Goal: Task Accomplishment & Management: Manage account settings

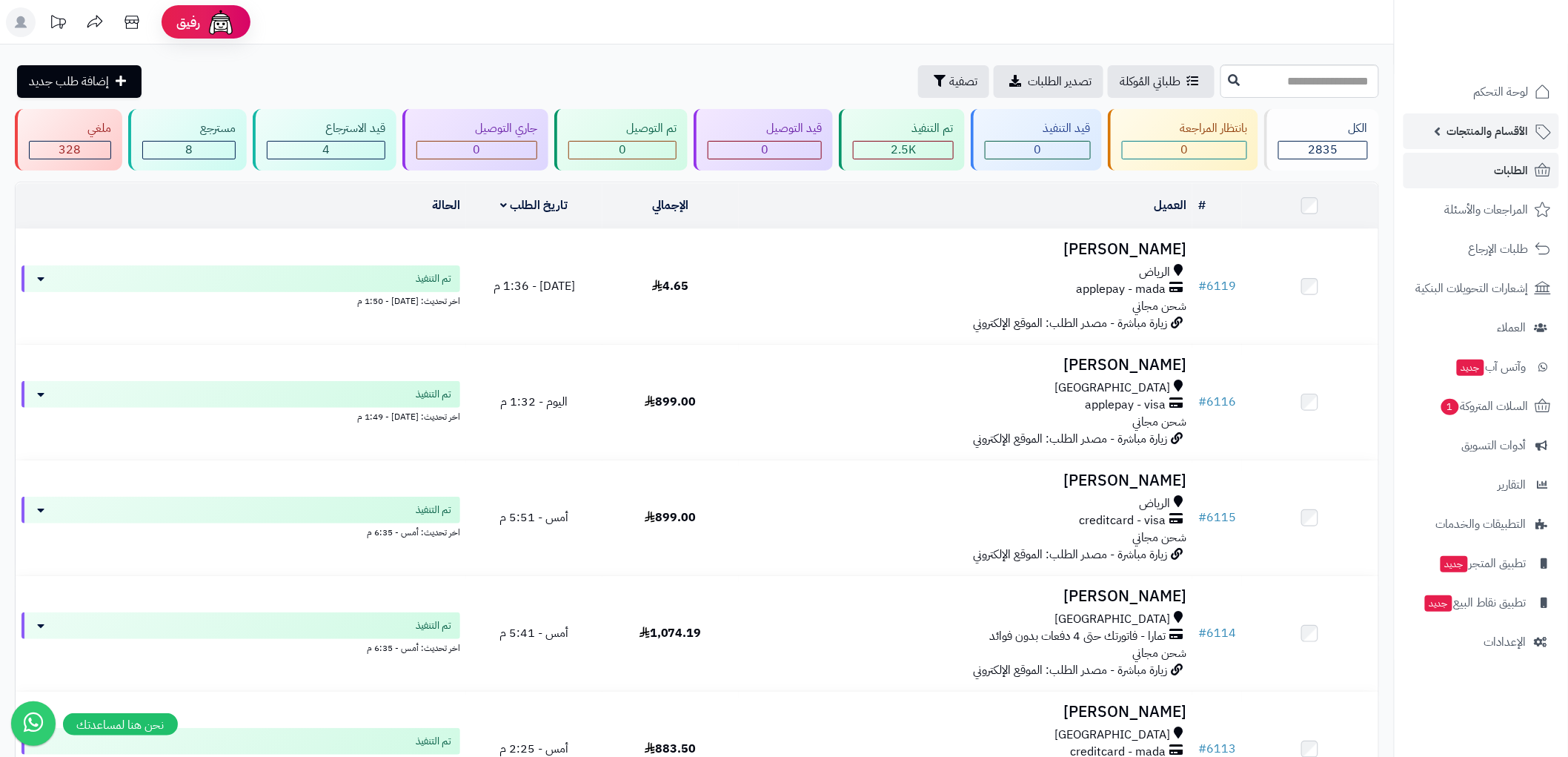
click at [1511, 129] on span "الأقسام والمنتجات" at bounding box center [1488, 131] width 82 height 21
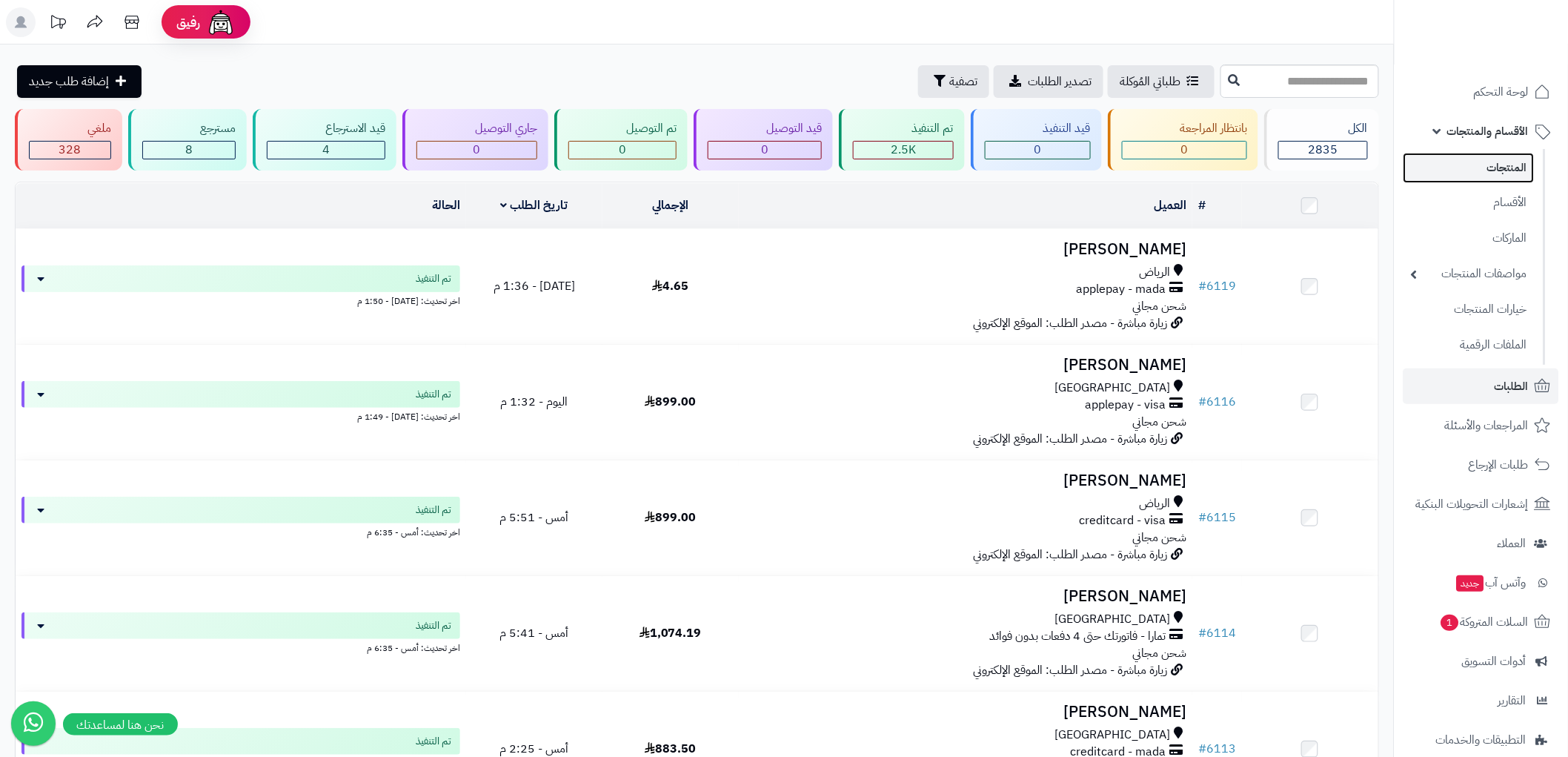
click at [1513, 164] on link "المنتجات" at bounding box center [1469, 168] width 131 height 31
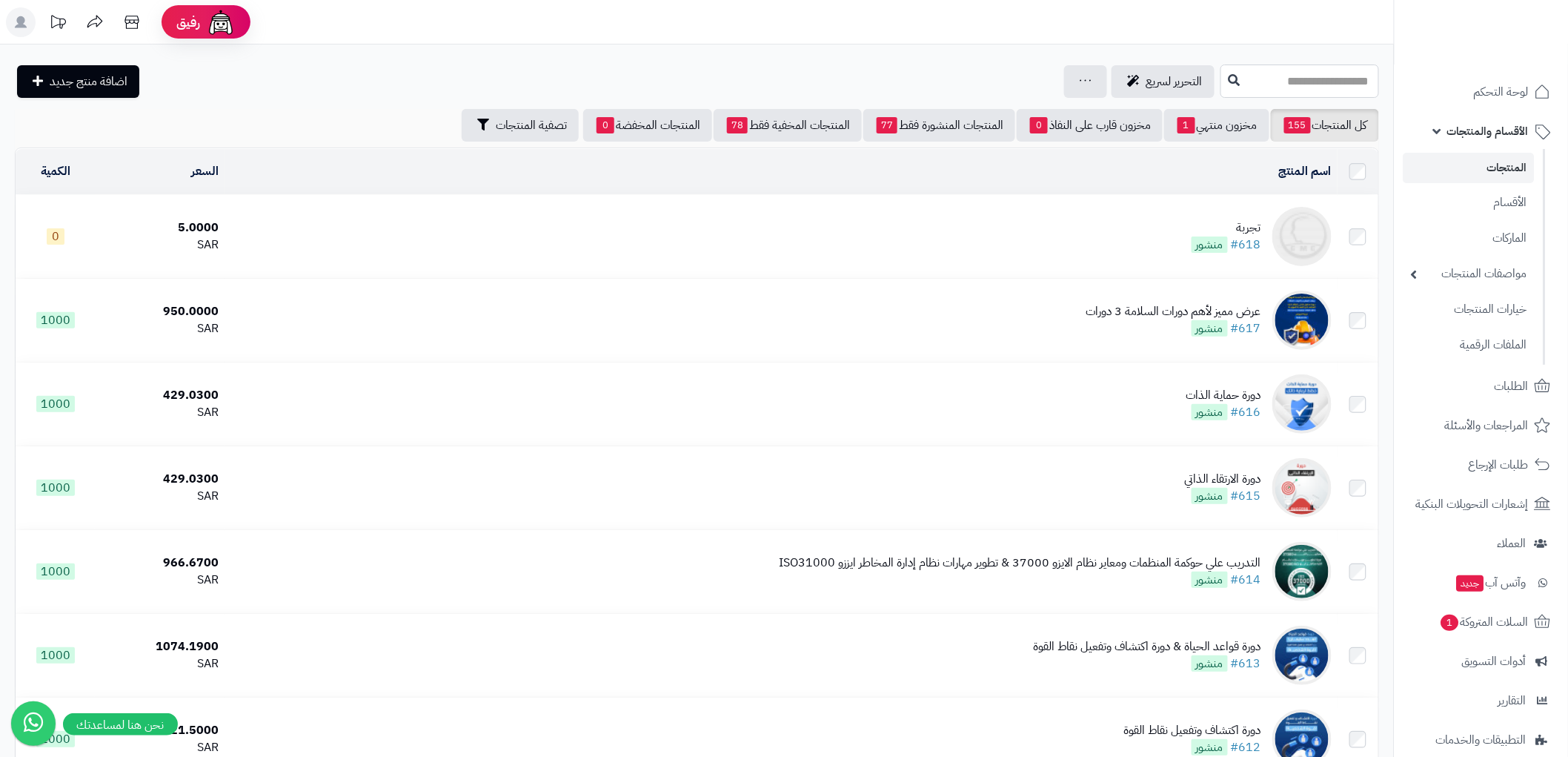
click at [1312, 75] on input "text" at bounding box center [1300, 81] width 159 height 33
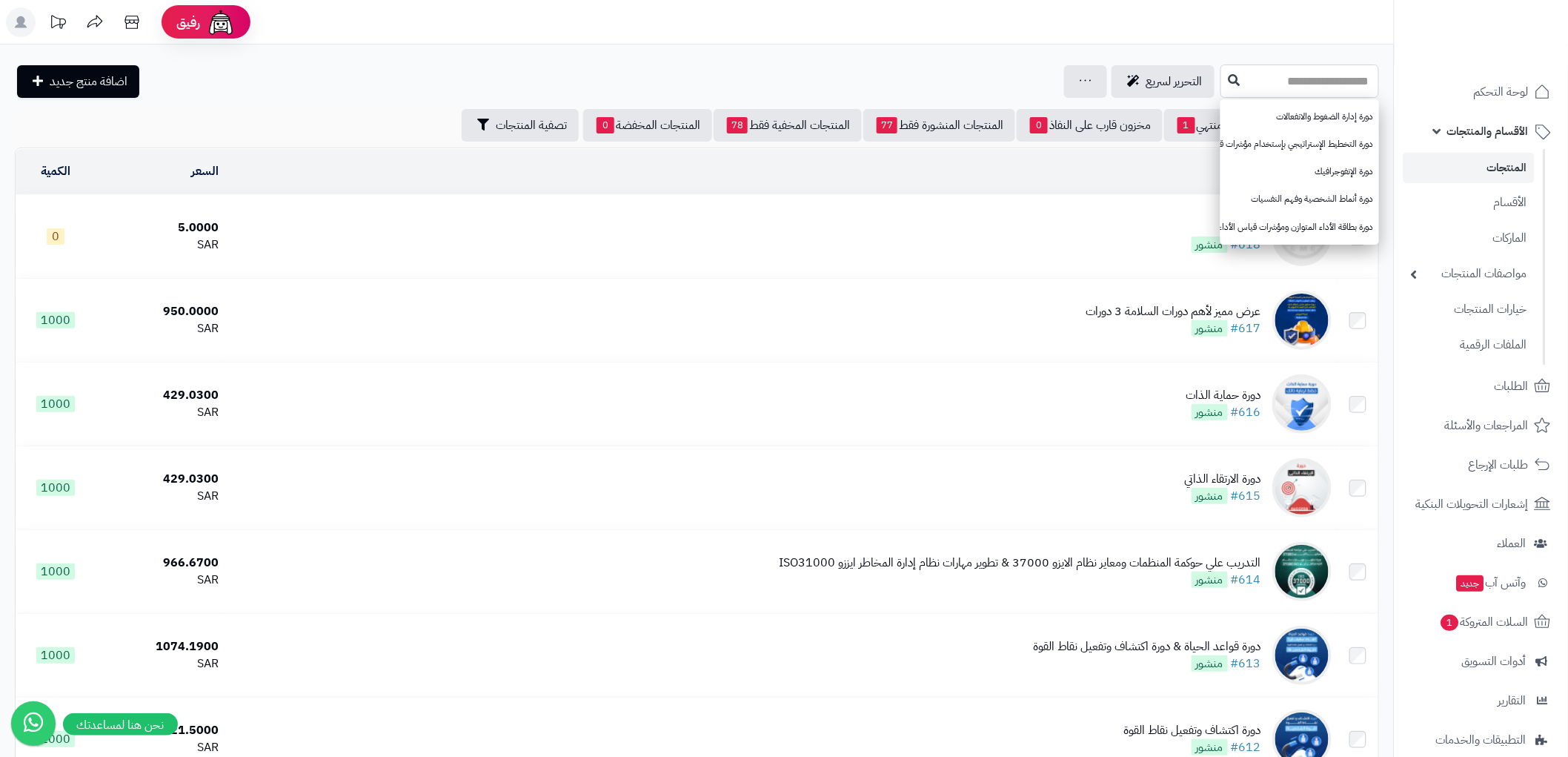
paste input "**********"
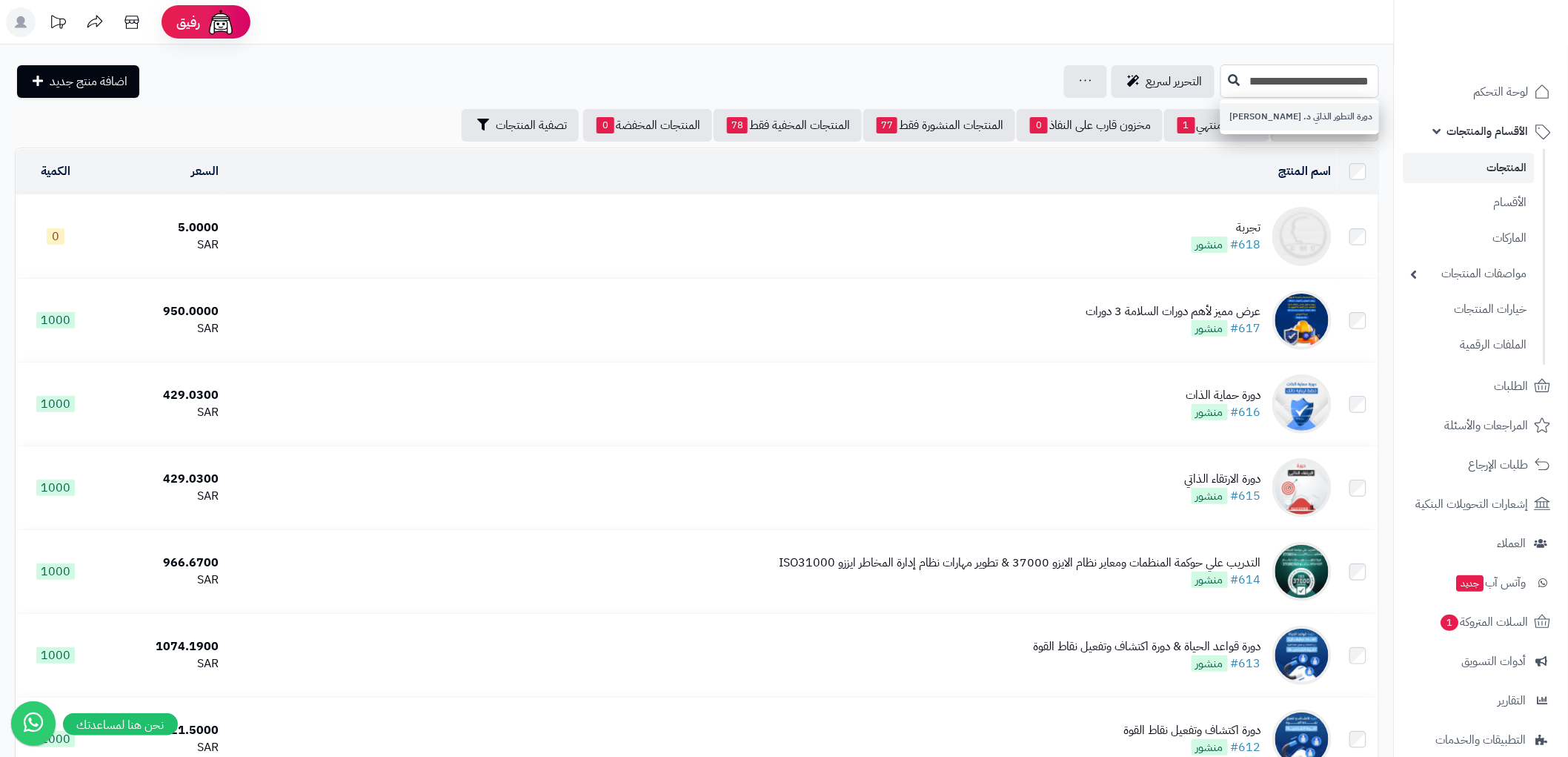
type input "**********"
click at [1298, 128] on link "دورة التطور الذاتي د. فهد مسلم" at bounding box center [1300, 117] width 159 height 28
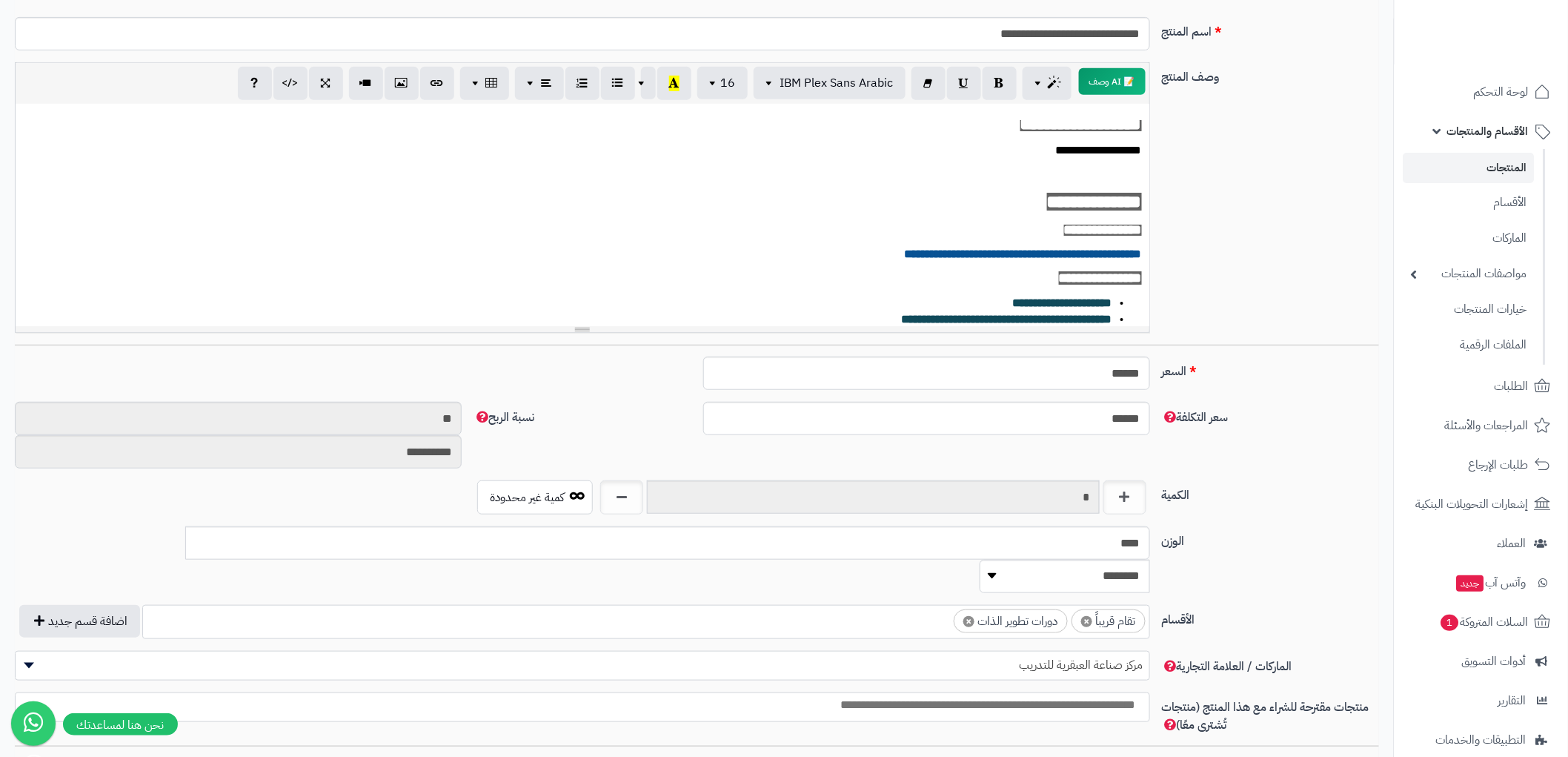
scroll to position [83, 0]
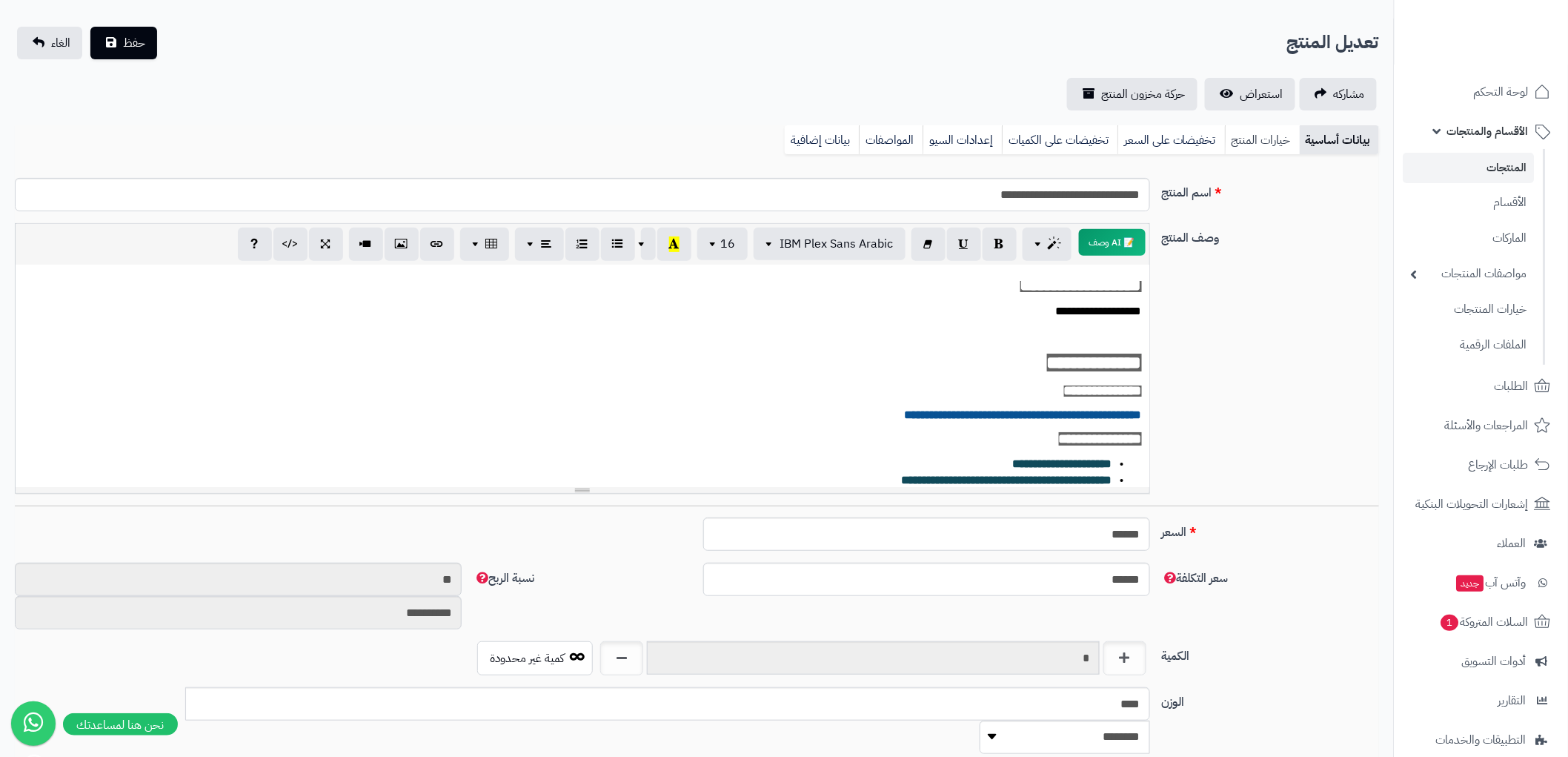
click at [1257, 130] on link "خيارات المنتج" at bounding box center [1262, 140] width 74 height 30
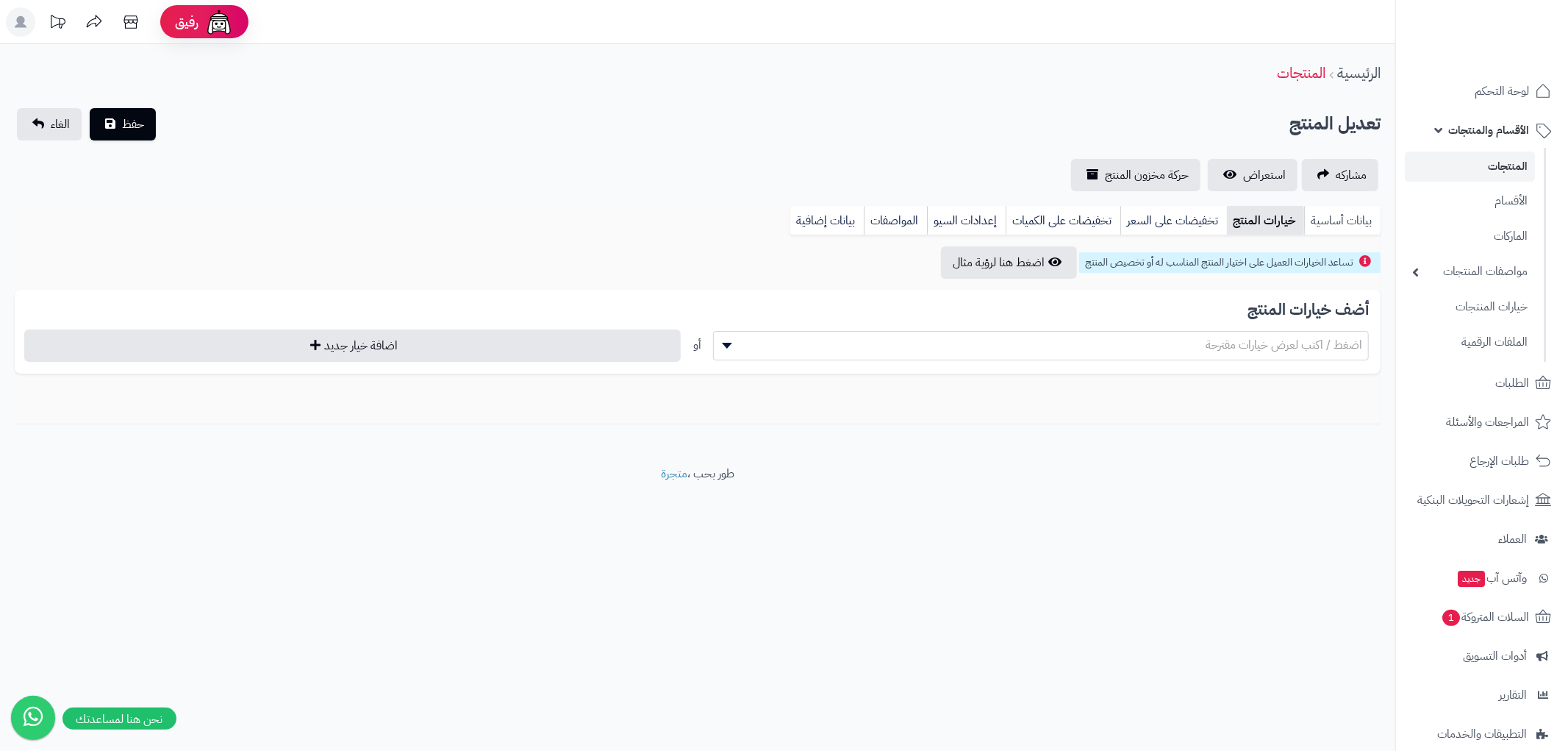
click at [1356, 221] on link "بيانات أساسية" at bounding box center [1343, 220] width 77 height 29
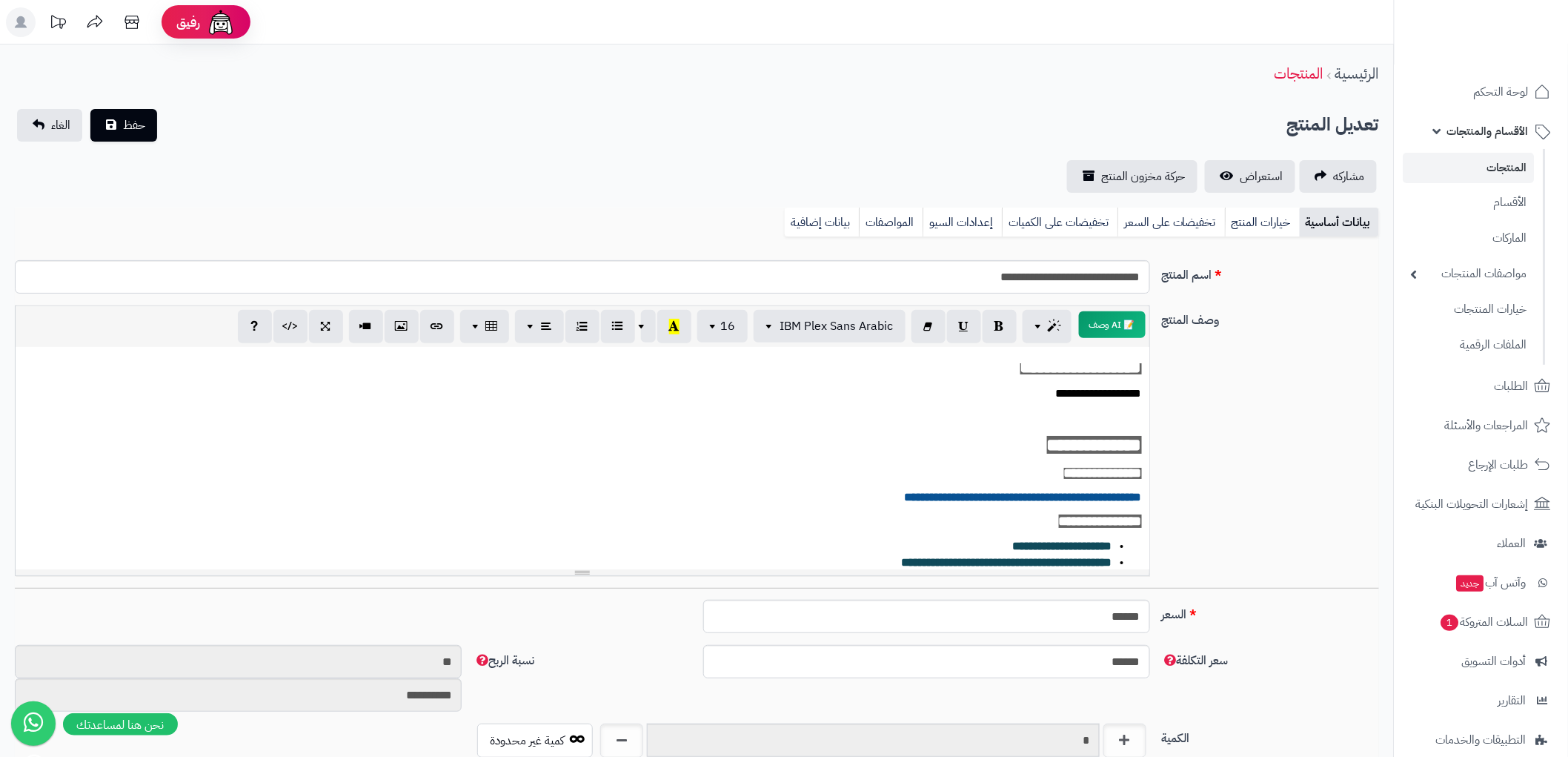
click at [1125, 415] on p at bounding box center [583, 418] width 1119 height 17
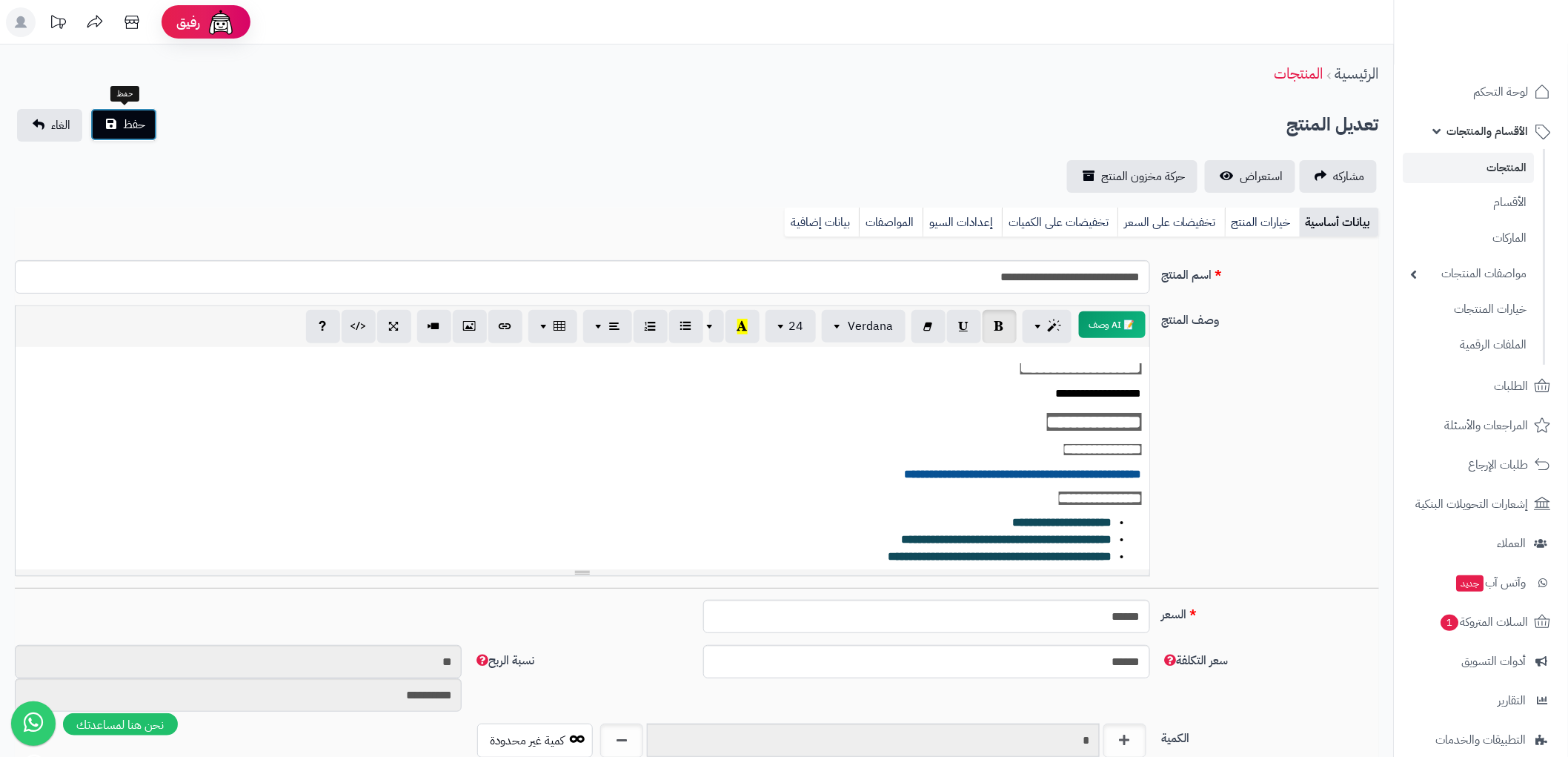
click at [134, 119] on span "حفظ" at bounding box center [134, 125] width 22 height 18
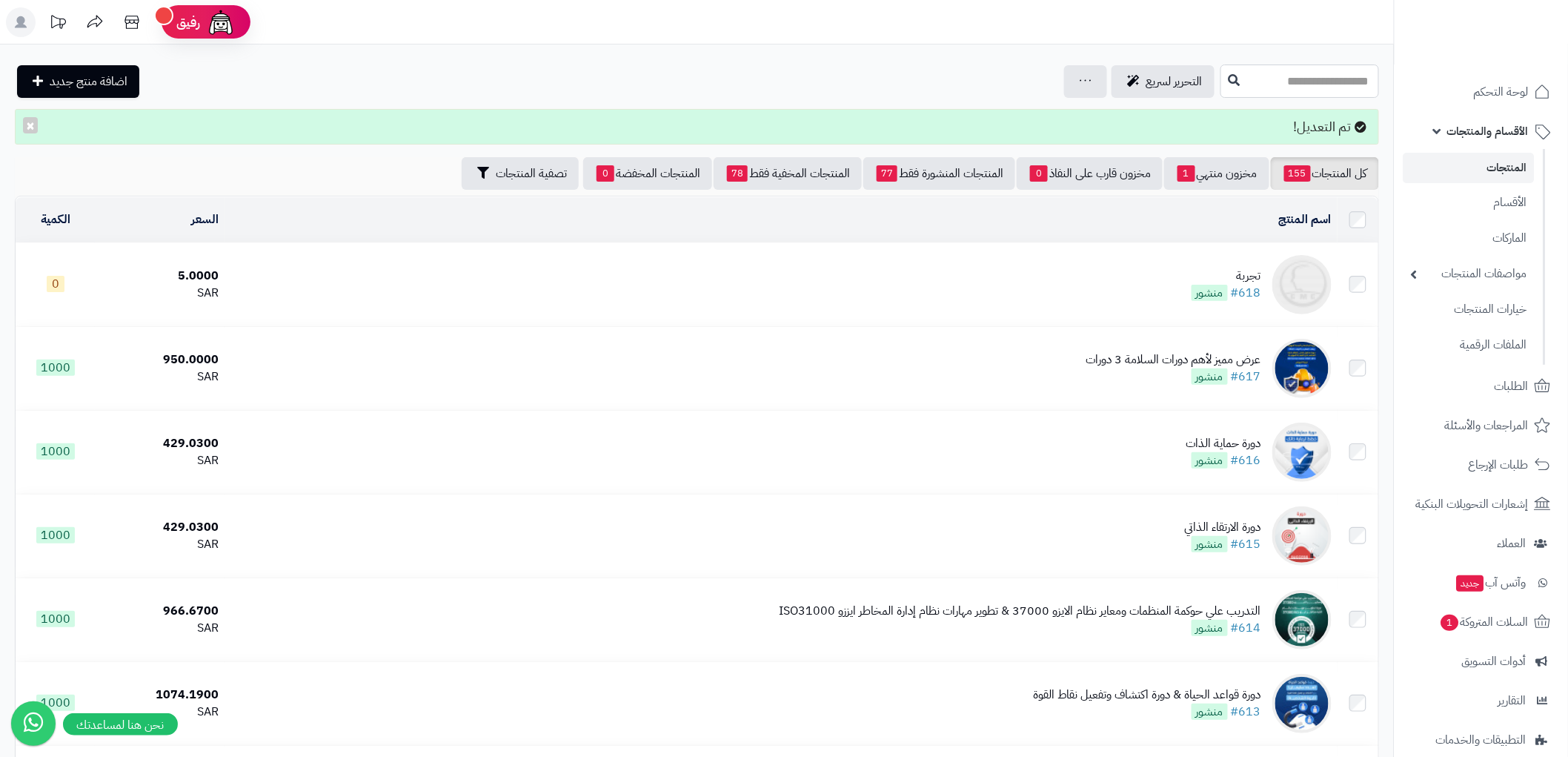
click at [1321, 75] on input "text" at bounding box center [1300, 81] width 159 height 33
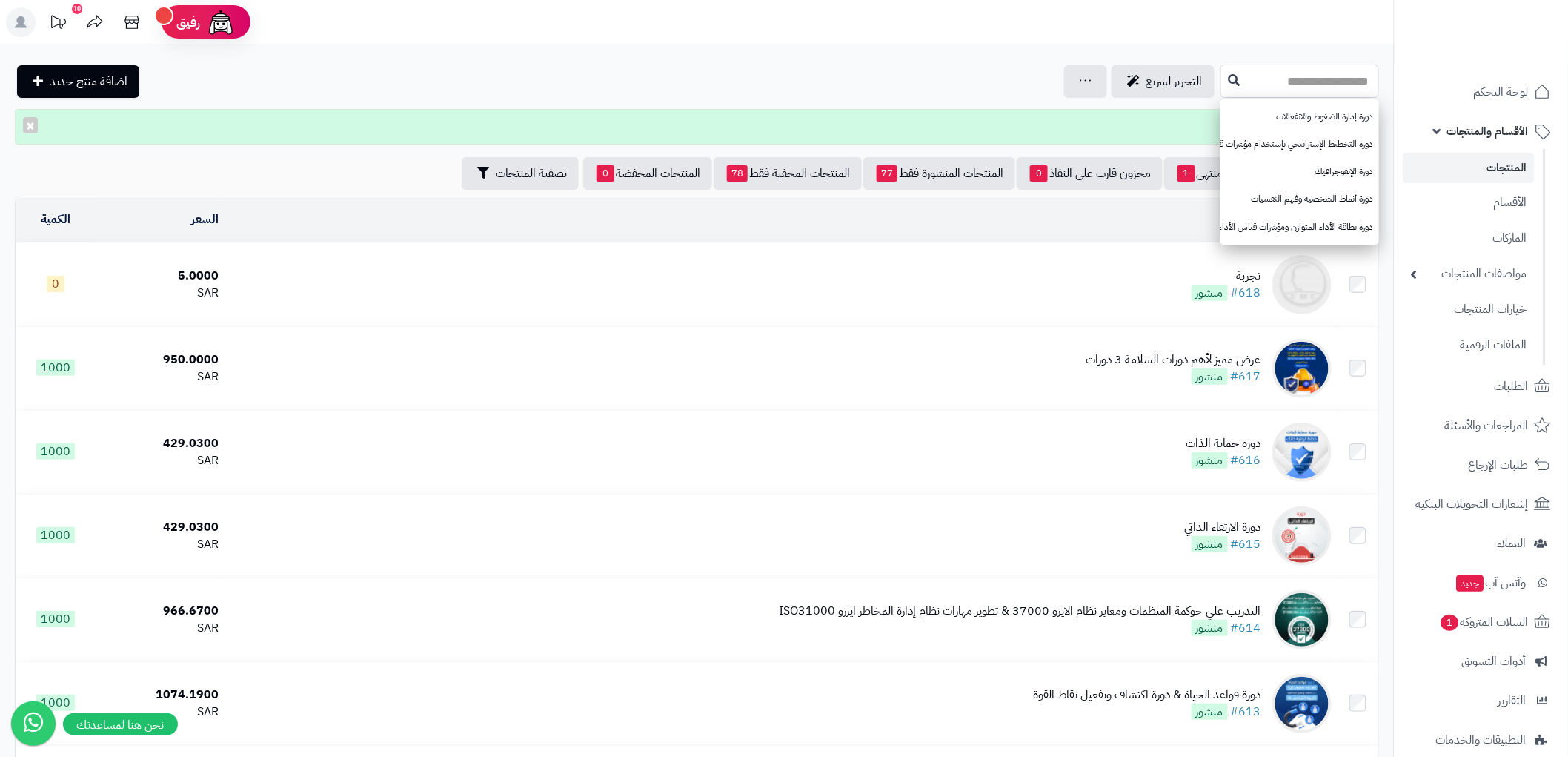
paste input "**********"
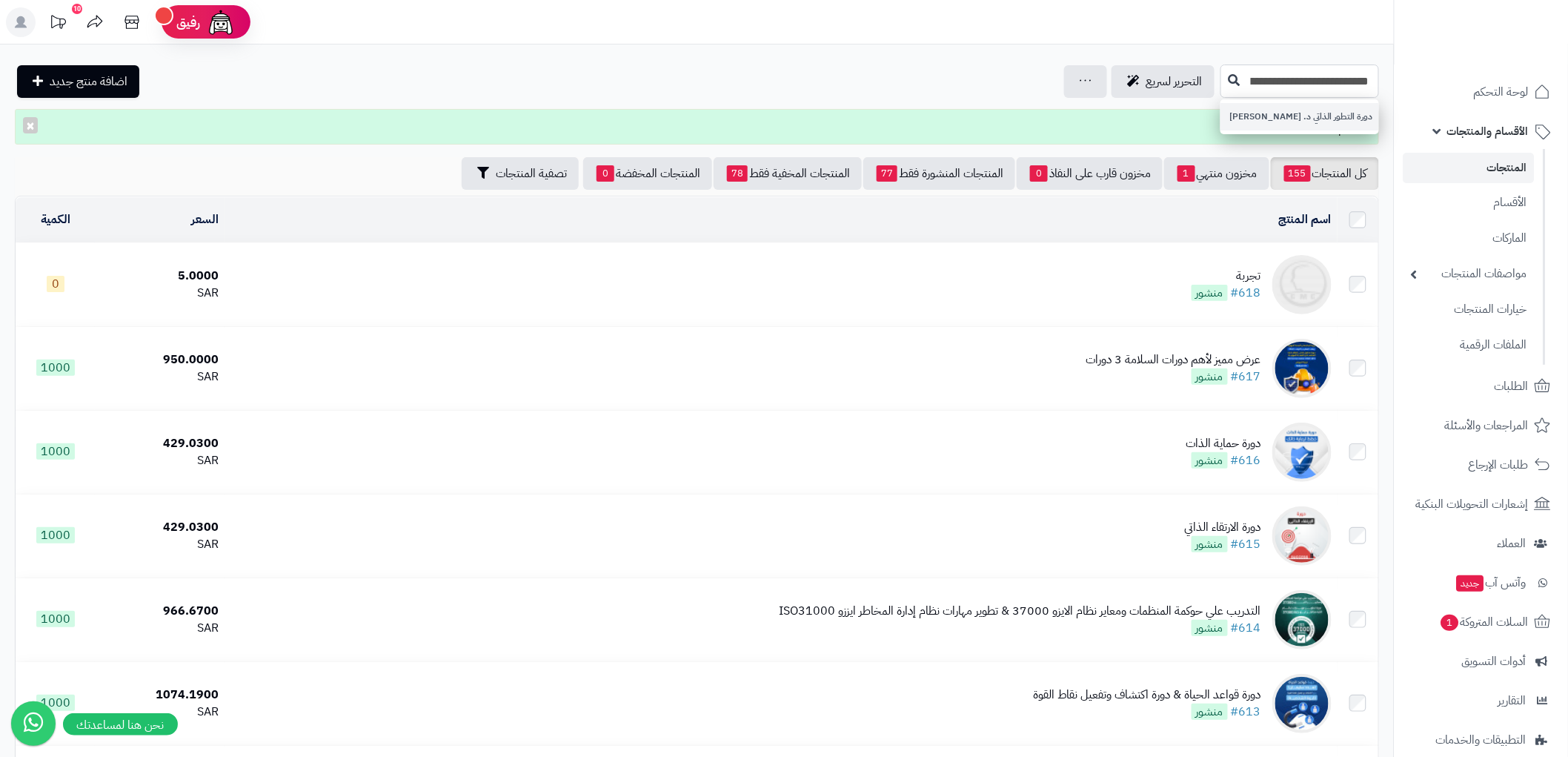
type input "**********"
click at [1329, 113] on link "دورة التطور الذاتي د. [PERSON_NAME]" at bounding box center [1300, 117] width 159 height 28
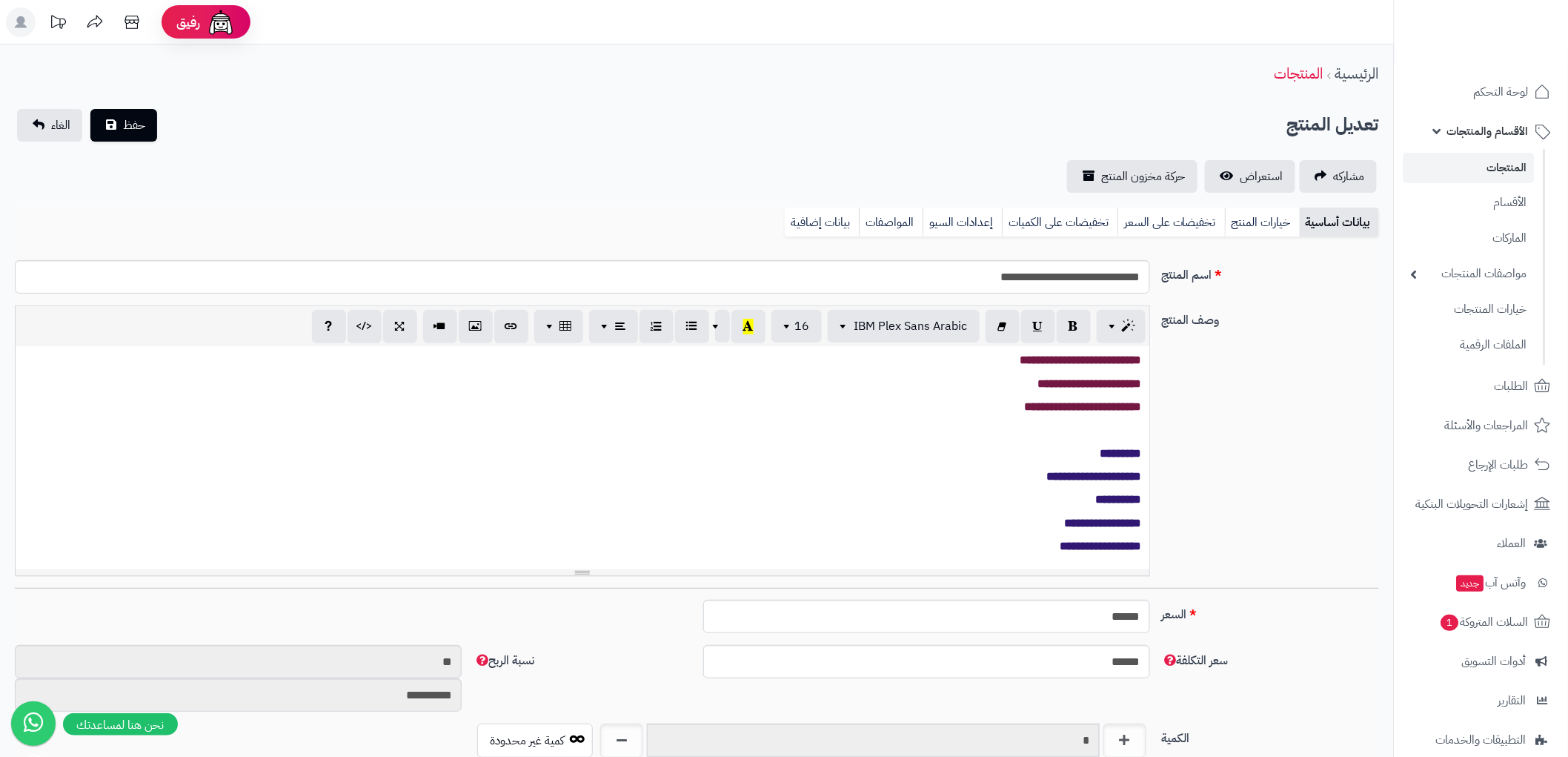
scroll to position [0, 12]
click at [1132, 431] on p at bounding box center [583, 430] width 1119 height 17
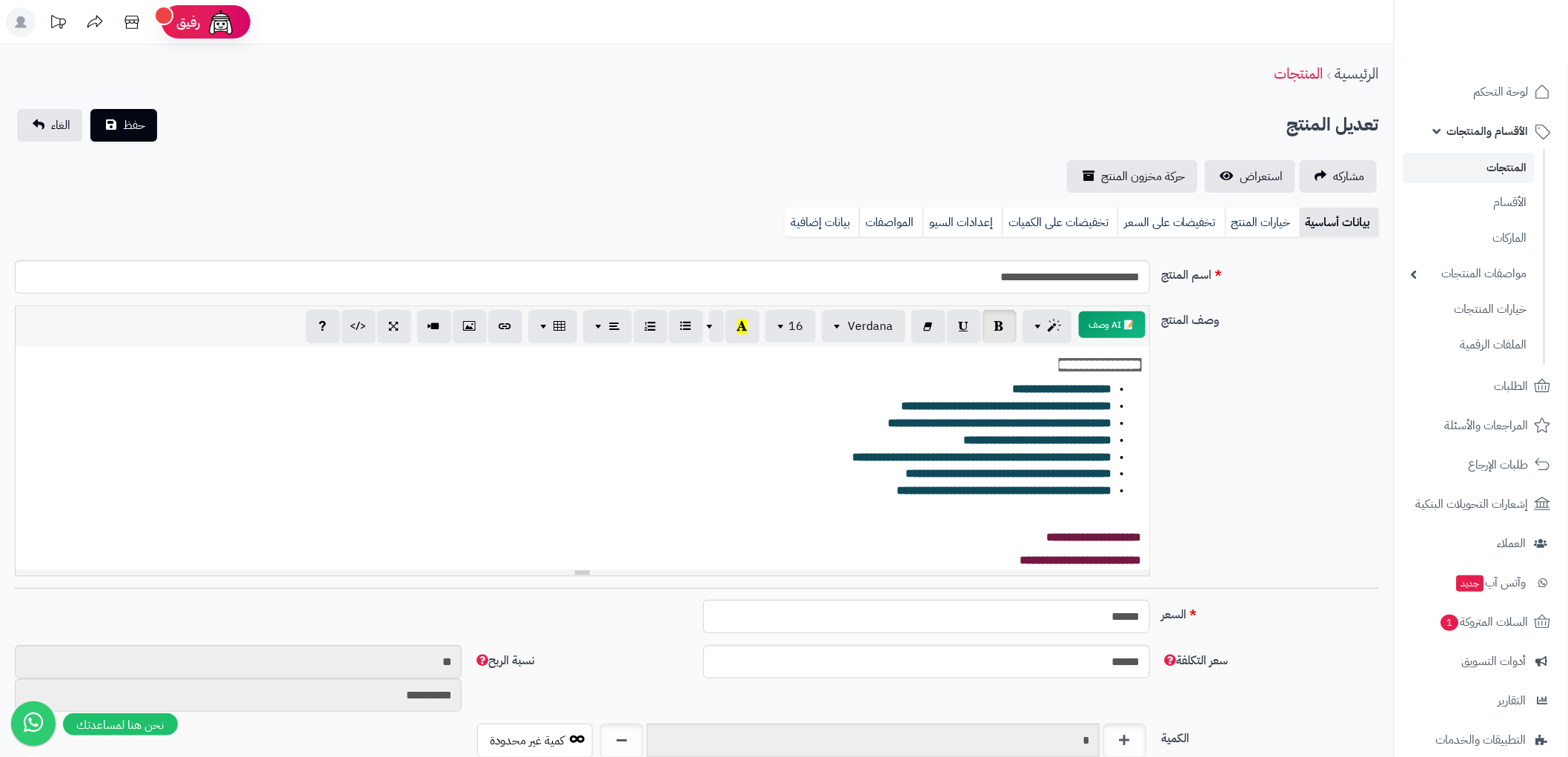
scroll to position [169, 0]
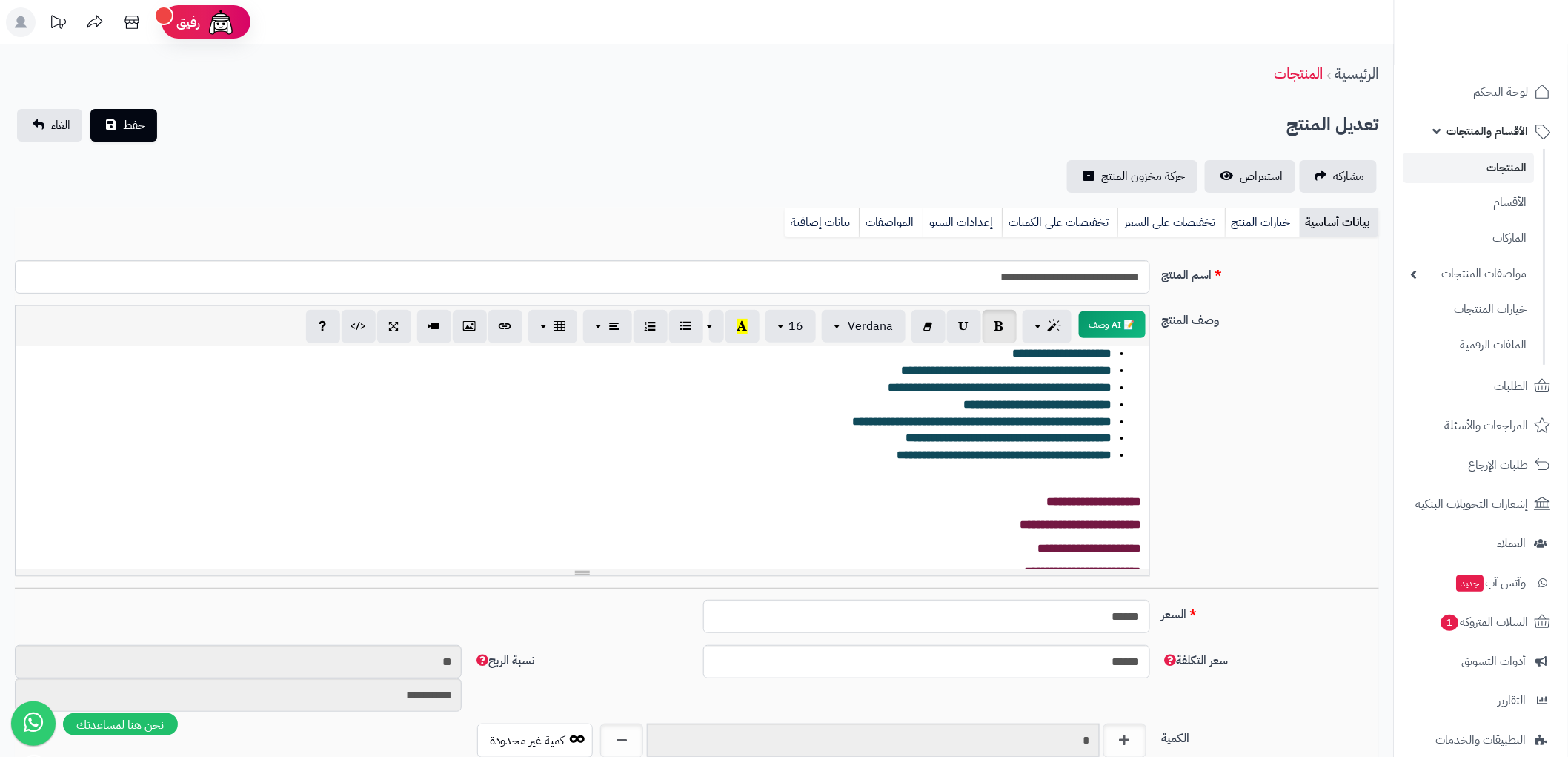
click at [1119, 477] on p "﻿" at bounding box center [583, 479] width 1119 height 17
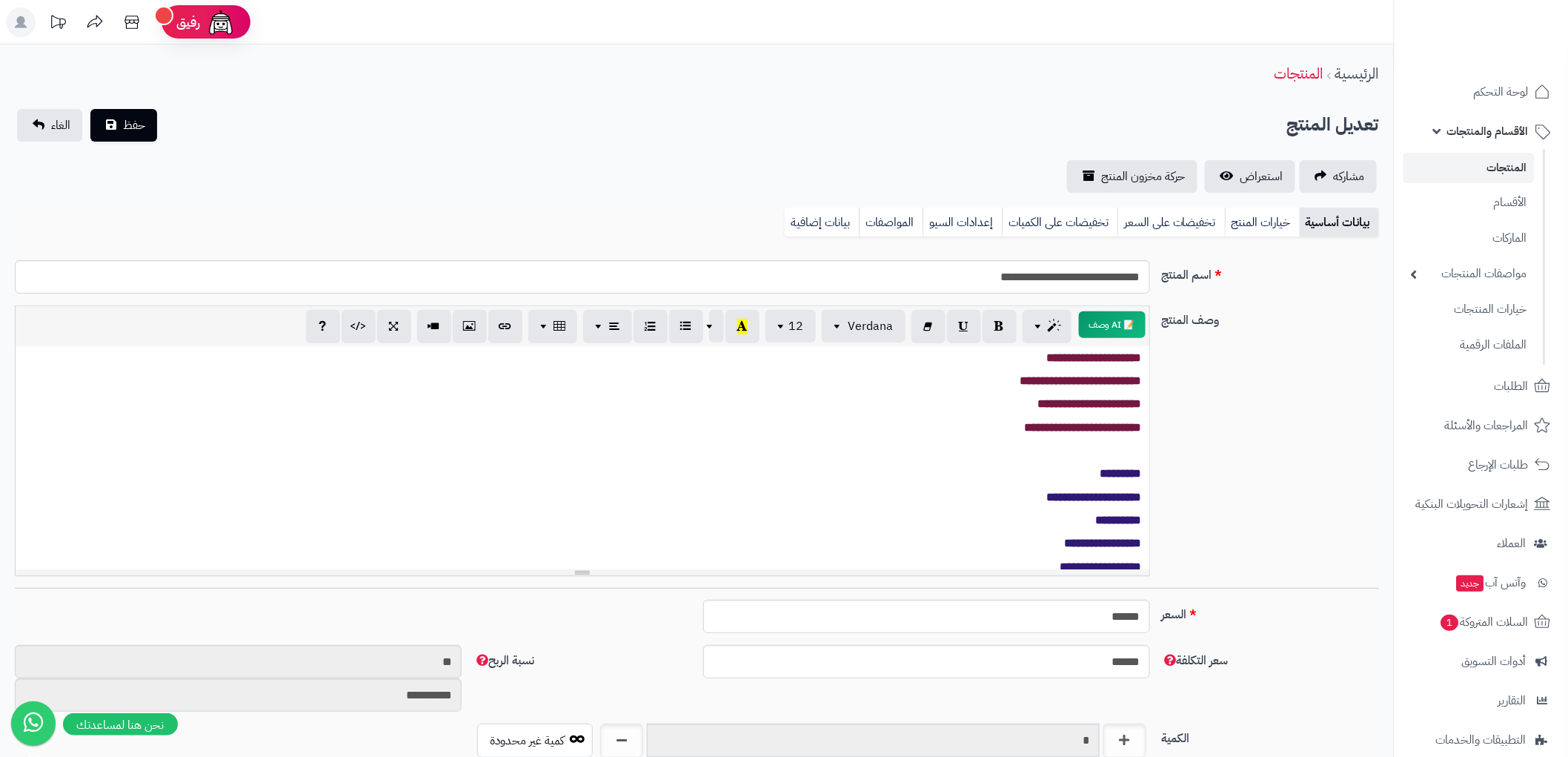
scroll to position [312, 0]
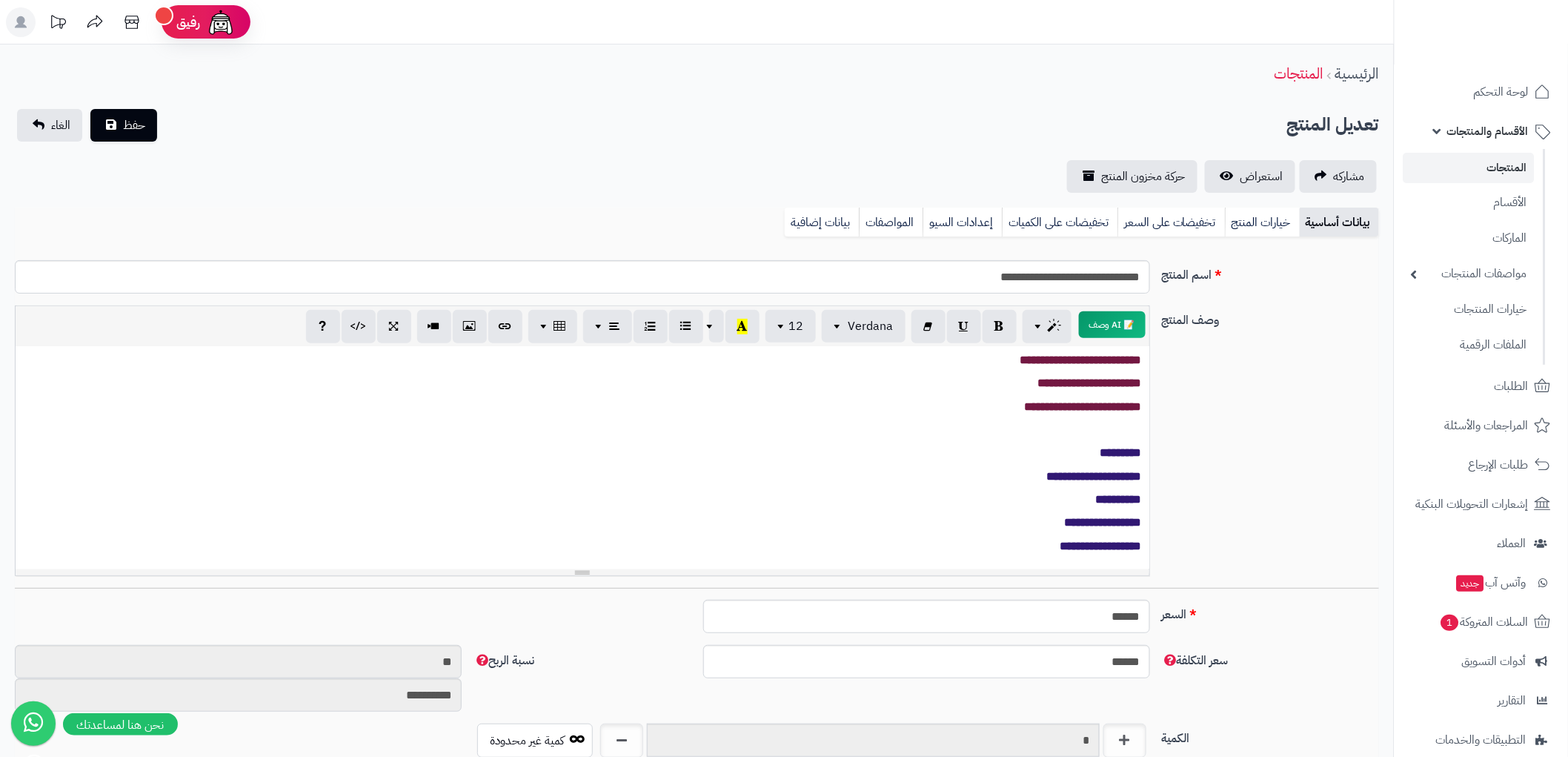
click at [1140, 432] on p at bounding box center [583, 430] width 1119 height 17
click at [130, 121] on span "حفظ" at bounding box center [134, 125] width 22 height 18
click at [138, 123] on span "حفظ" at bounding box center [134, 125] width 22 height 18
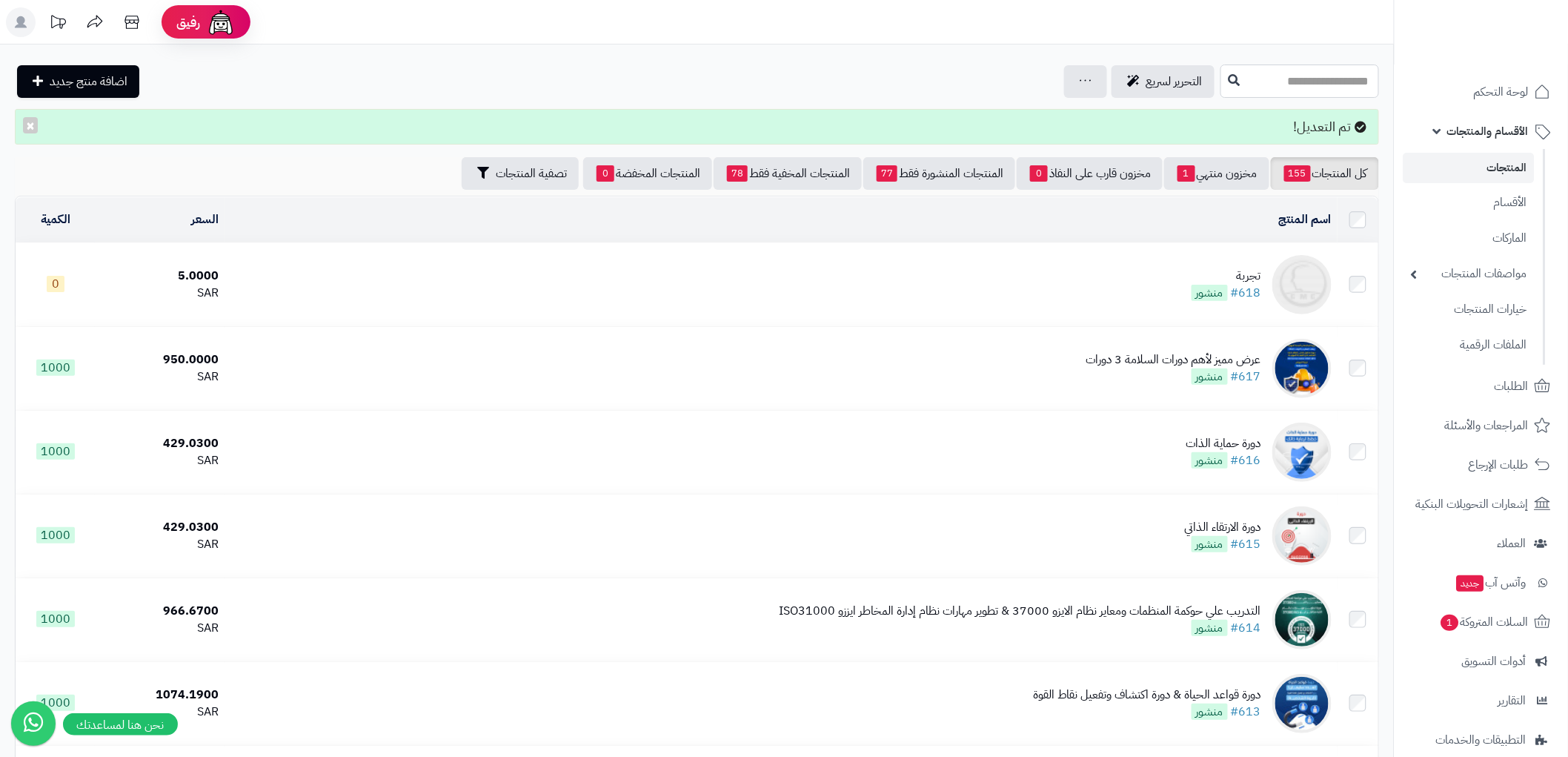
click at [1329, 78] on input "text" at bounding box center [1300, 81] width 159 height 33
type input "*"
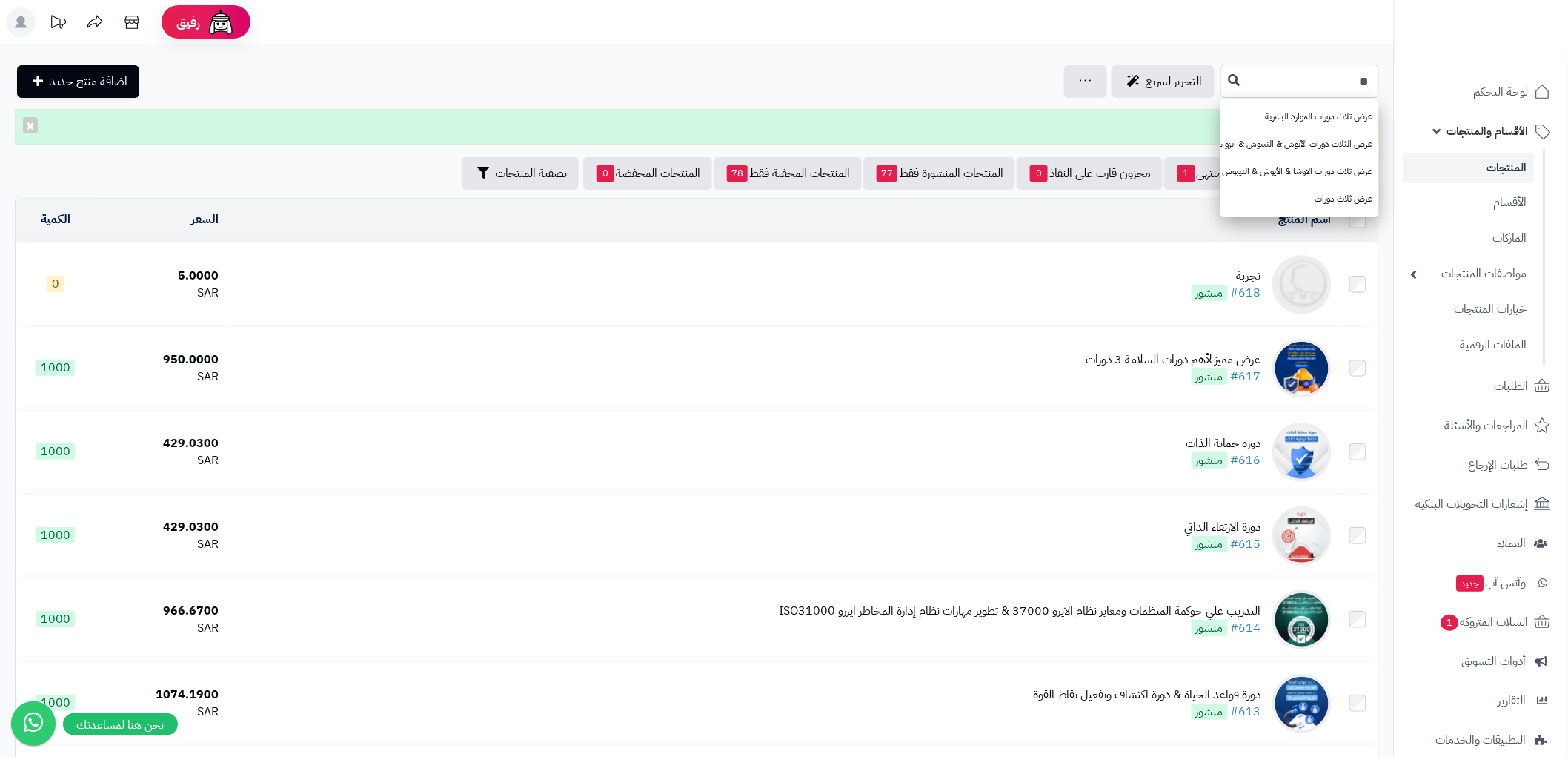
type input "*"
type input "********"
click at [1335, 115] on link "عرض ثلاث دورات الموارد البشرية" at bounding box center [1300, 117] width 159 height 28
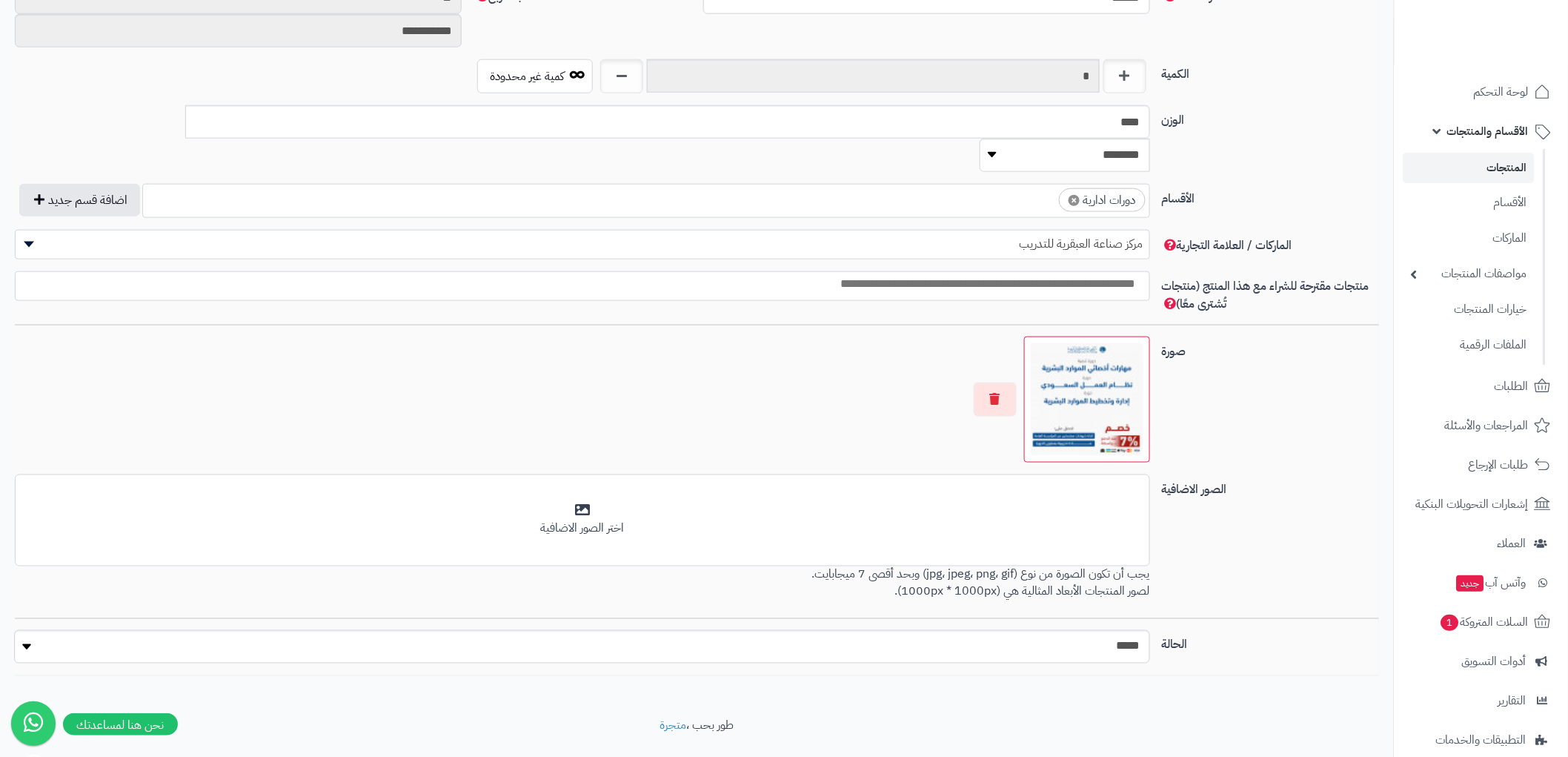
scroll to position [0, 12]
select select "*"
click at [15, 630] on select "***** ****" at bounding box center [582, 647] width 1135 height 33
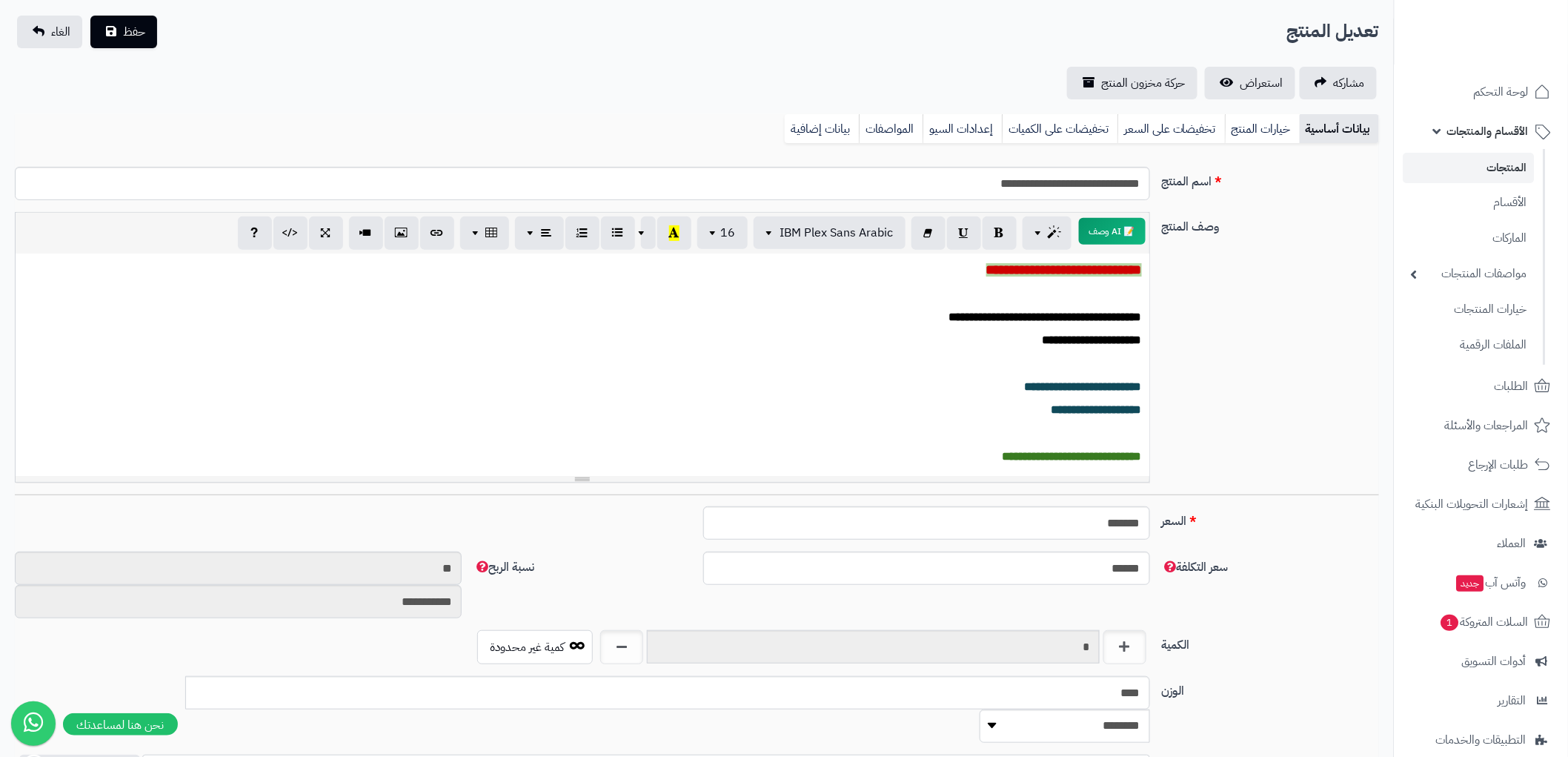
scroll to position [5, 0]
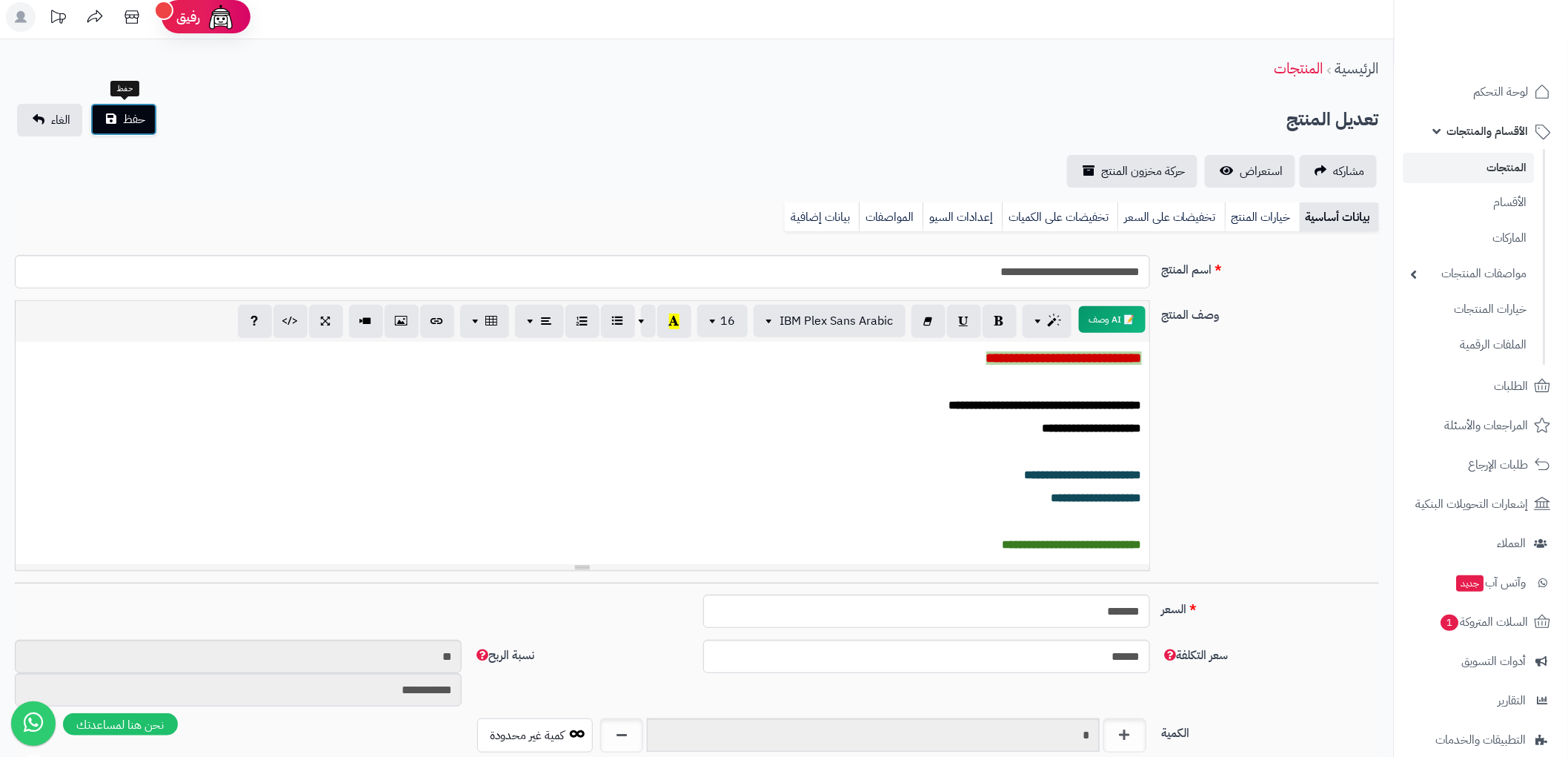
click at [136, 117] on span "حفظ" at bounding box center [134, 119] width 22 height 18
click at [1495, 161] on link "المنتجات" at bounding box center [1469, 168] width 131 height 31
click at [1498, 97] on span "لوحة التحكم" at bounding box center [1502, 92] width 54 height 21
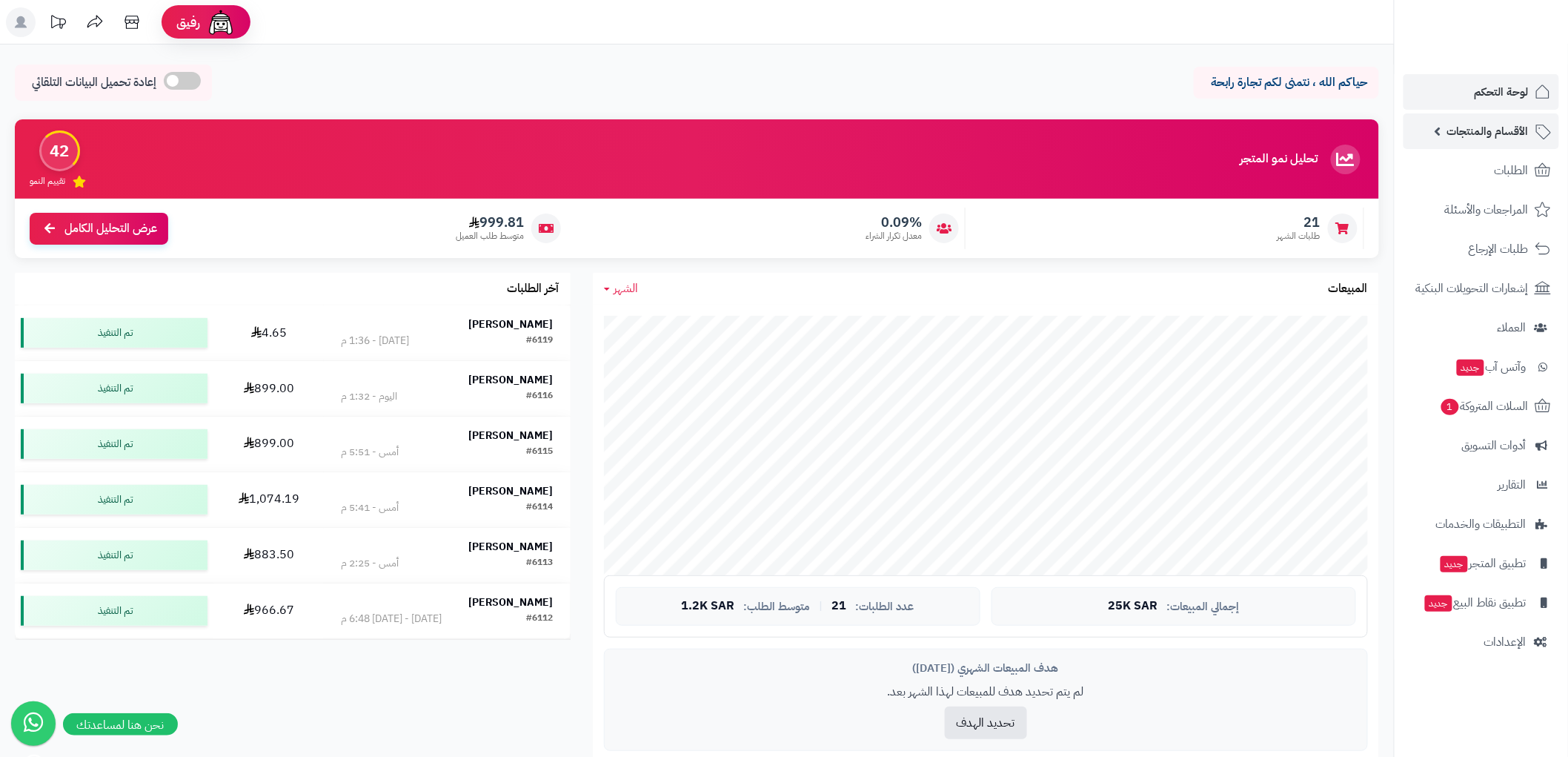
click at [1511, 146] on link "الأقسام والمنتجات" at bounding box center [1481, 131] width 155 height 36
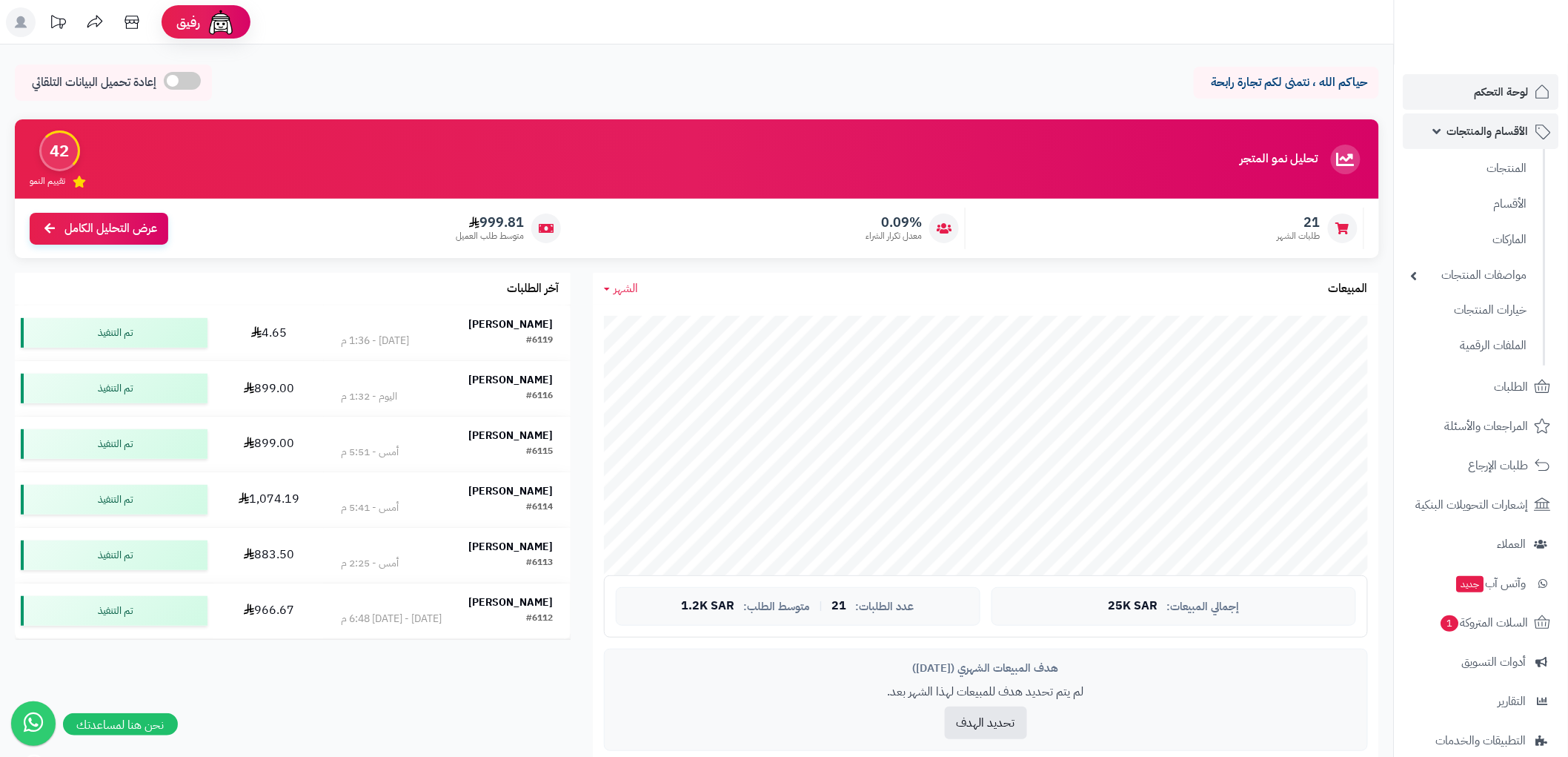
click at [1510, 144] on link "الأقسام والمنتجات" at bounding box center [1481, 131] width 155 height 36
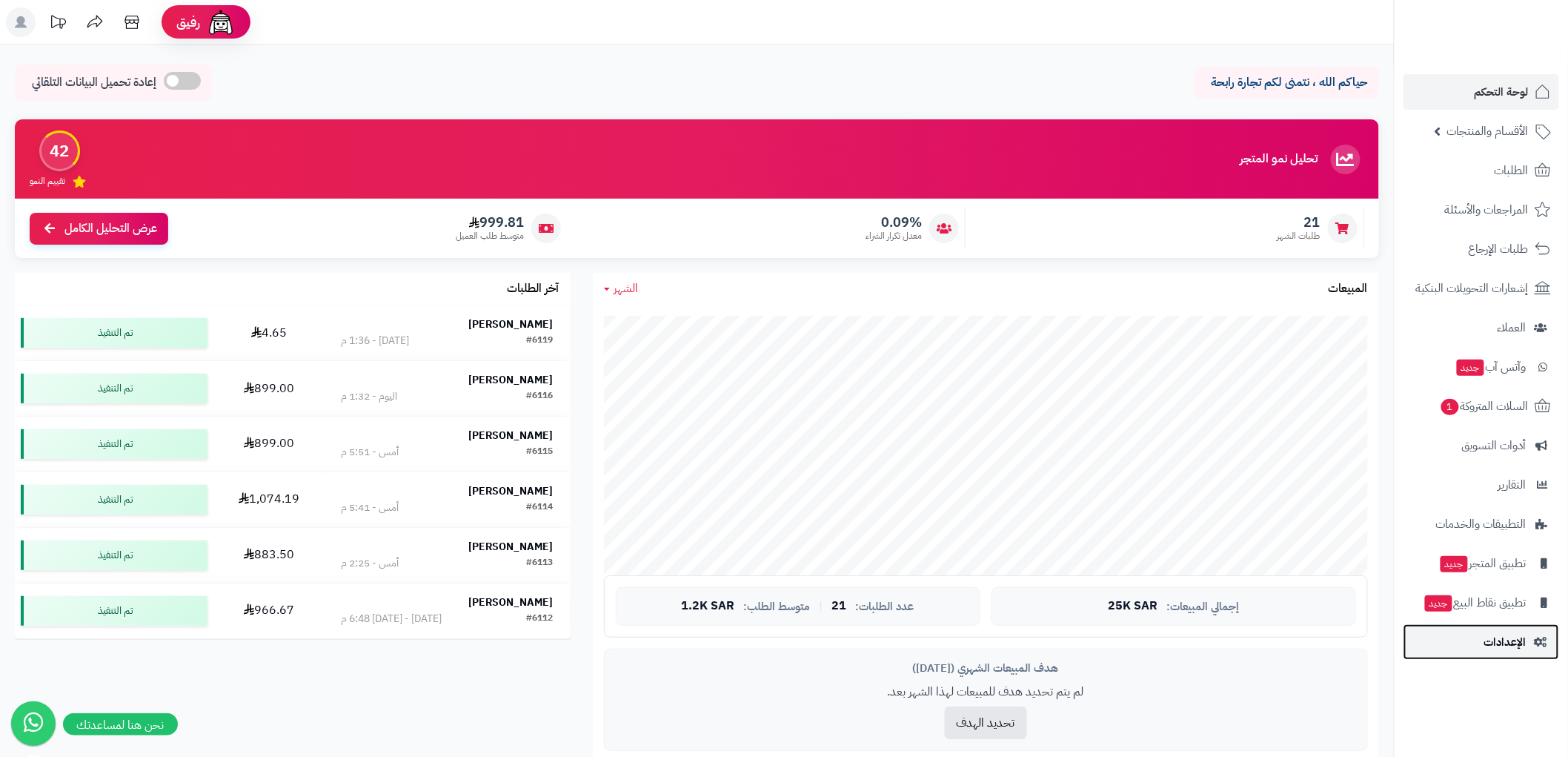
click at [1492, 627] on link "الإعدادات" at bounding box center [1481, 642] width 155 height 36
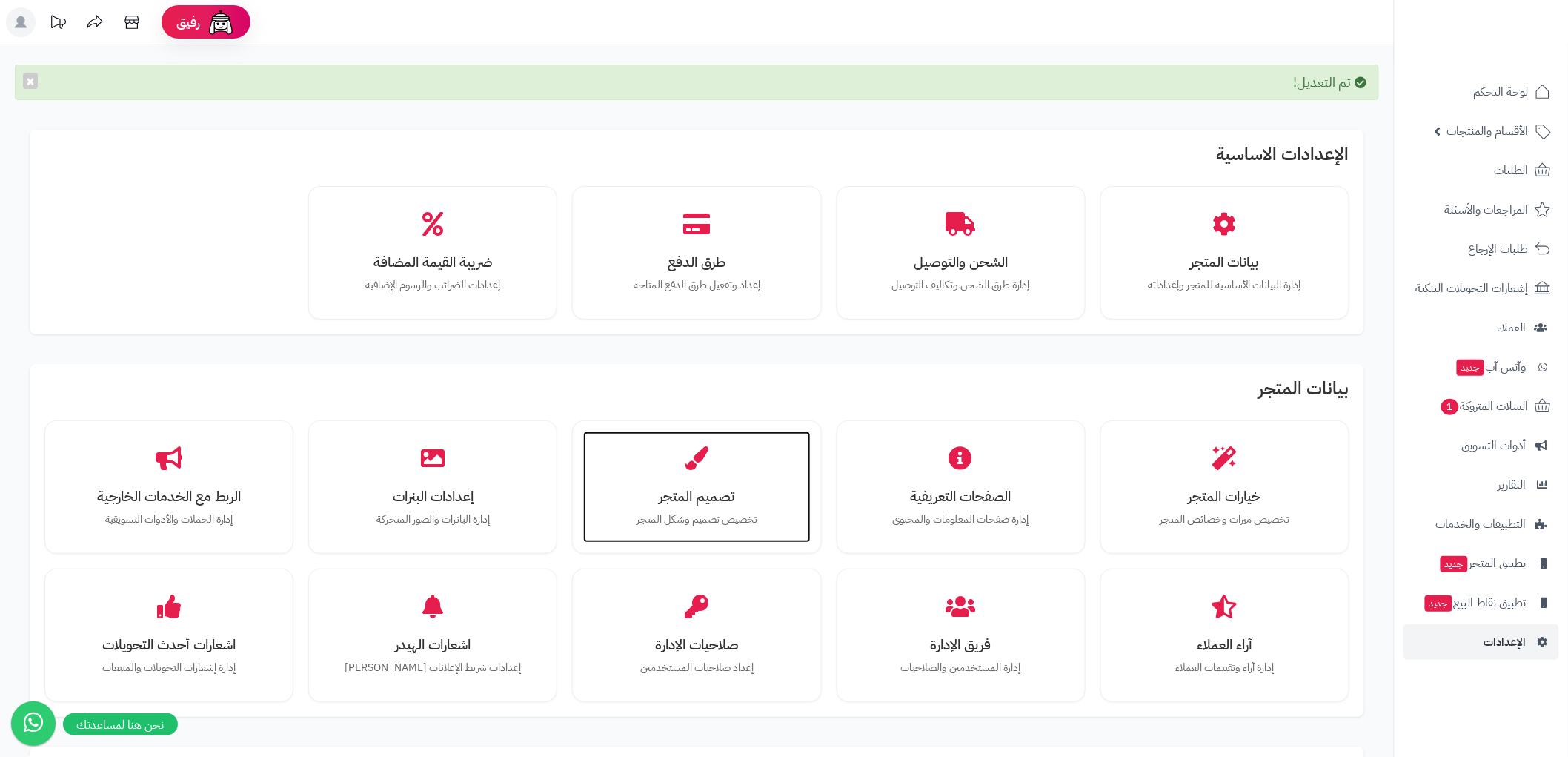
click at [706, 460] on icon at bounding box center [697, 458] width 23 height 23
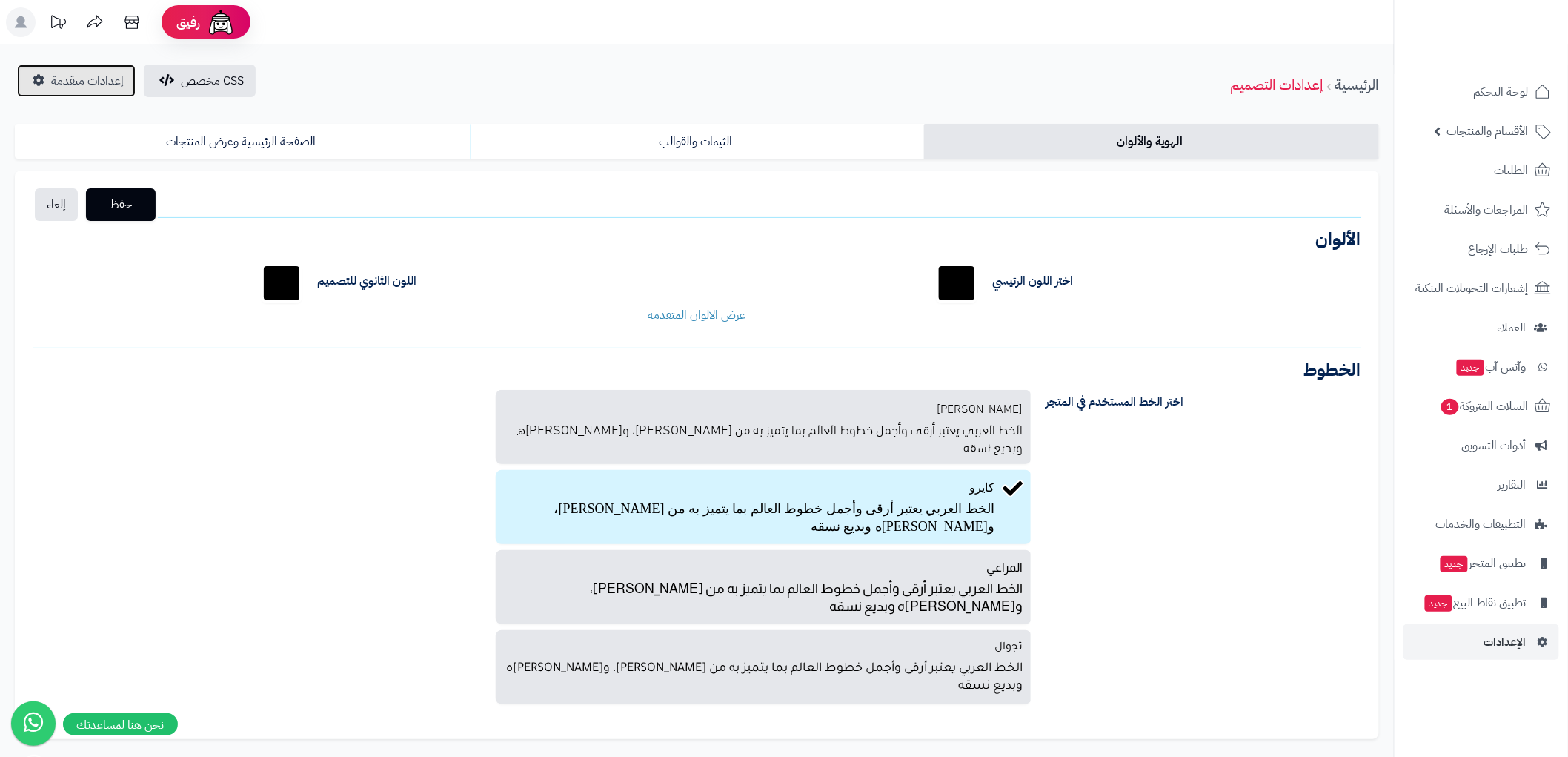
click at [101, 79] on span "إعدادات متقدمة" at bounding box center [87, 81] width 73 height 18
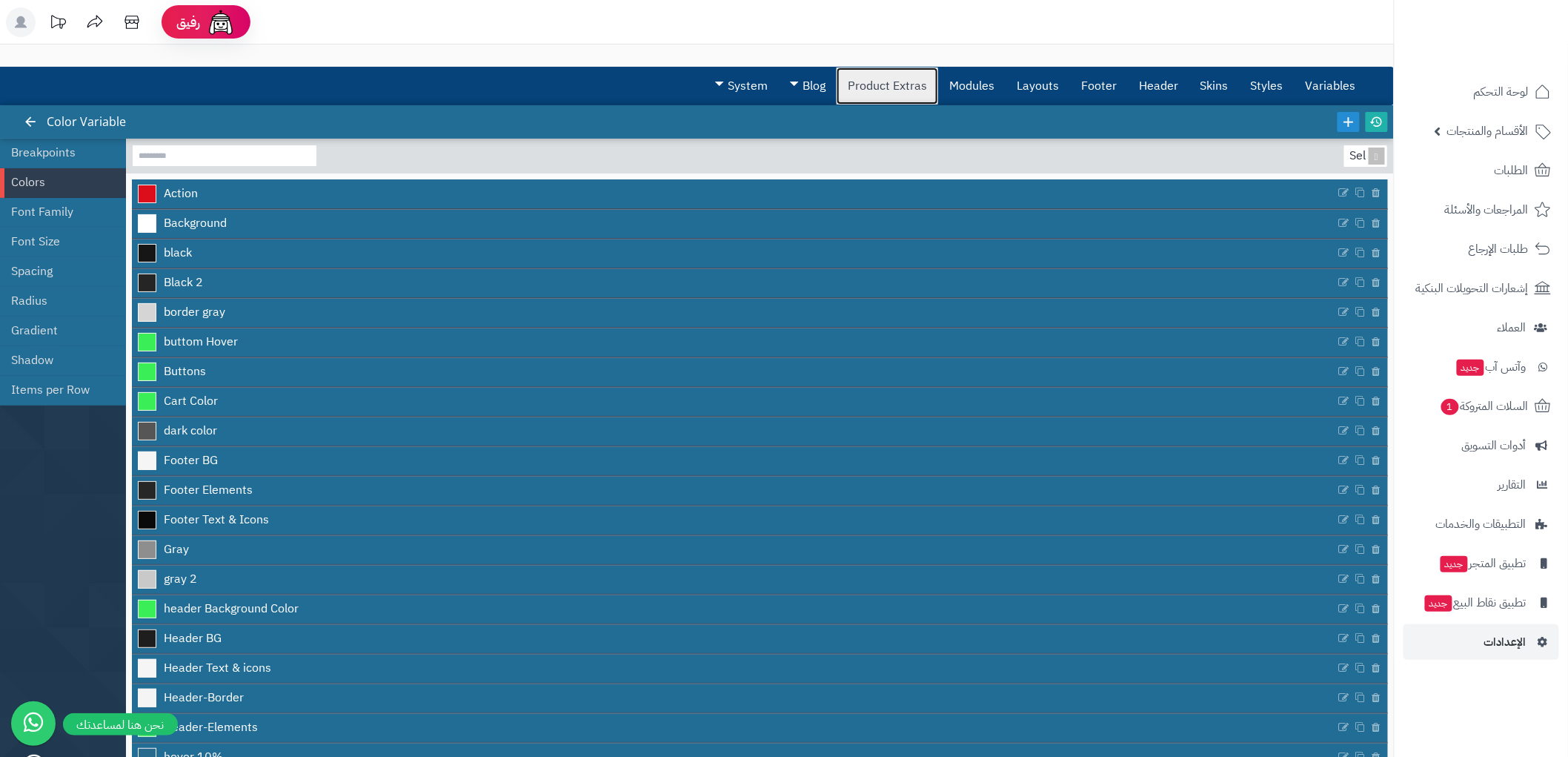
click at [891, 77] on link "Product Extras" at bounding box center [887, 85] width 101 height 37
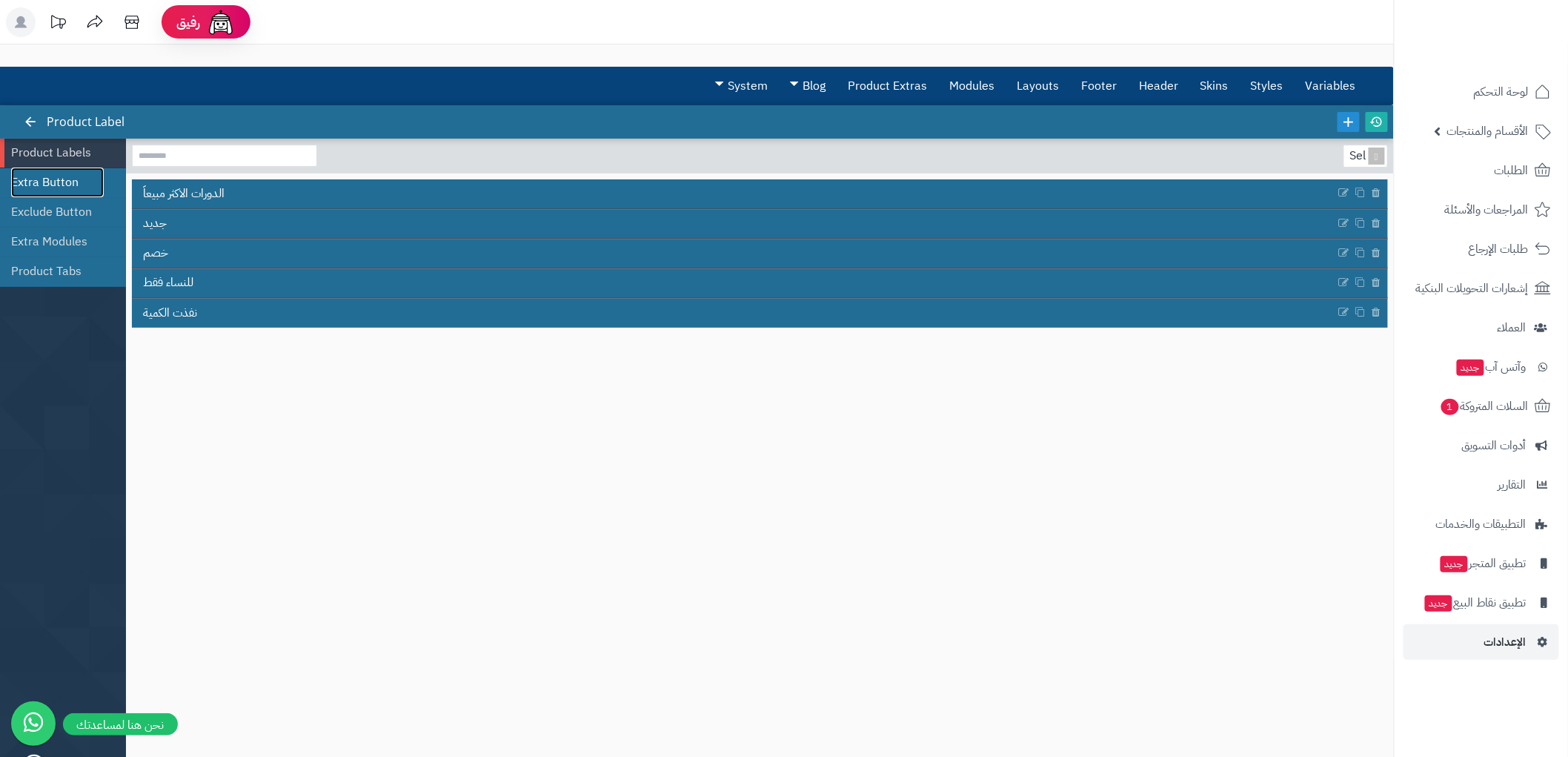
click at [64, 179] on link "Extra Button" at bounding box center [57, 182] width 92 height 30
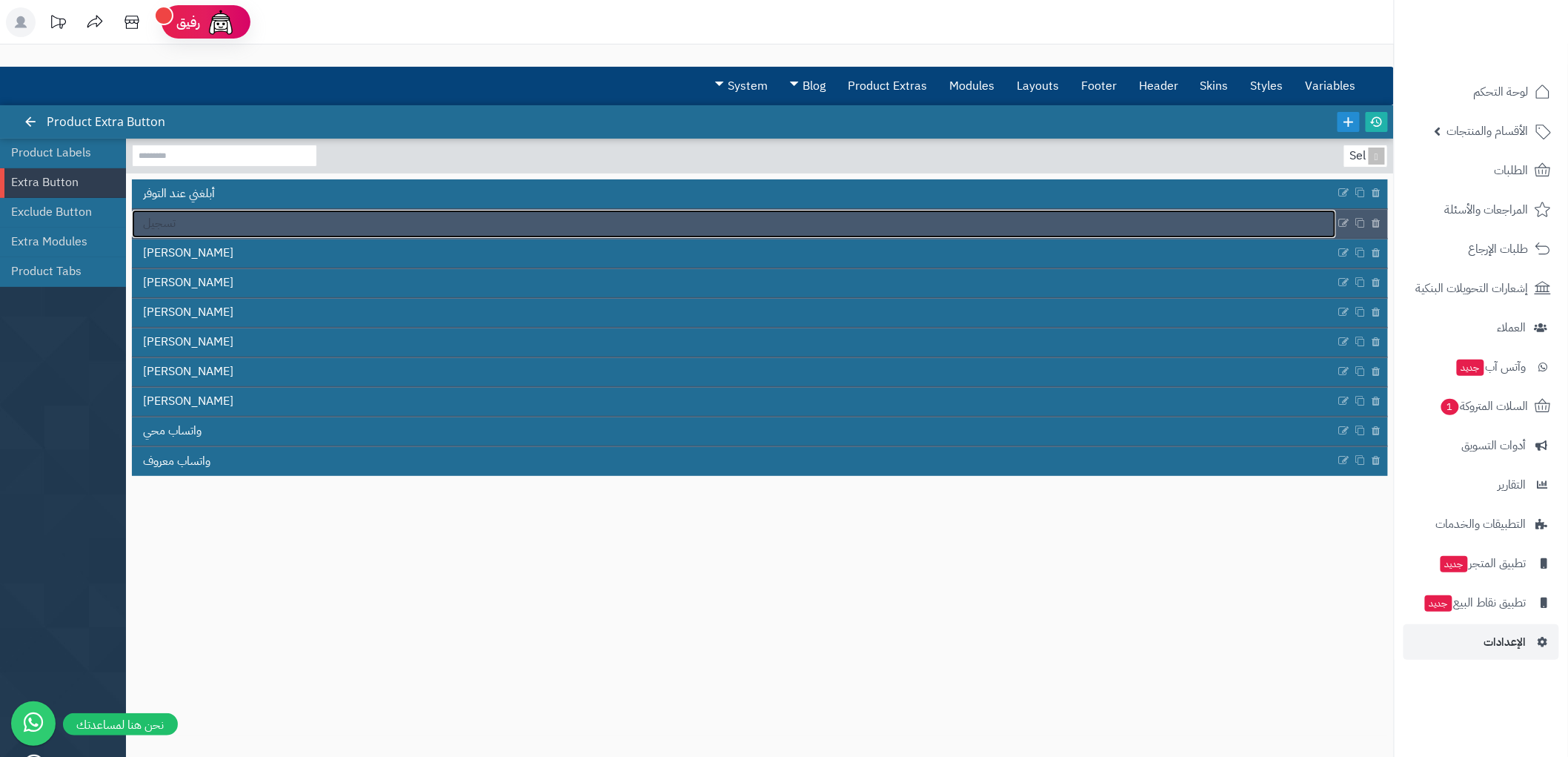
click at [267, 227] on link "تسجيل" at bounding box center [734, 224] width 1204 height 28
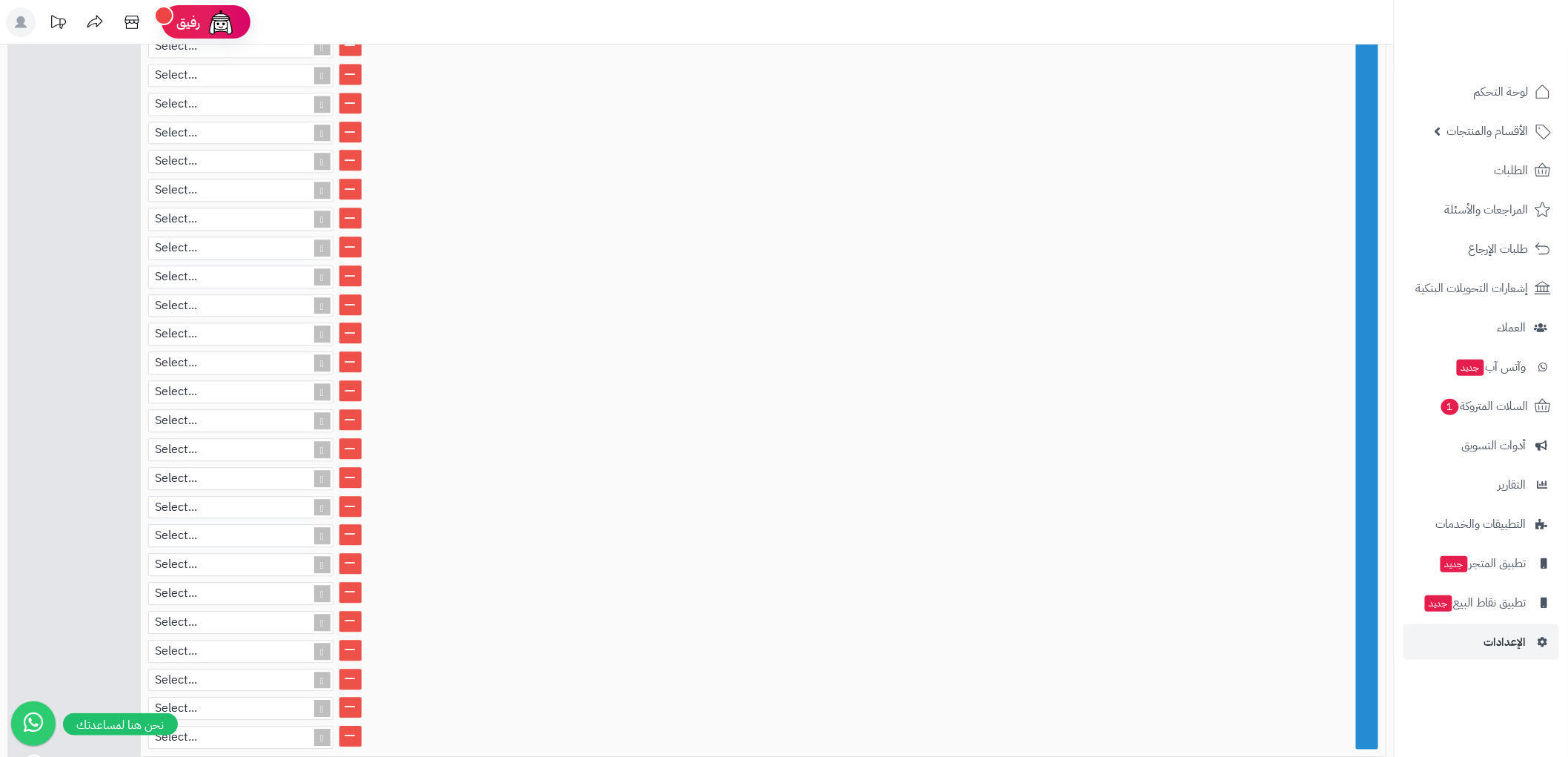
scroll to position [1416, 0]
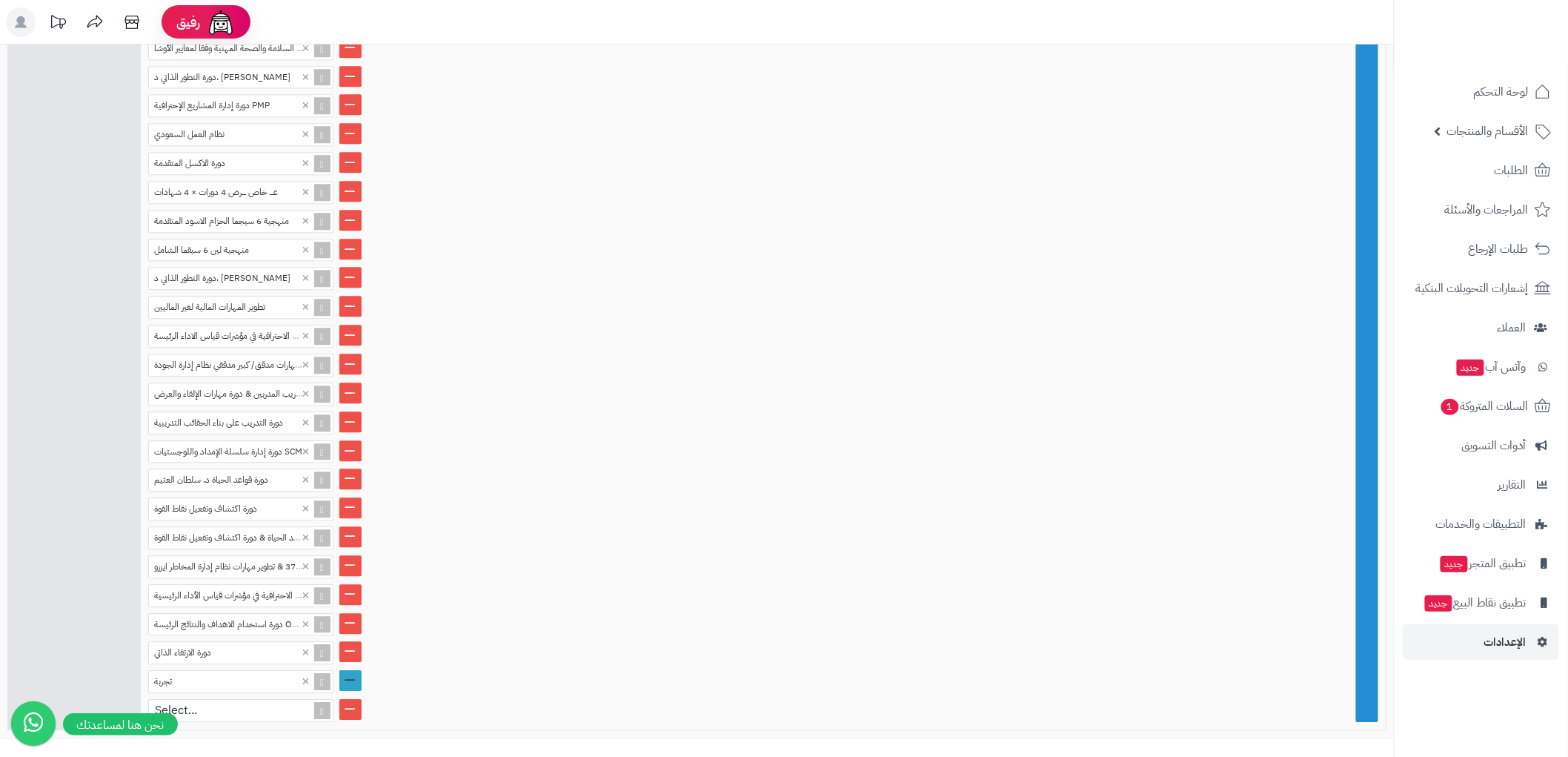
click at [351, 670] on link at bounding box center [350, 680] width 22 height 21
click at [259, 671] on div "Select..." at bounding box center [234, 682] width 171 height 22
paste input "**********"
type input "**********"
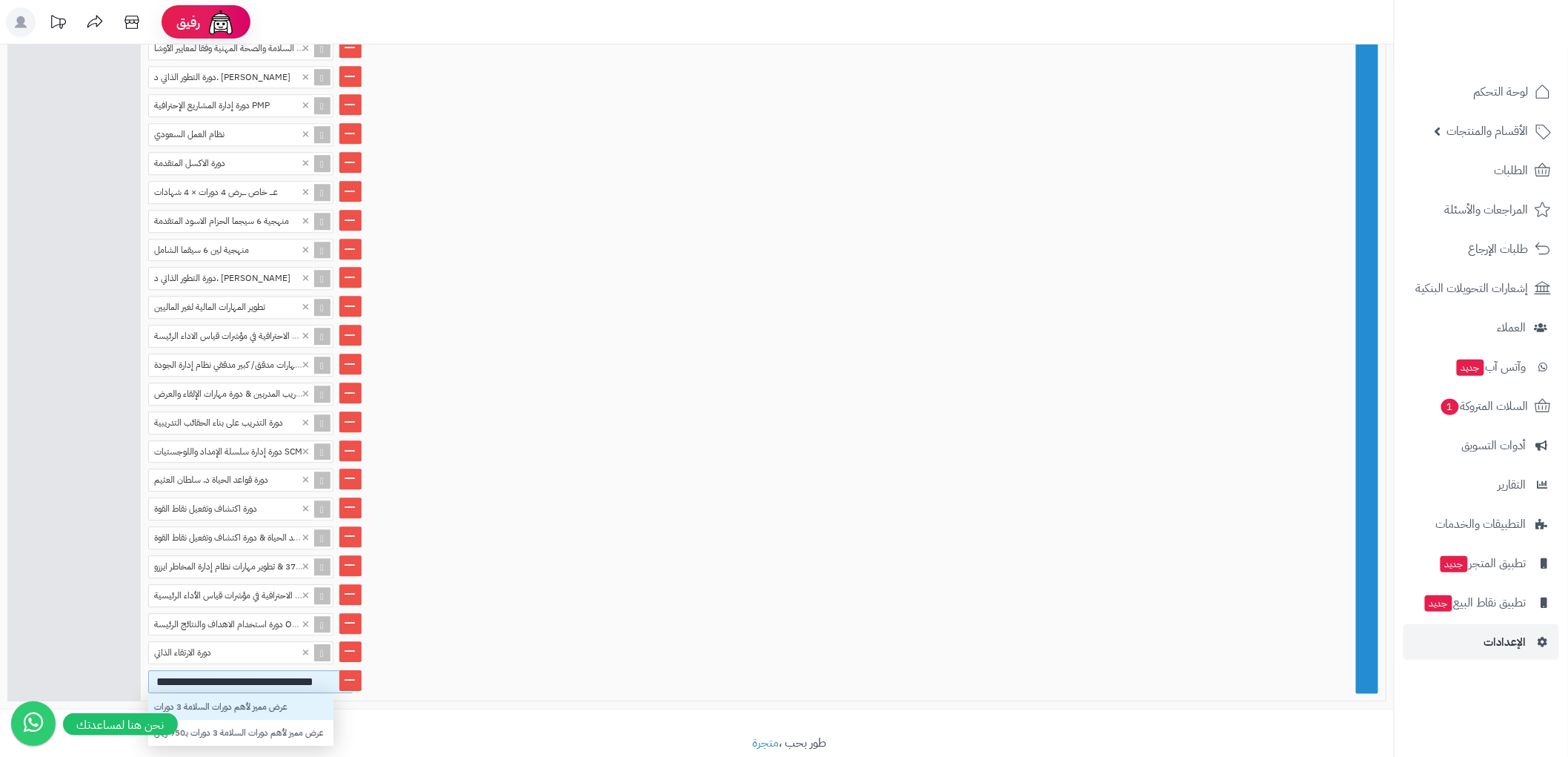
scroll to position [40, 172]
click at [293, 694] on div "عرض مميز لأهم دورات السلامة 3 دورات" at bounding box center [241, 707] width 185 height 26
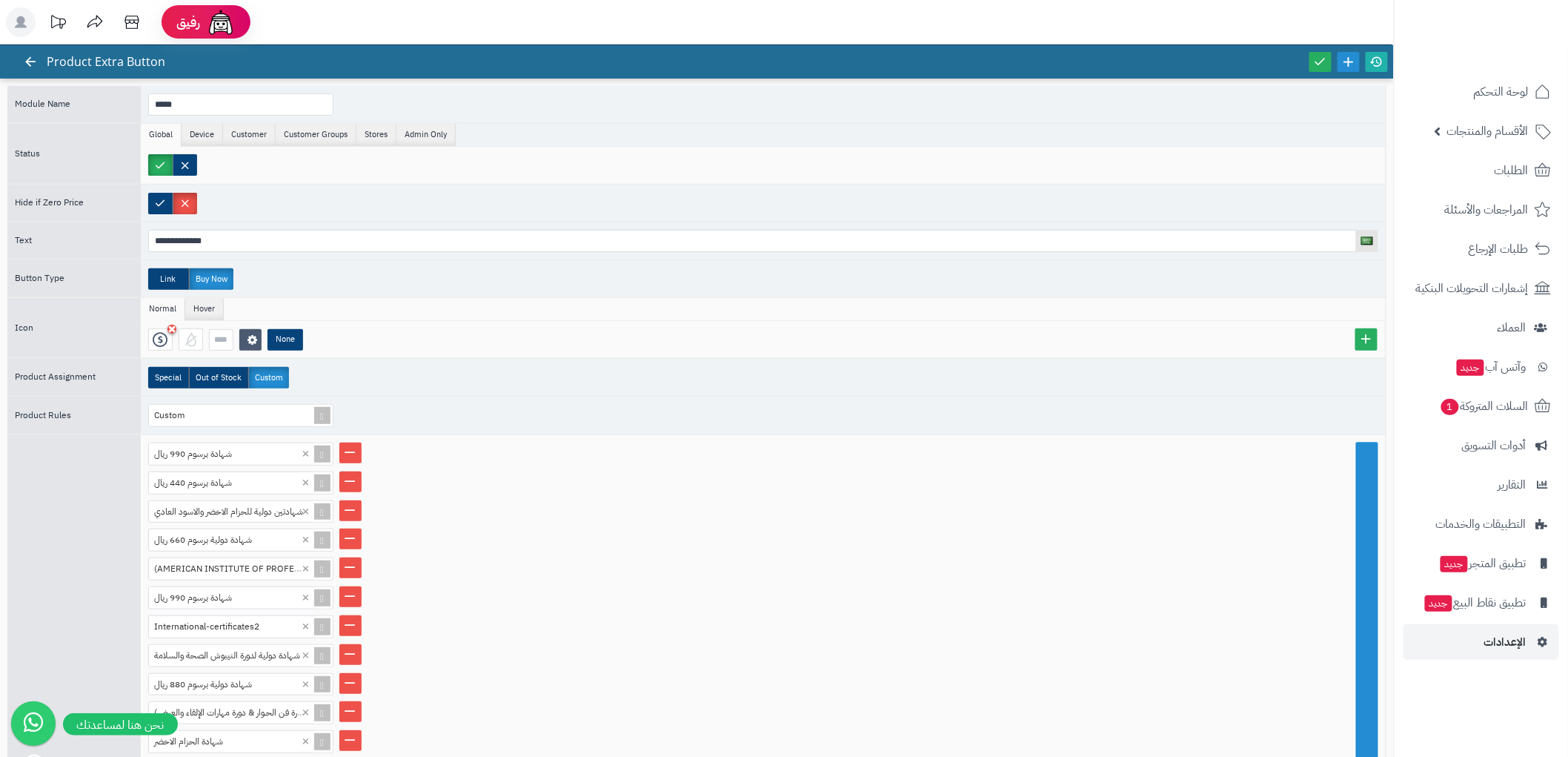
scroll to position [0, 0]
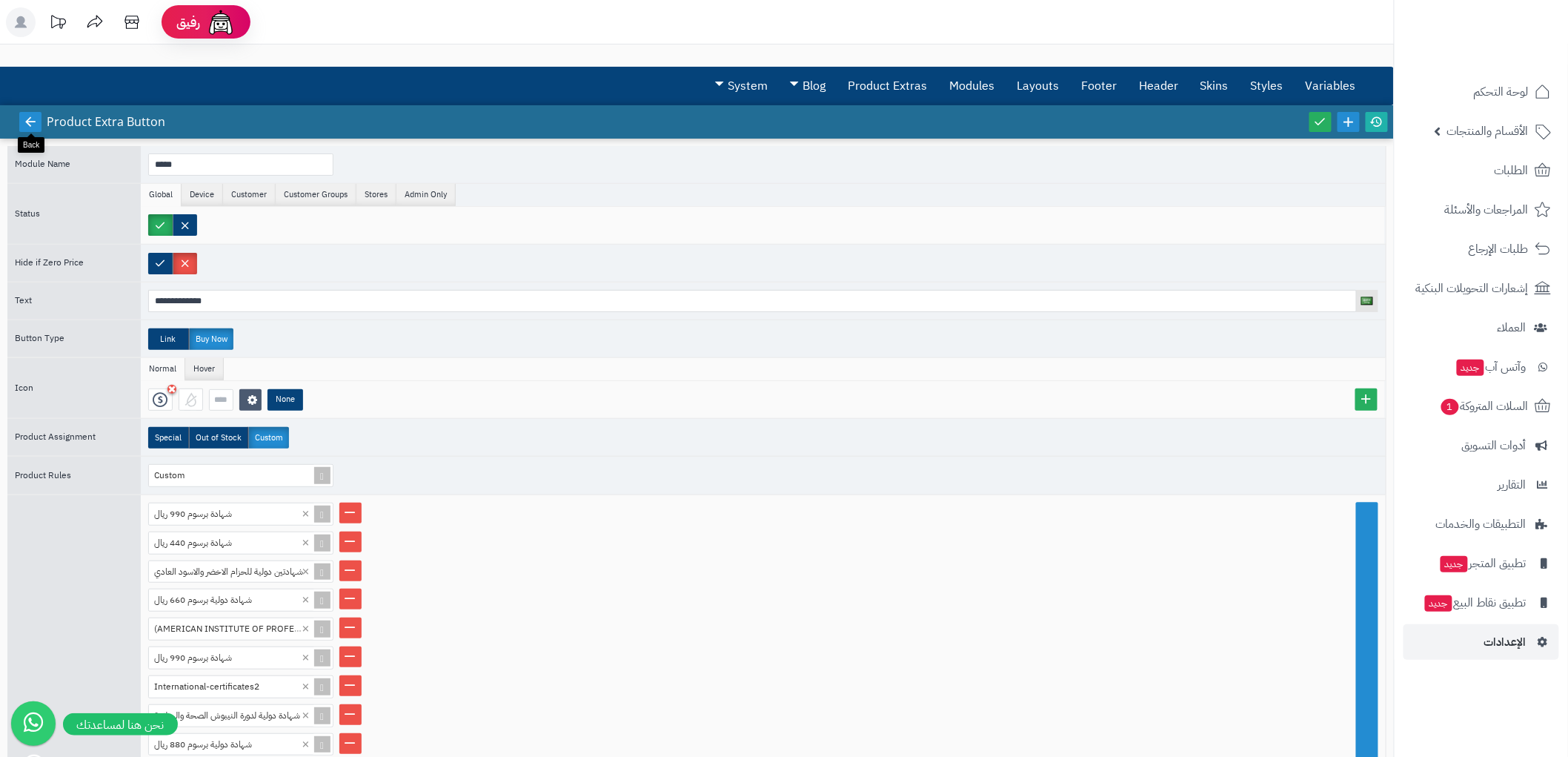
click at [31, 119] on icon at bounding box center [30, 121] width 13 height 13
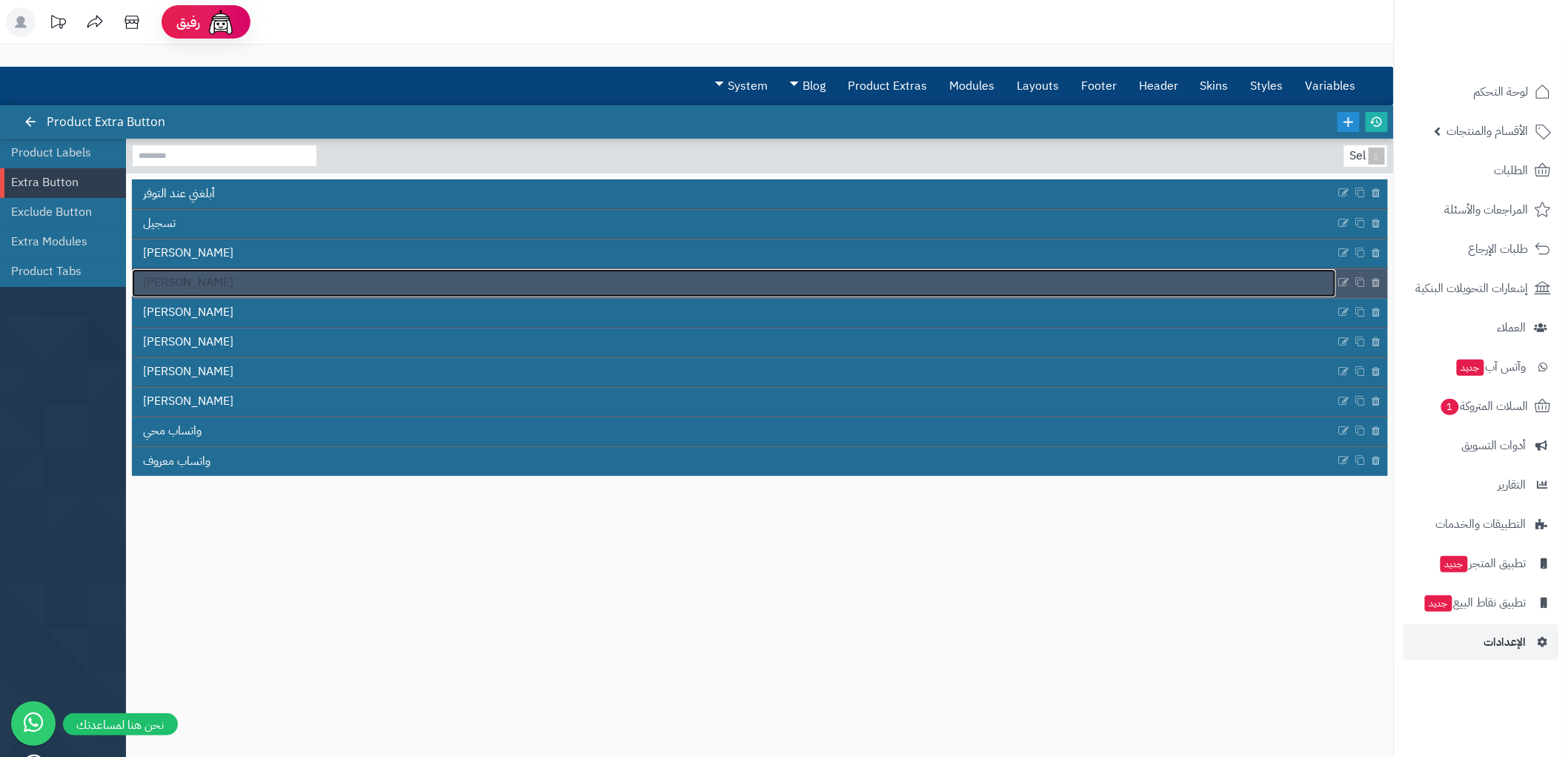
click at [212, 280] on span "واتساب الاحمدي" at bounding box center [188, 283] width 91 height 17
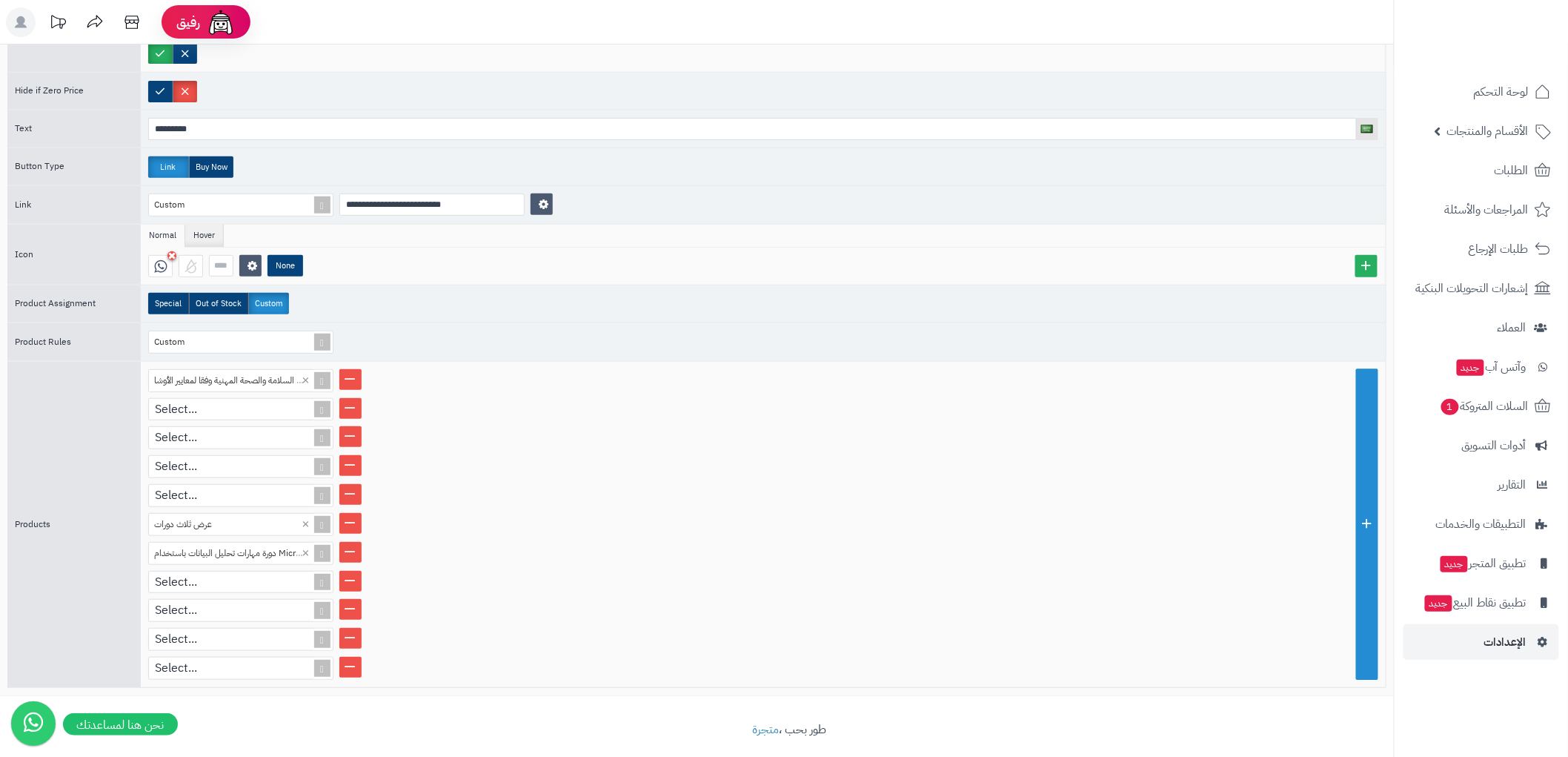
scroll to position [180, 0]
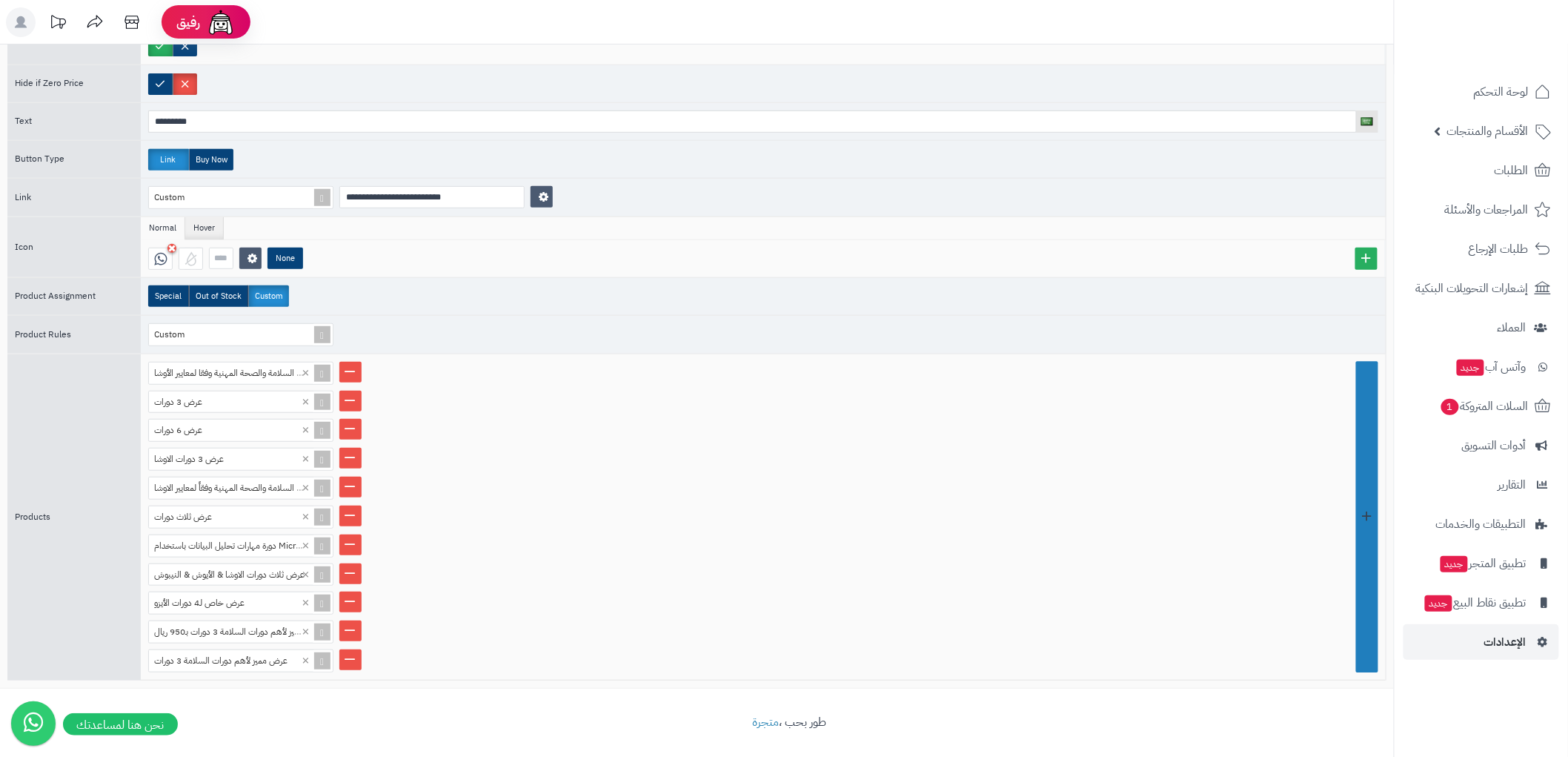
click at [1369, 545] on link at bounding box center [1367, 517] width 22 height 311
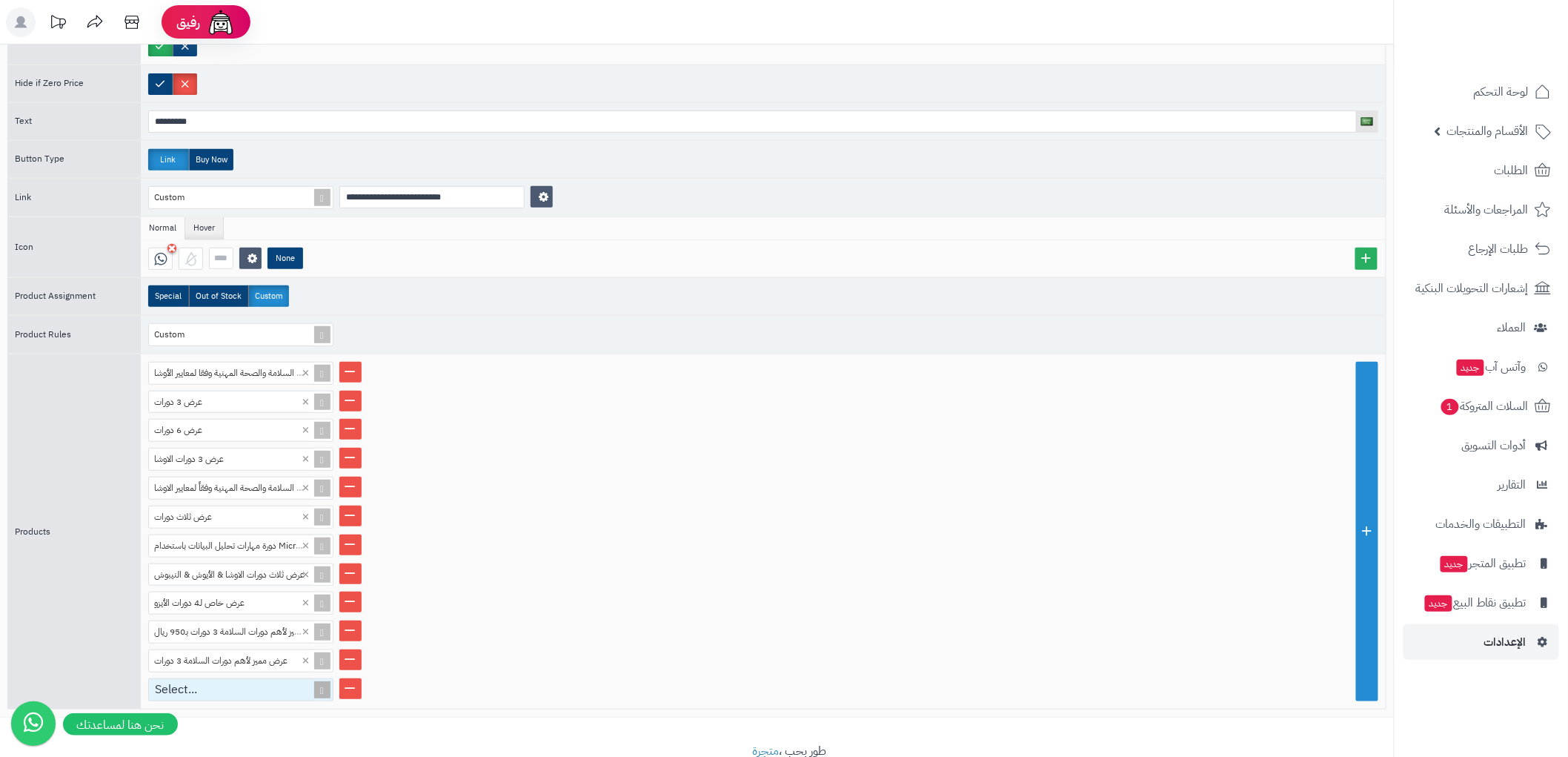
click at [292, 683] on div "Select..." at bounding box center [234, 690] width 171 height 22
paste input "**********"
type input "**********"
click at [277, 712] on div "عرض مميز لأهم دورات السلامة 3 دورات" at bounding box center [241, 715] width 185 height 26
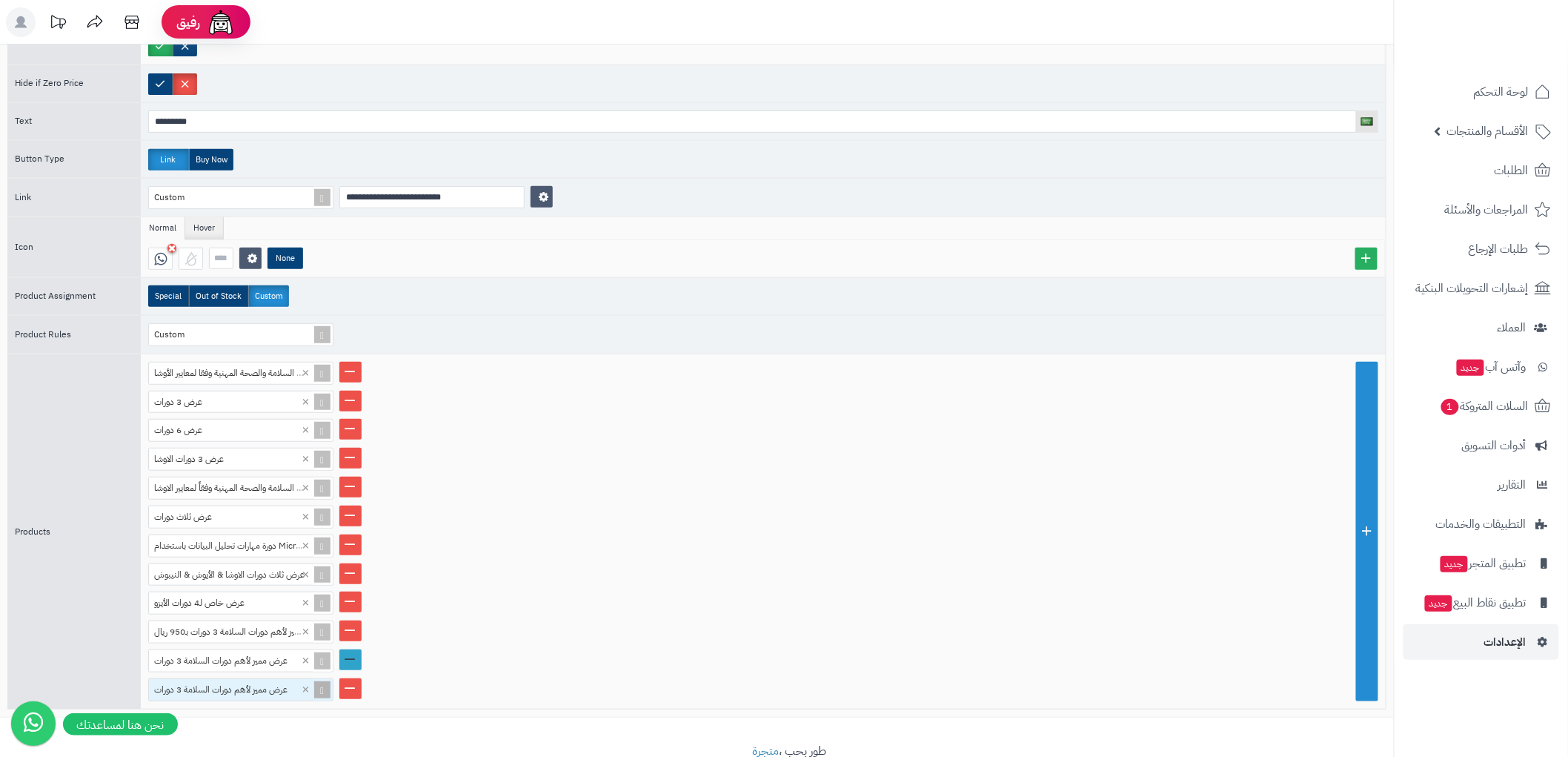
click at [355, 654] on link at bounding box center [350, 659] width 22 height 21
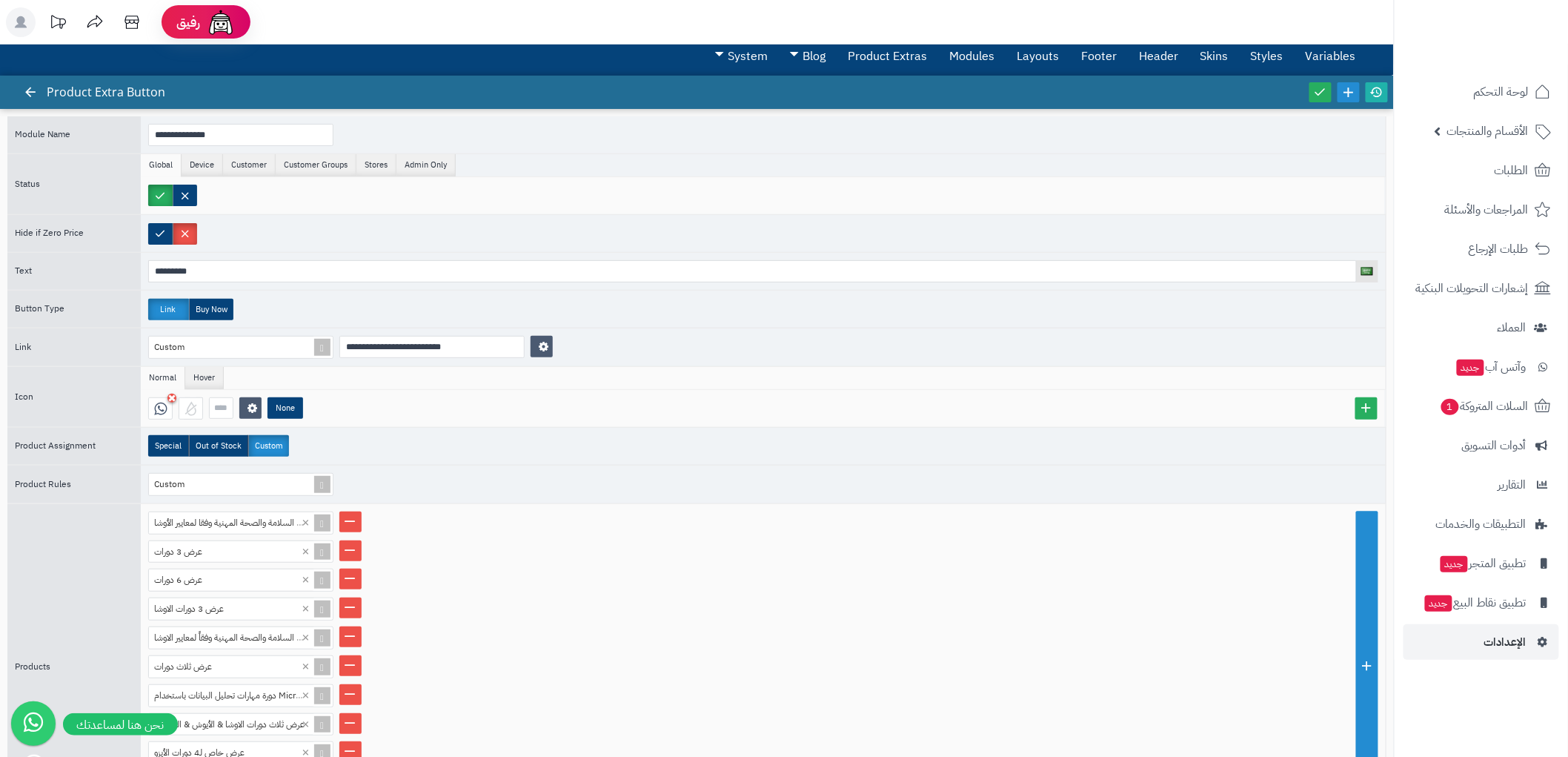
scroll to position [0, 0]
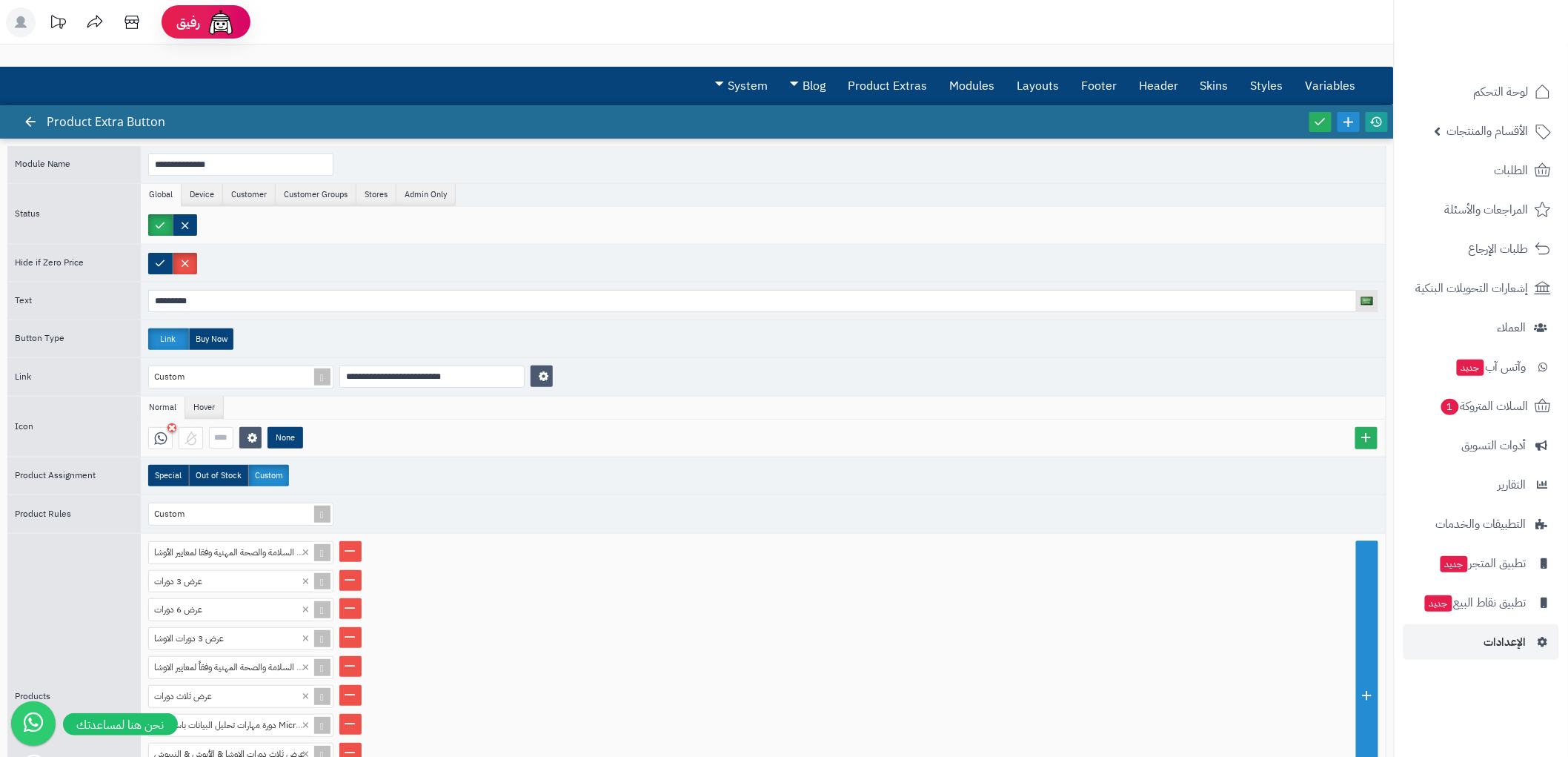
click at [1380, 120] on icon at bounding box center [1377, 121] width 13 height 13
click at [1319, 119] on icon at bounding box center [1320, 121] width 13 height 13
click at [31, 117] on icon at bounding box center [30, 121] width 13 height 13
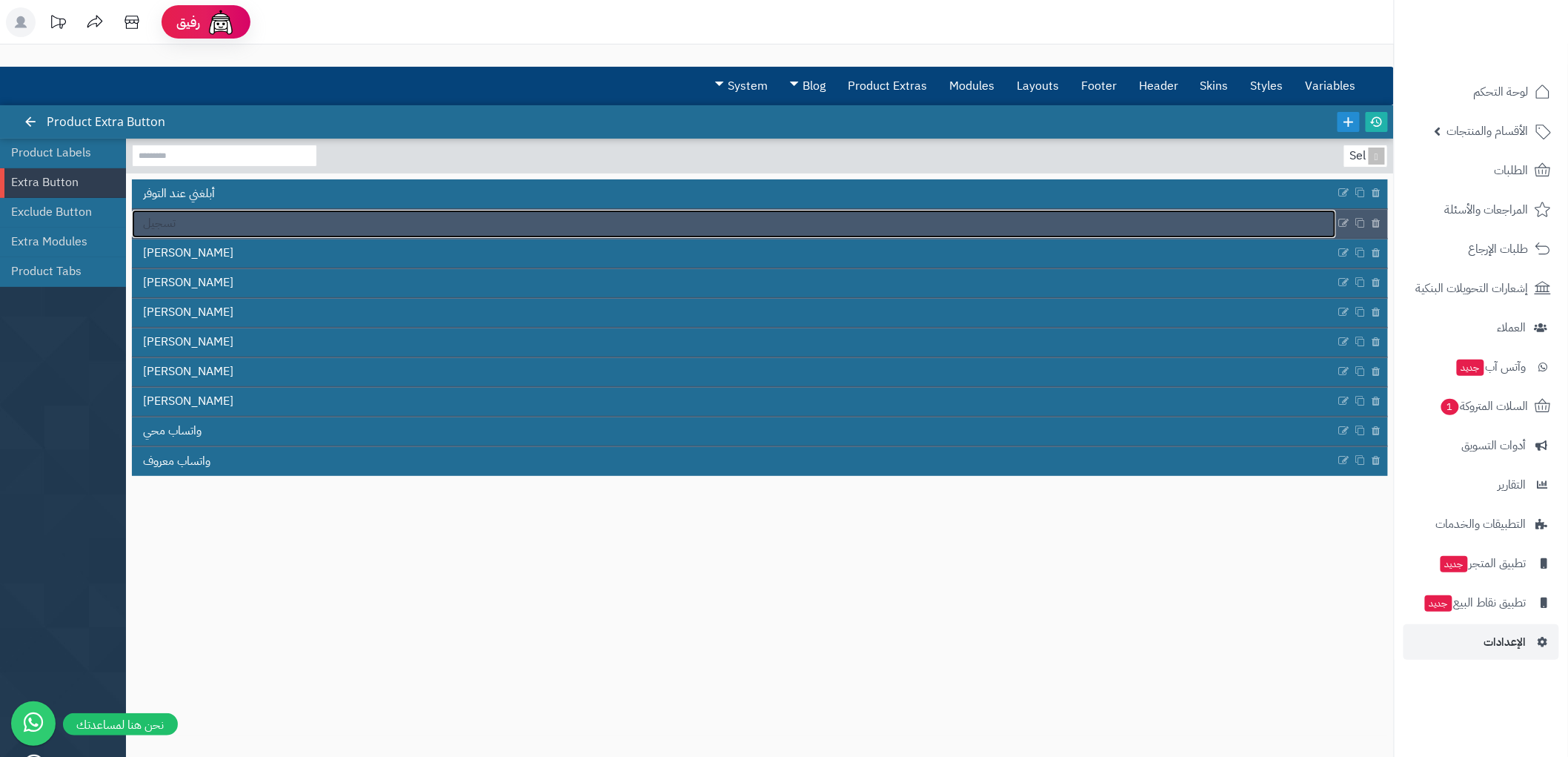
click at [182, 224] on link "تسجيل" at bounding box center [734, 224] width 1204 height 28
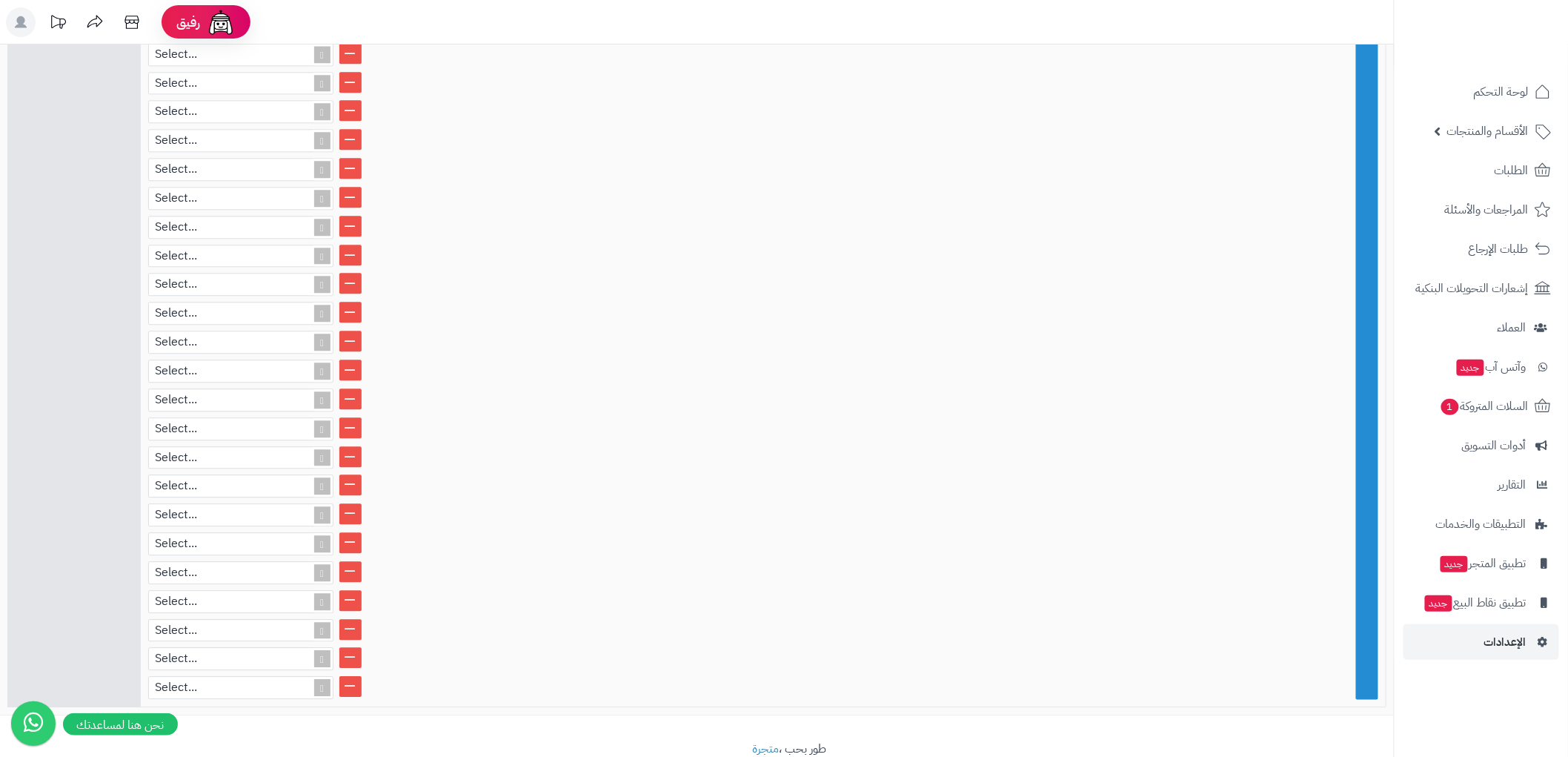
scroll to position [1416, 0]
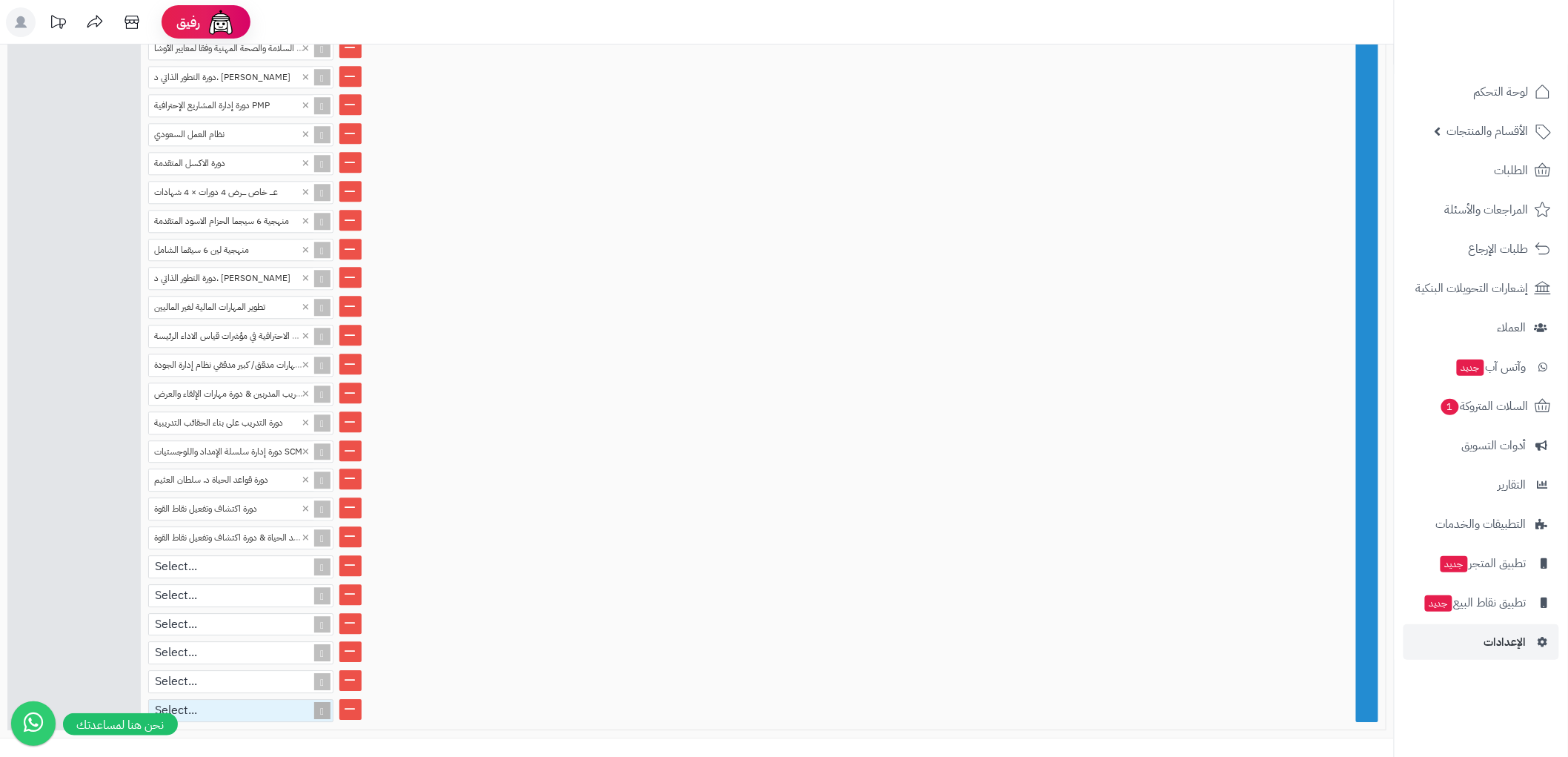
click at [233, 700] on div "Select..." at bounding box center [234, 710] width 171 height 22
paste input "**********"
type input "**********"
click at [237, 723] on div "عرض مميز لأهم دورات السلامة 3 دورات" at bounding box center [241, 735] width 185 height 26
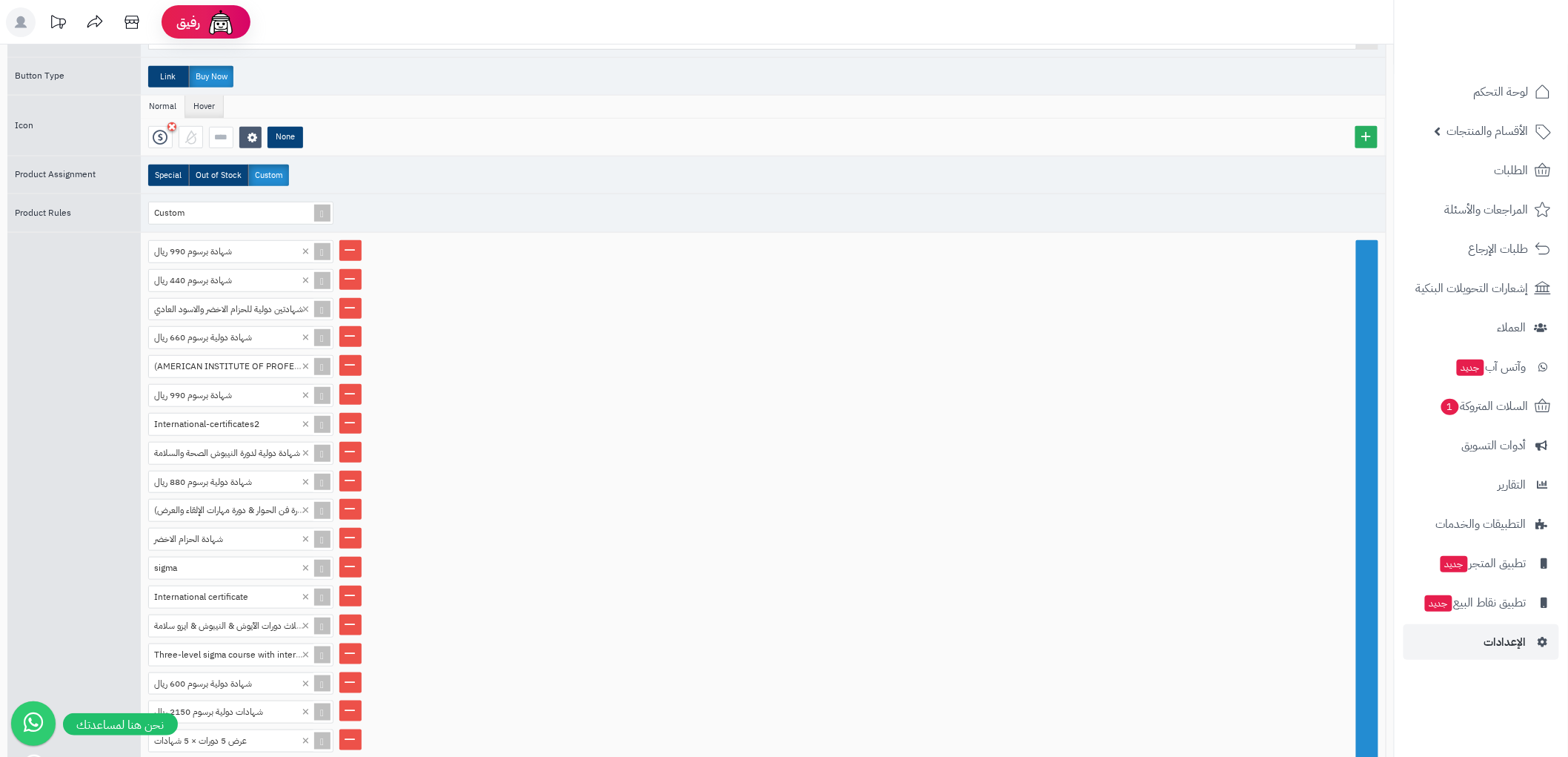
scroll to position [0, 0]
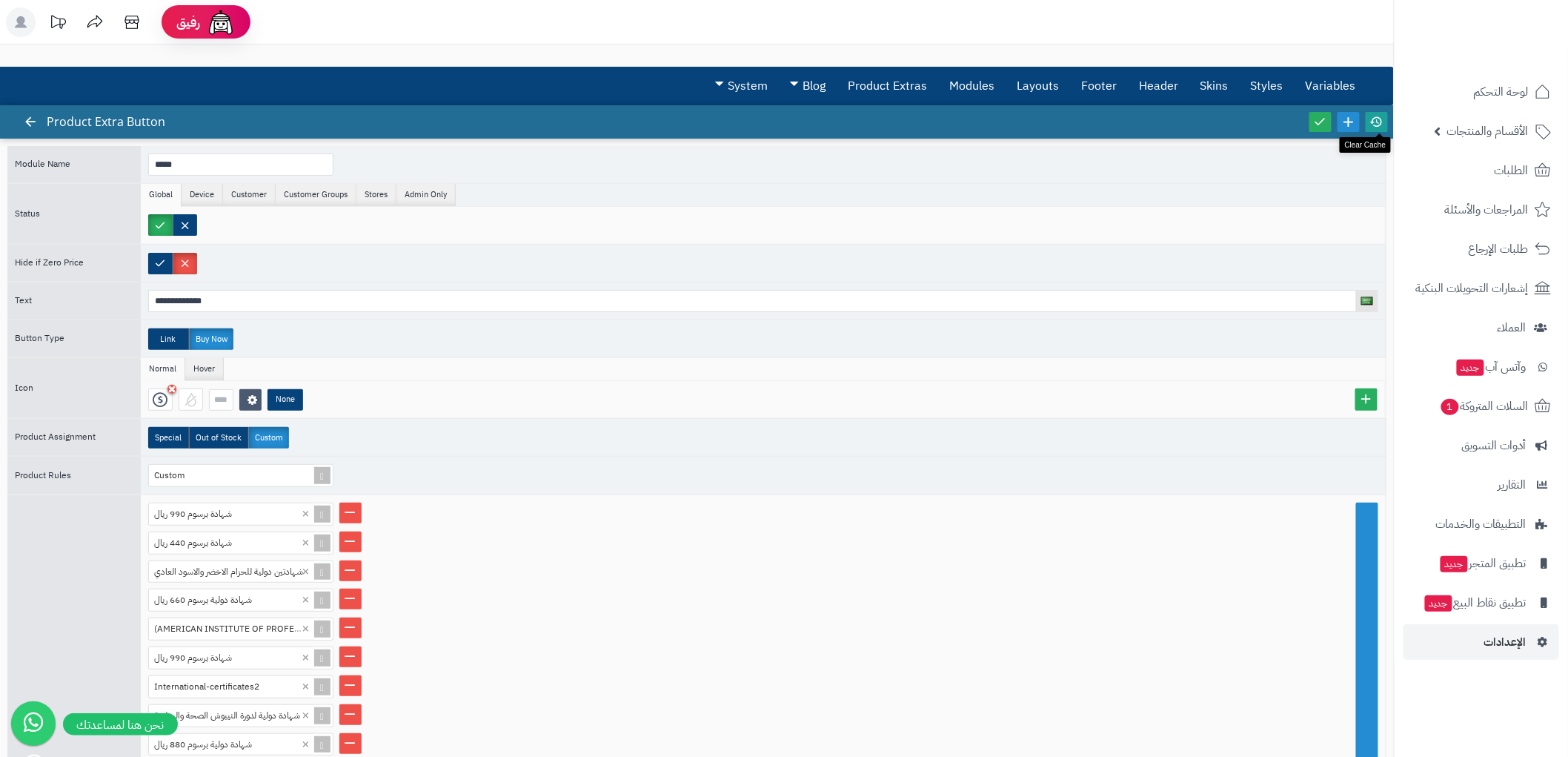
click at [1369, 119] on link at bounding box center [1377, 122] width 22 height 20
click at [1320, 123] on icon at bounding box center [1320, 121] width 13 height 13
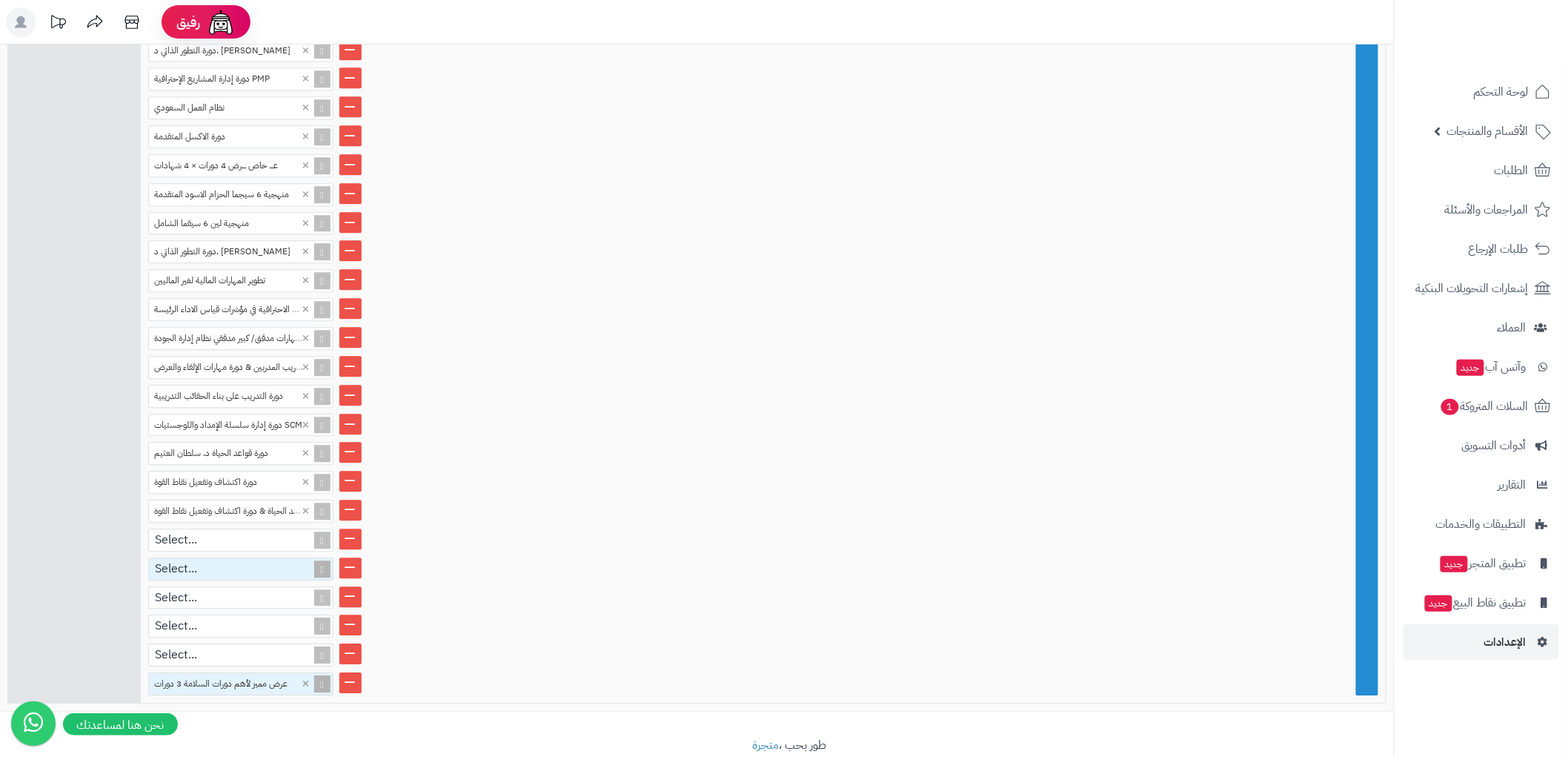
scroll to position [1444, 0]
click at [226, 644] on div "Select..." at bounding box center [234, 655] width 171 height 22
paste input "**********"
type input "**********"
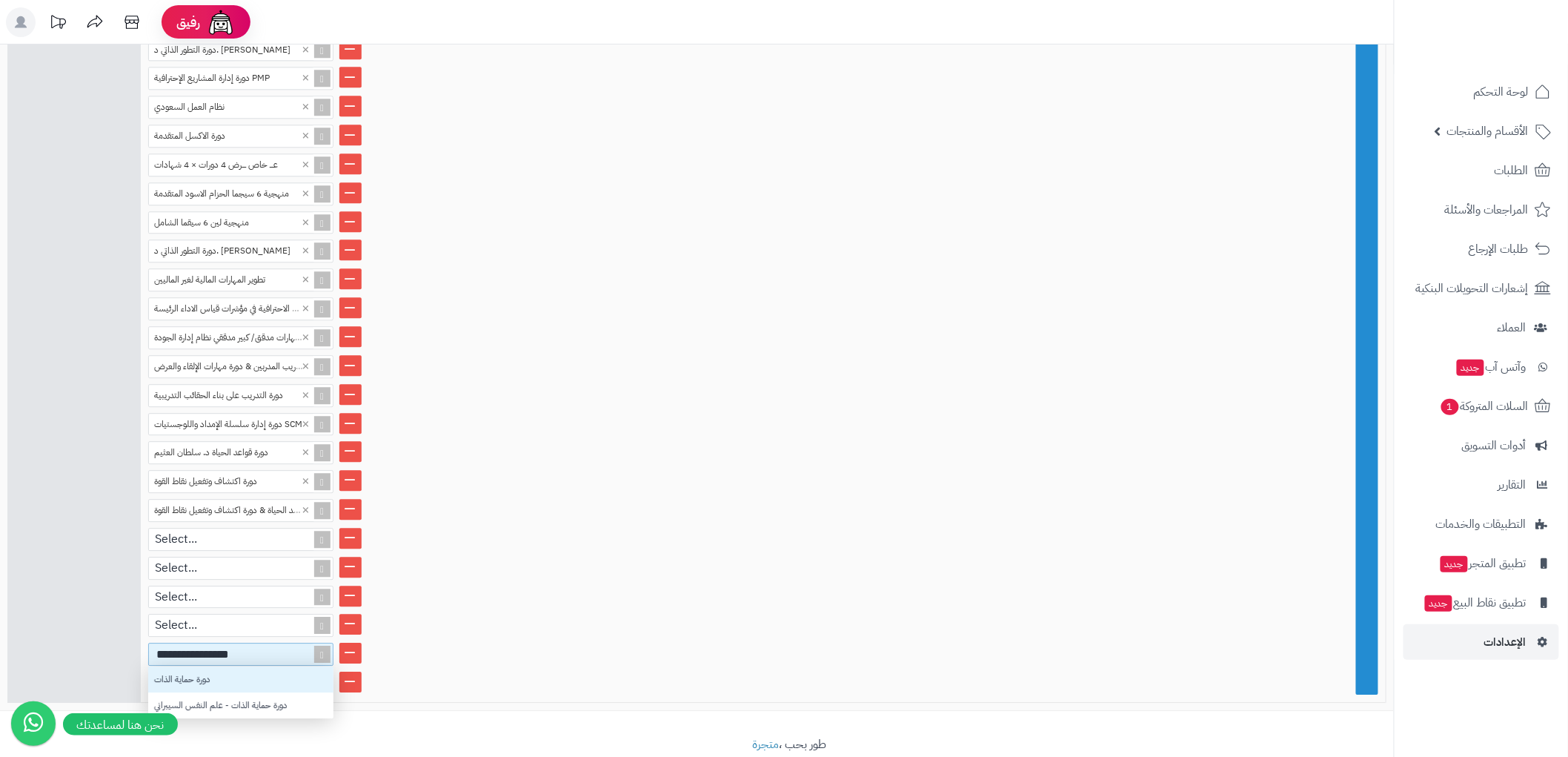
click at [215, 666] on div "دورة حماية الذات" at bounding box center [241, 679] width 185 height 26
click at [352, 614] on link at bounding box center [350, 624] width 22 height 21
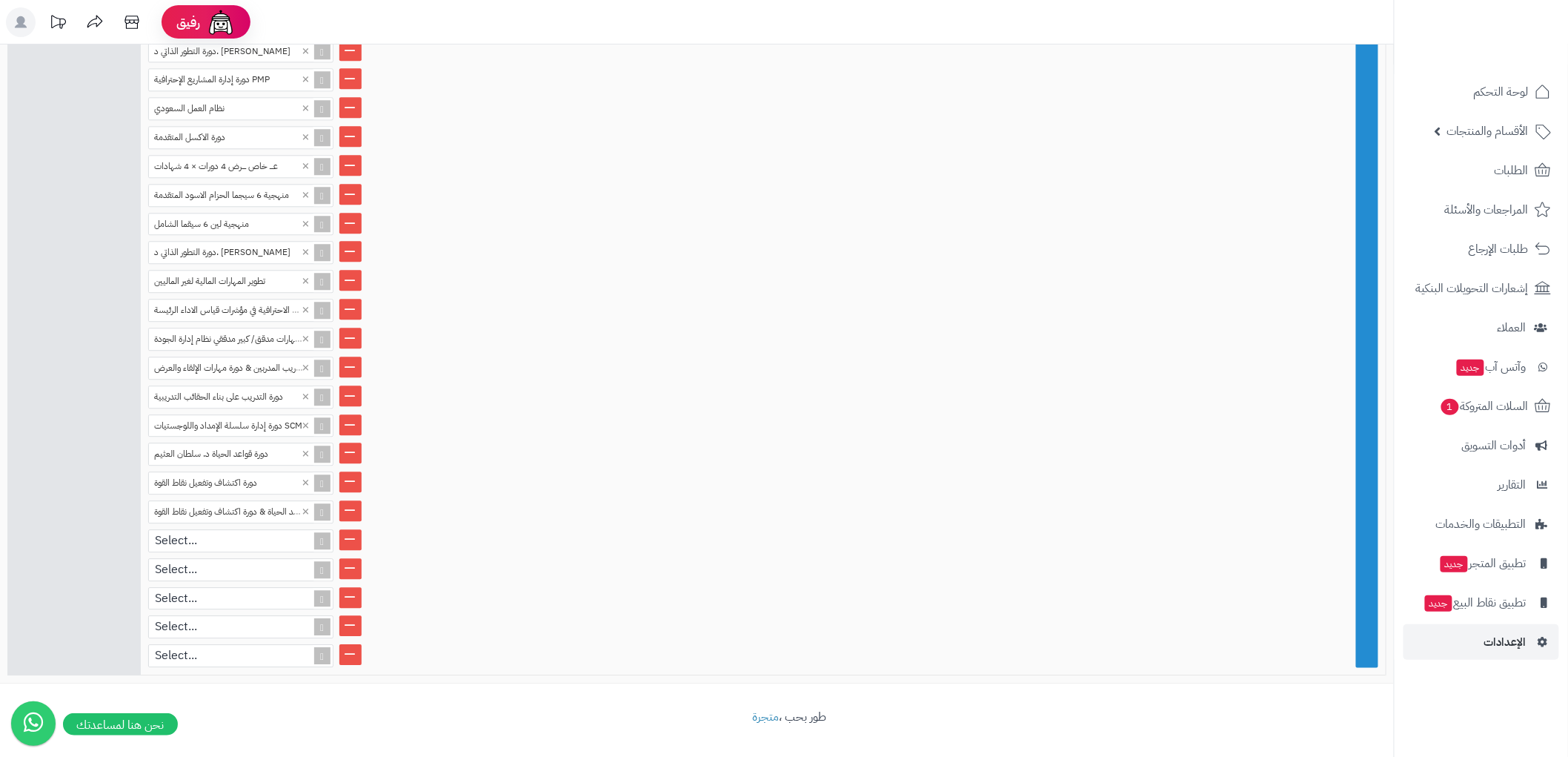
scroll to position [1416, 0]
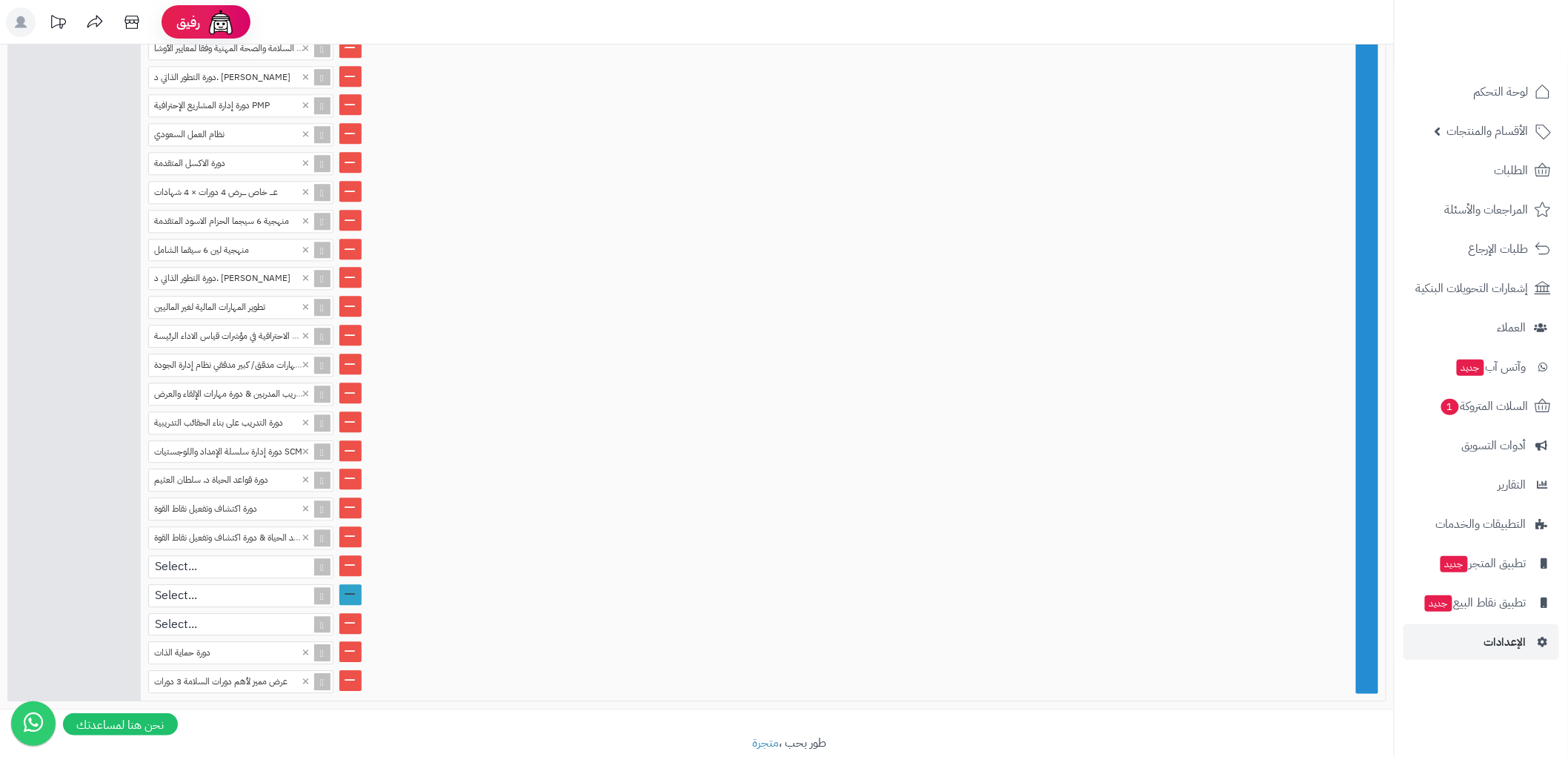
click at [349, 585] on link at bounding box center [350, 594] width 22 height 21
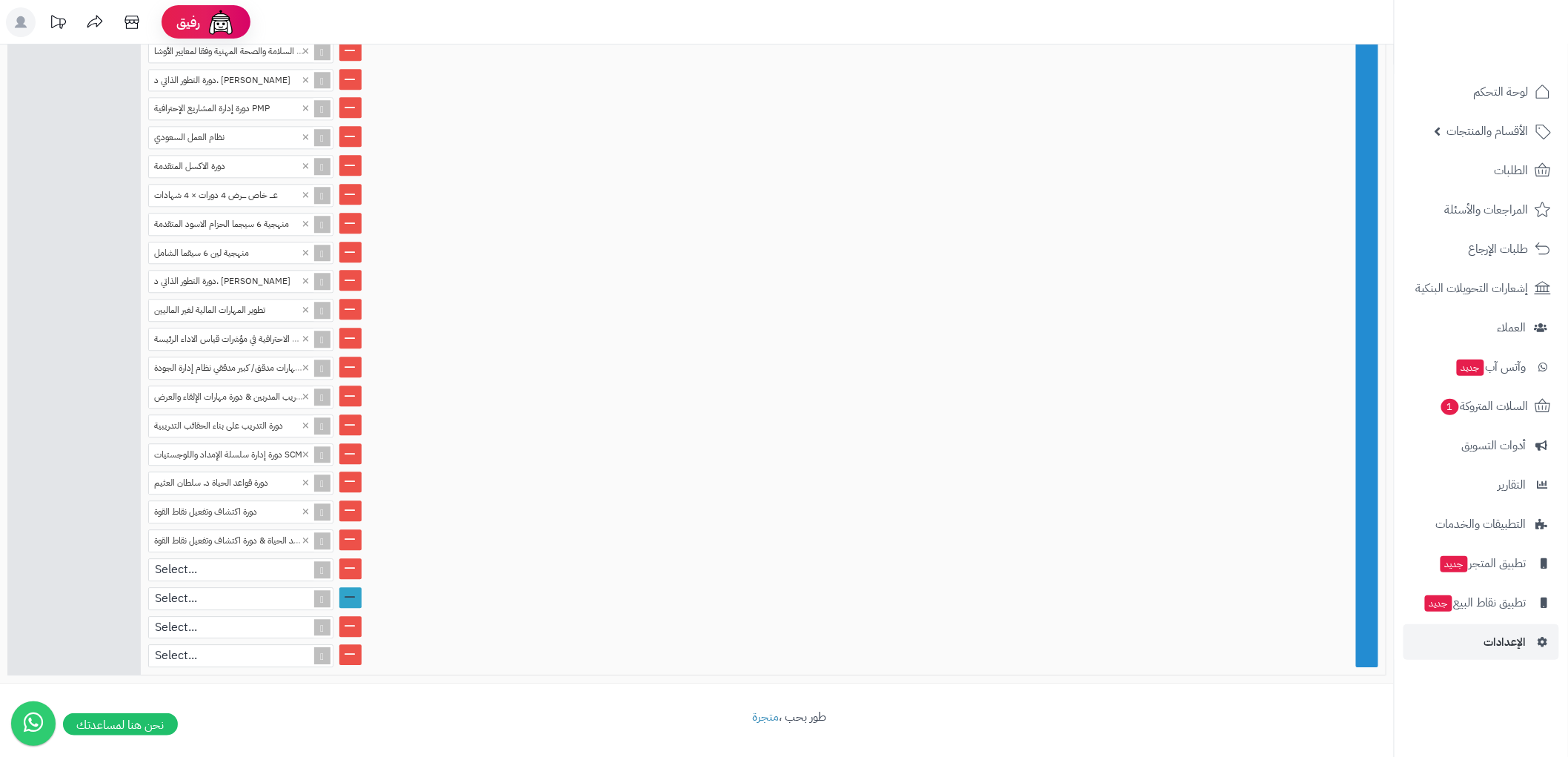
scroll to position [1387, 0]
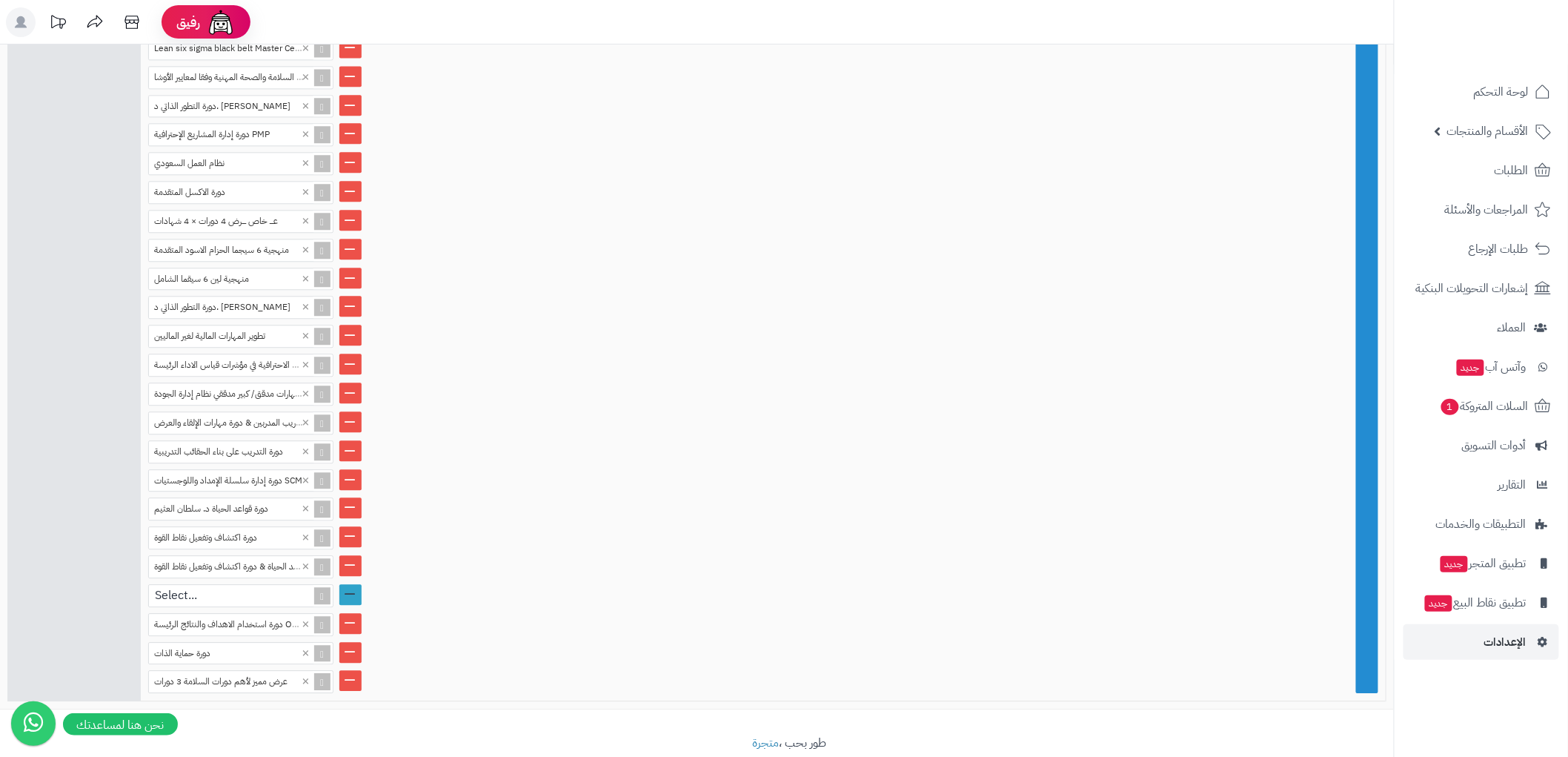
click at [348, 585] on link at bounding box center [350, 594] width 22 height 21
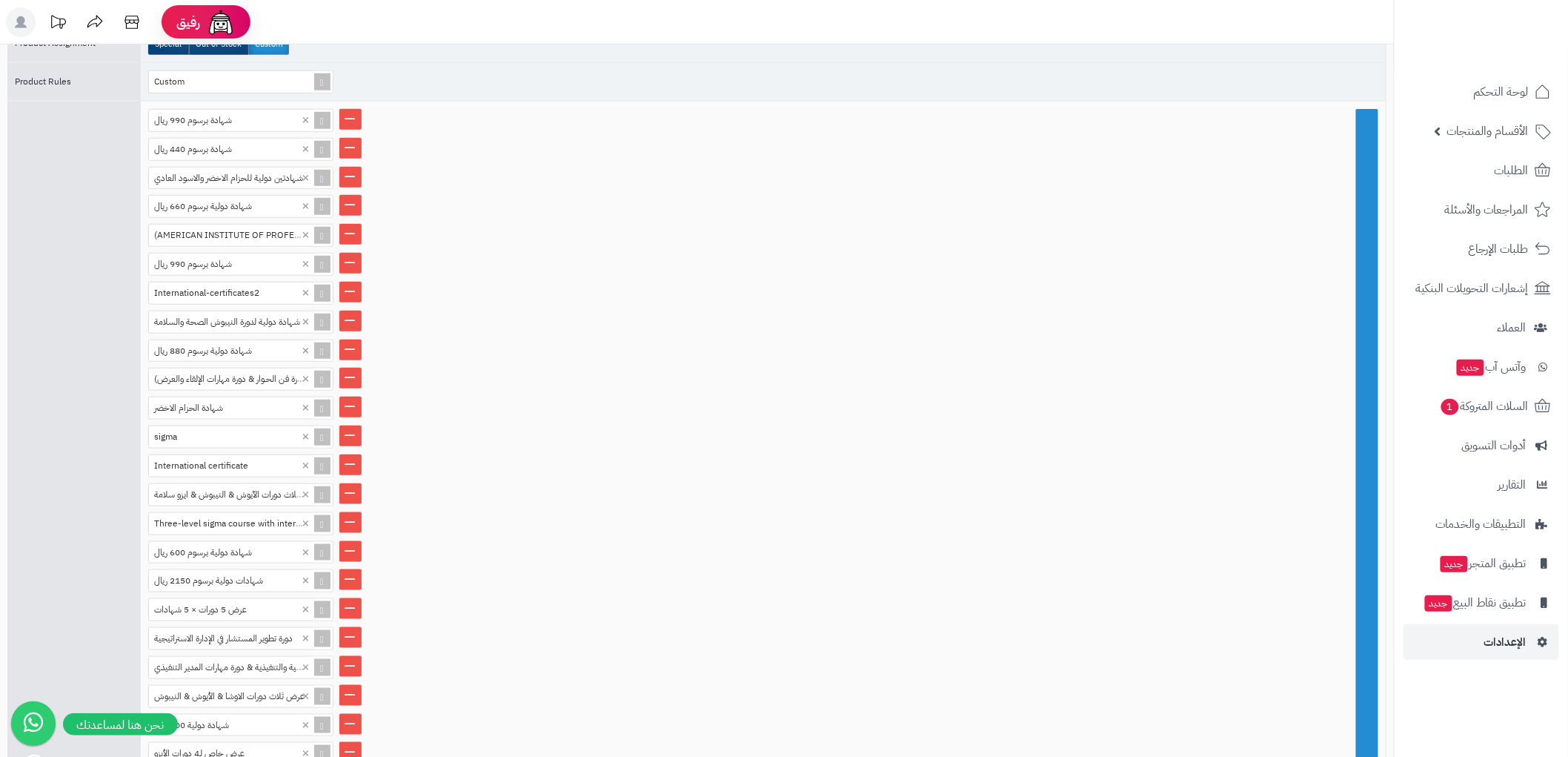
scroll to position [40, 0]
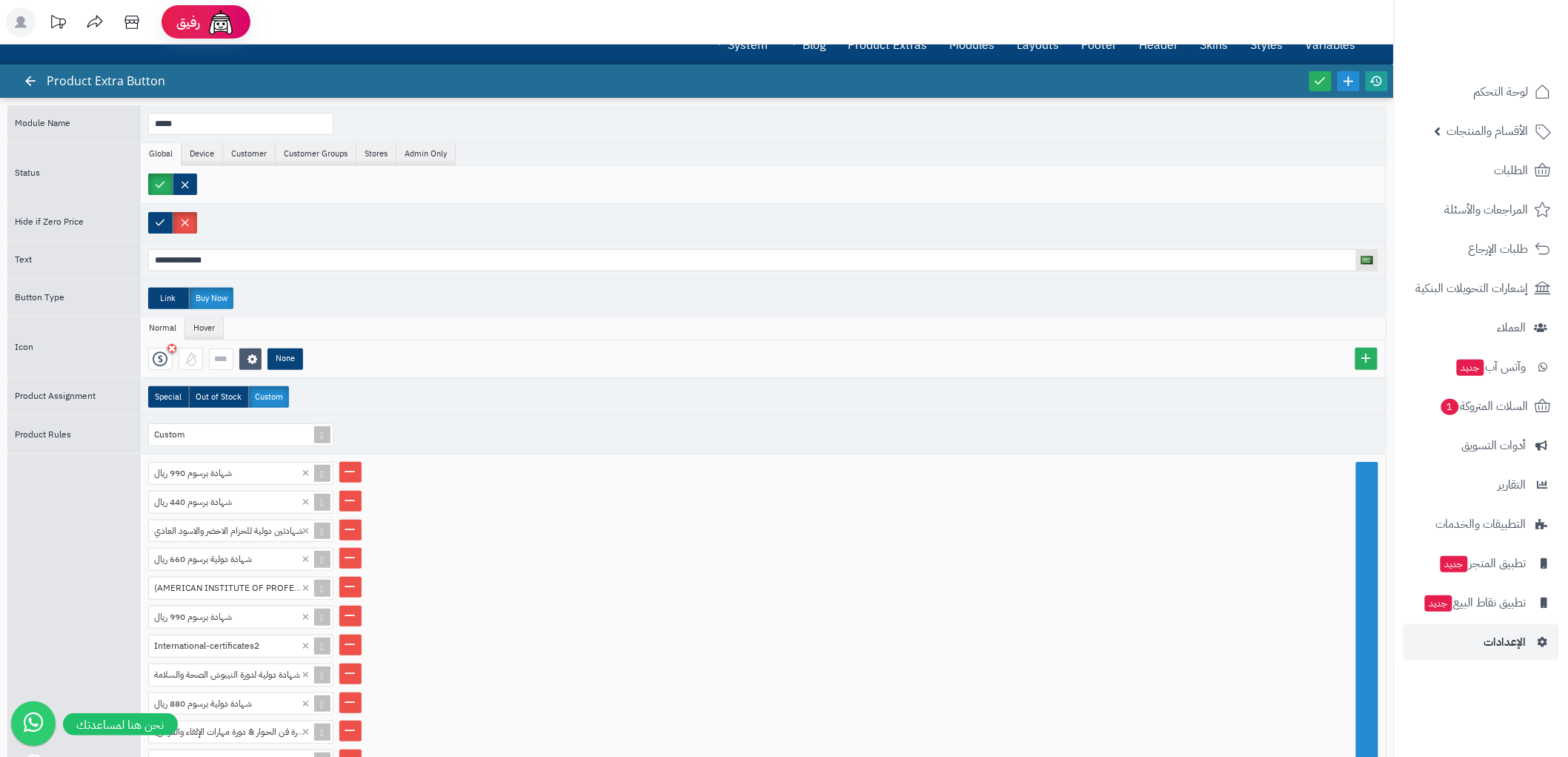
click at [1377, 79] on icon at bounding box center [1377, 81] width 13 height 13
click at [1323, 78] on icon at bounding box center [1320, 81] width 13 height 13
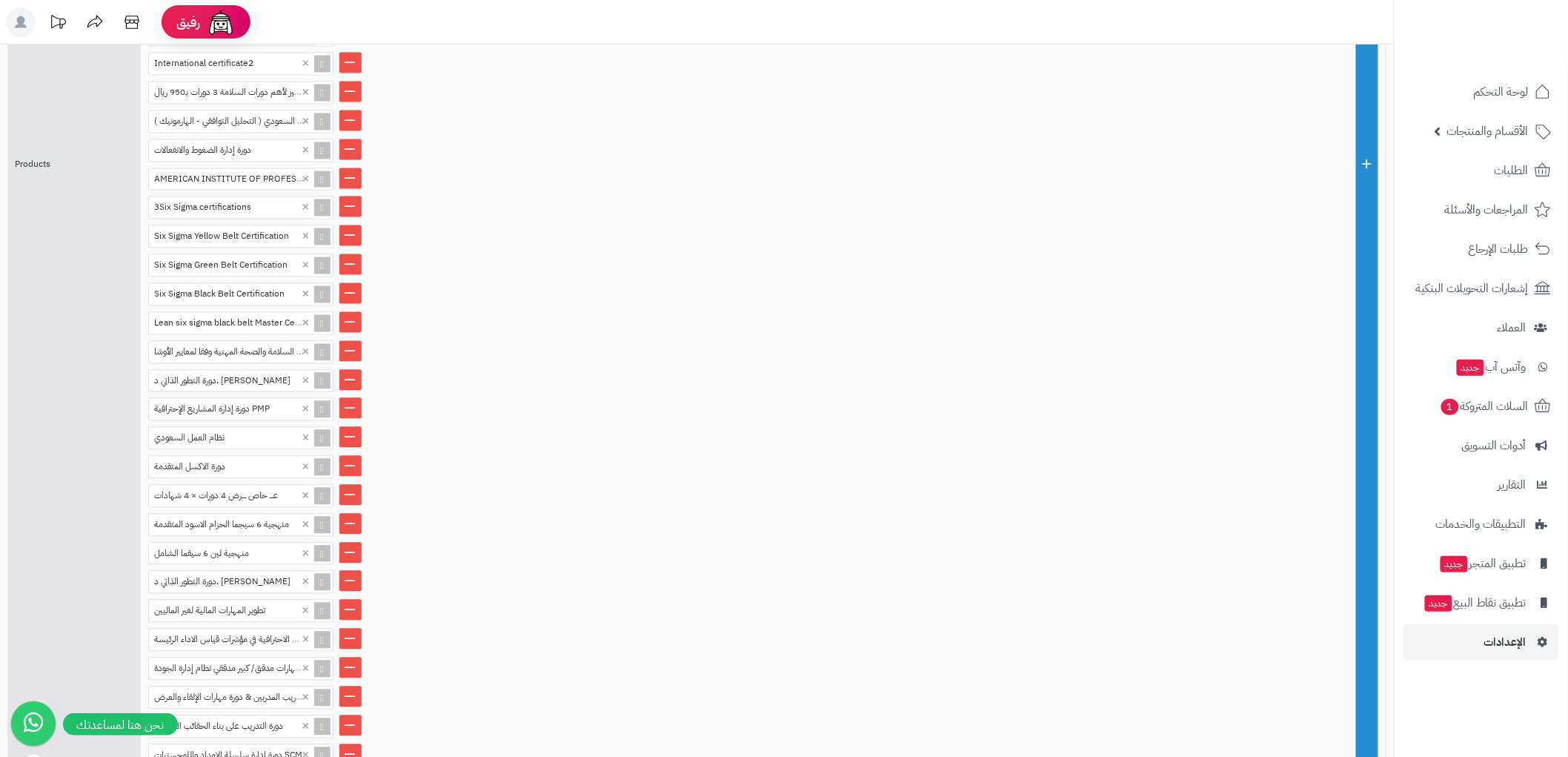
scroll to position [1360, 0]
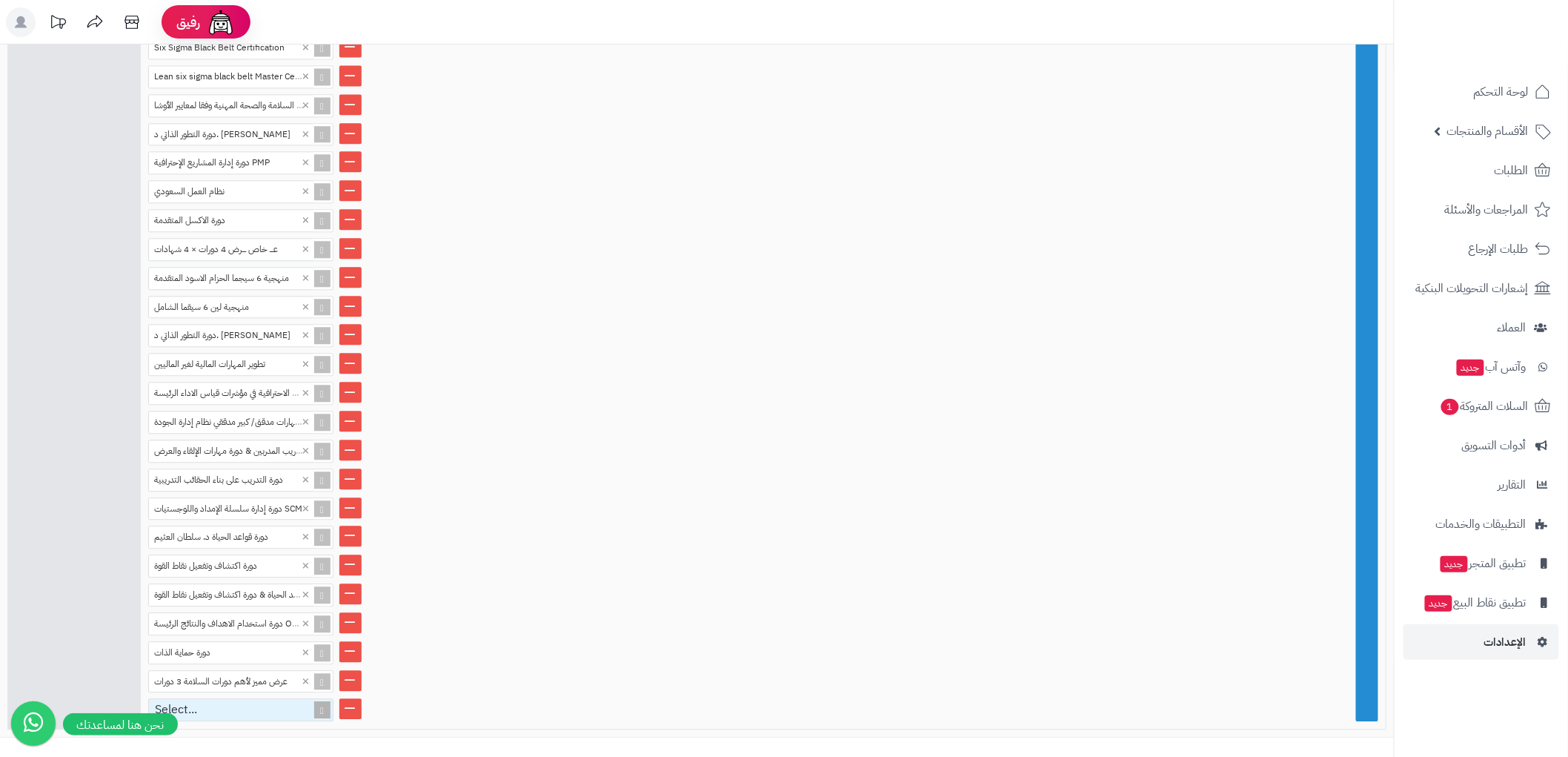
click at [241, 700] on div "Select..." at bounding box center [234, 710] width 171 height 22
paste input "**********"
type input "**********"
click at [223, 722] on div "دورة الارتقاء الذاتي" at bounding box center [241, 735] width 185 height 26
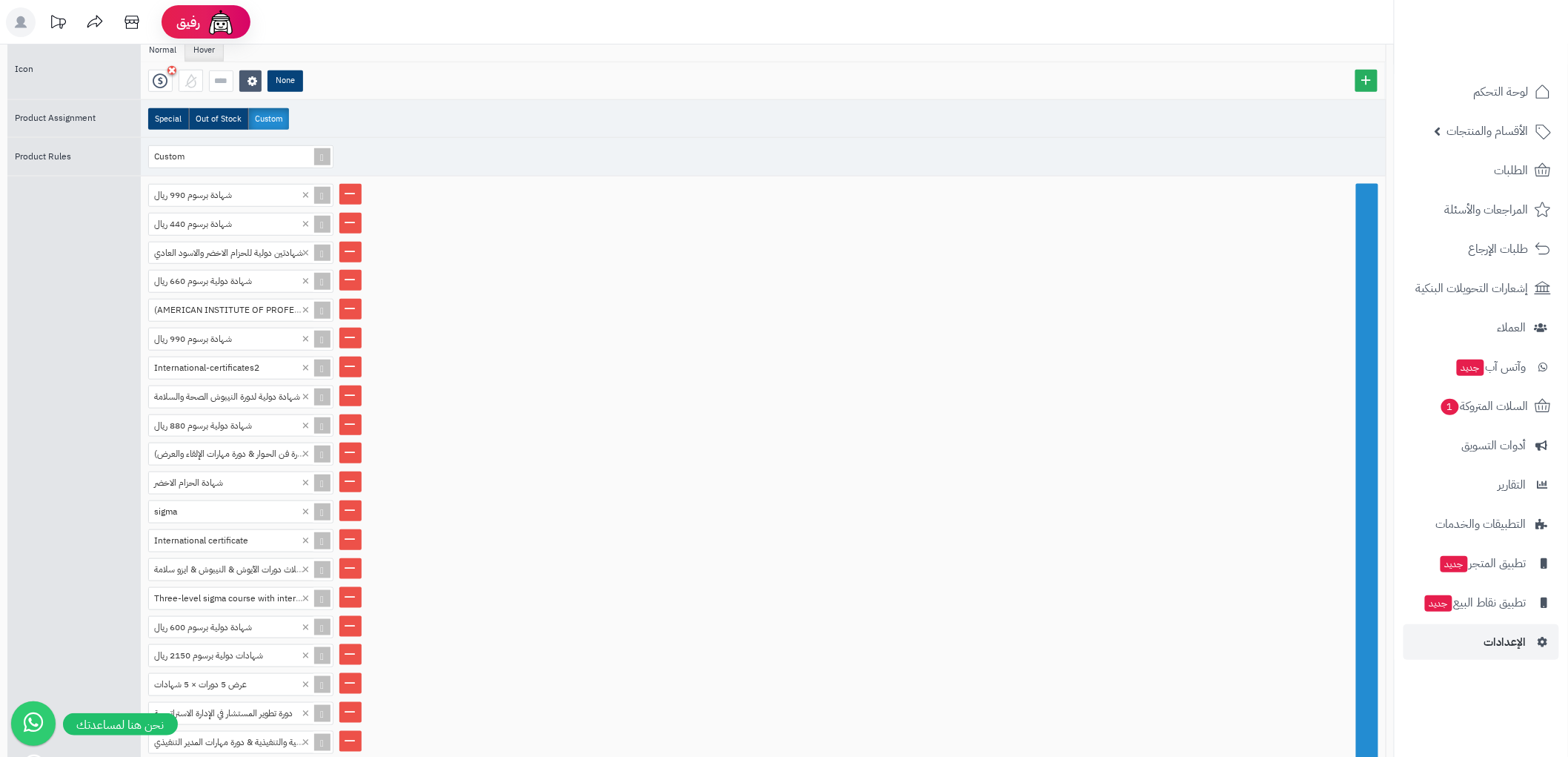
scroll to position [0, 0]
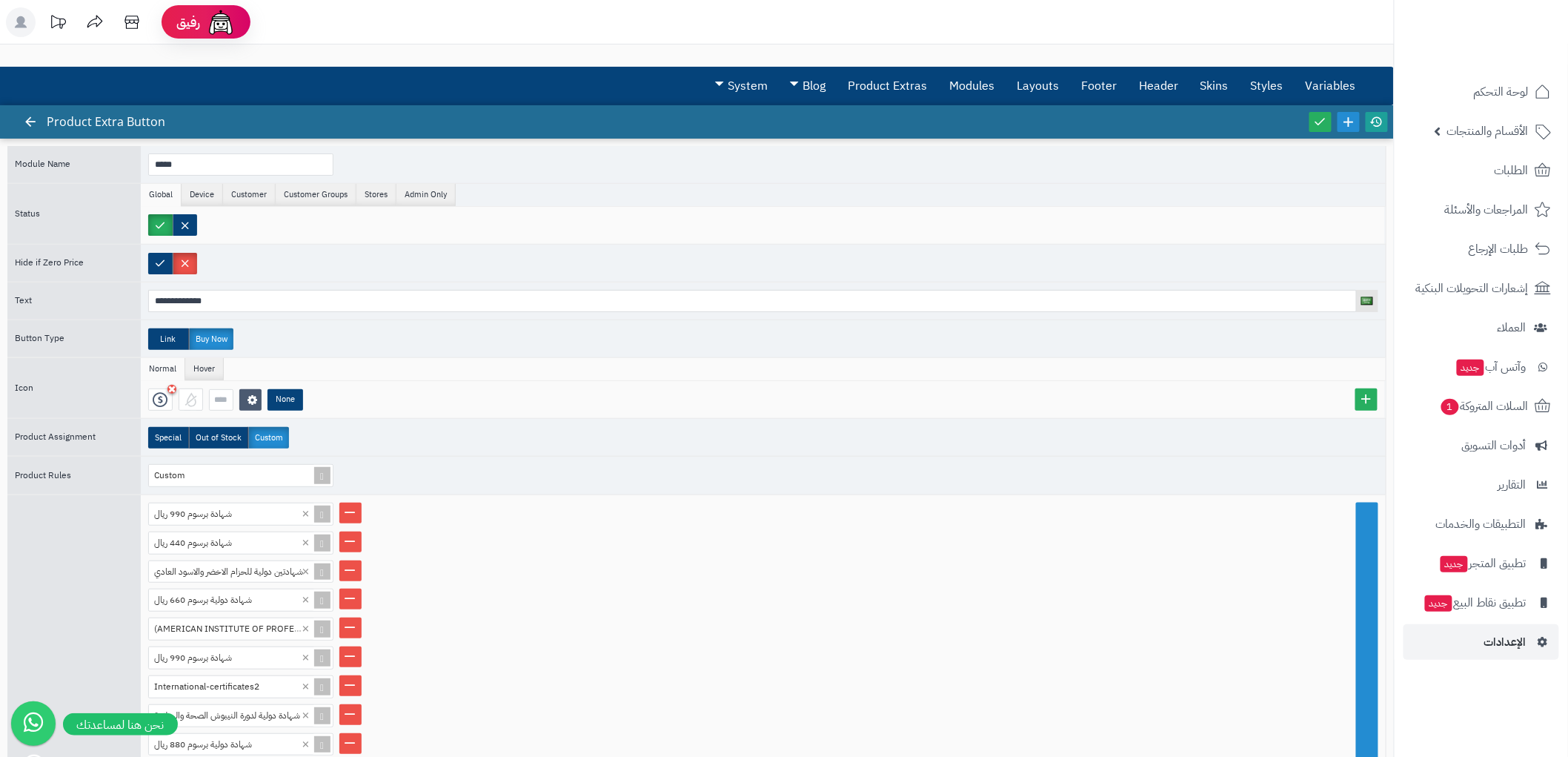
click at [1376, 113] on link at bounding box center [1377, 122] width 22 height 20
click at [1318, 117] on icon at bounding box center [1320, 121] width 13 height 13
click at [19, 113] on link at bounding box center [30, 122] width 22 height 20
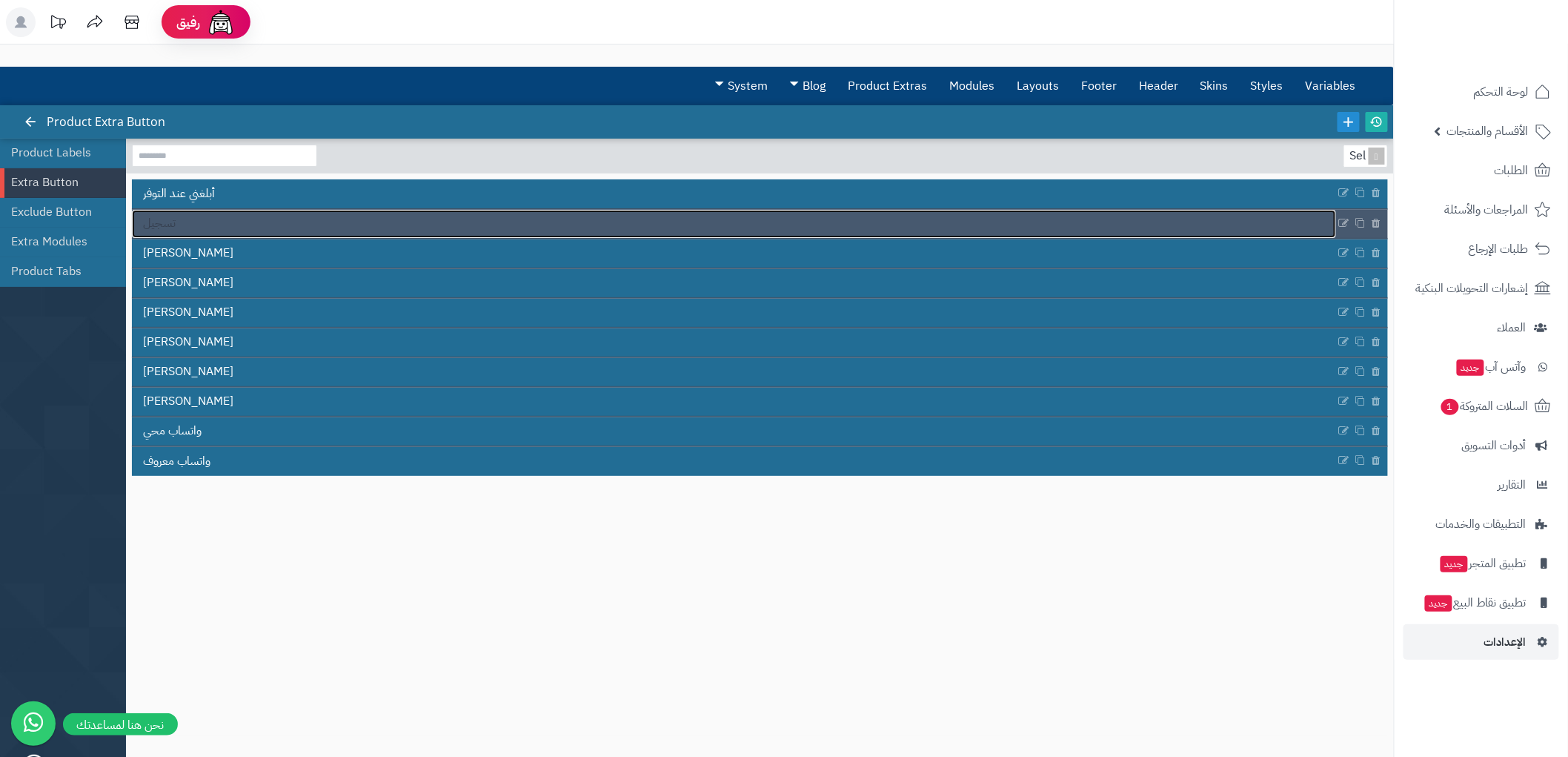
click at [201, 236] on link "تسجيل" at bounding box center [734, 224] width 1204 height 28
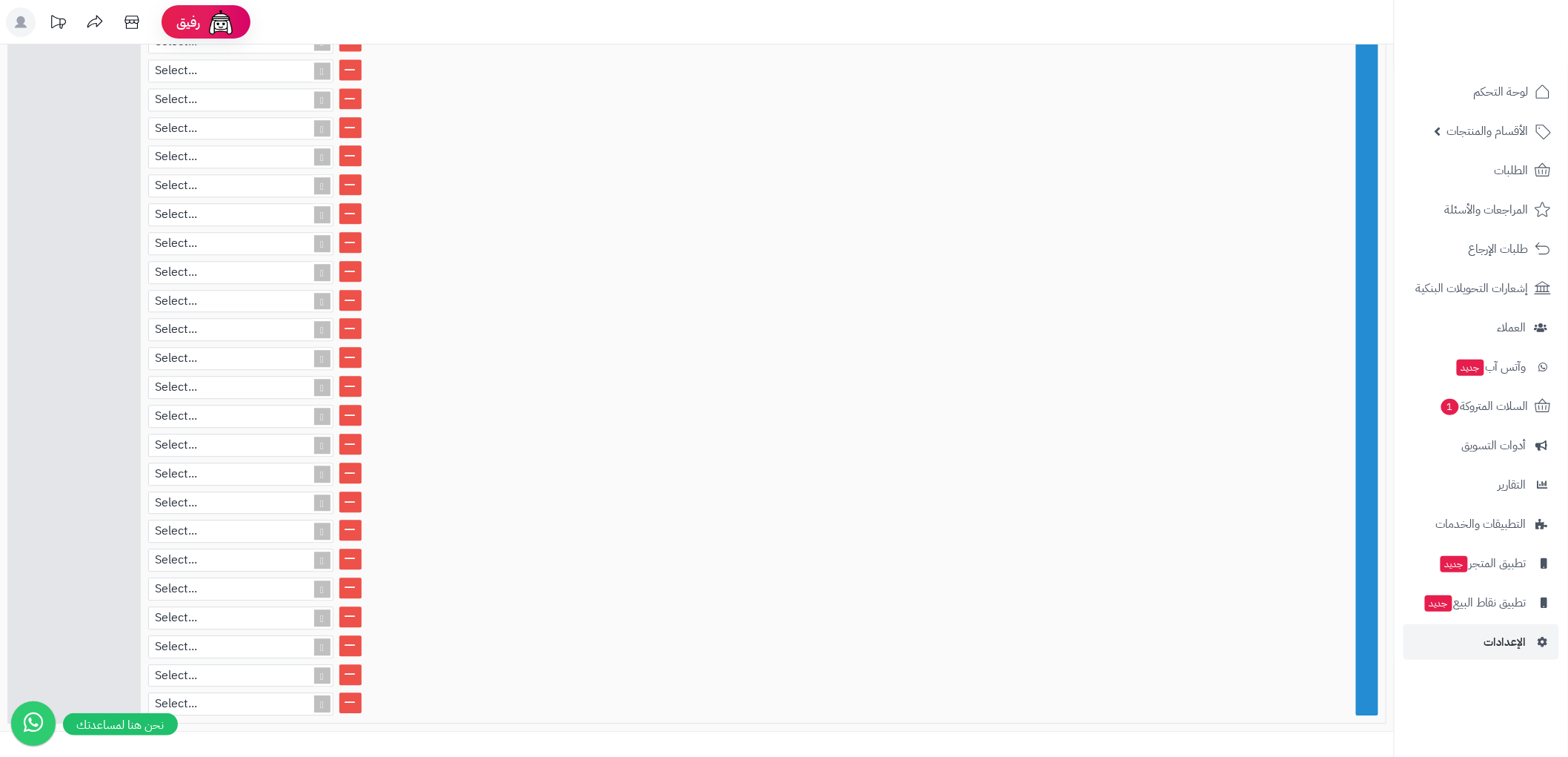
scroll to position [1387, 0]
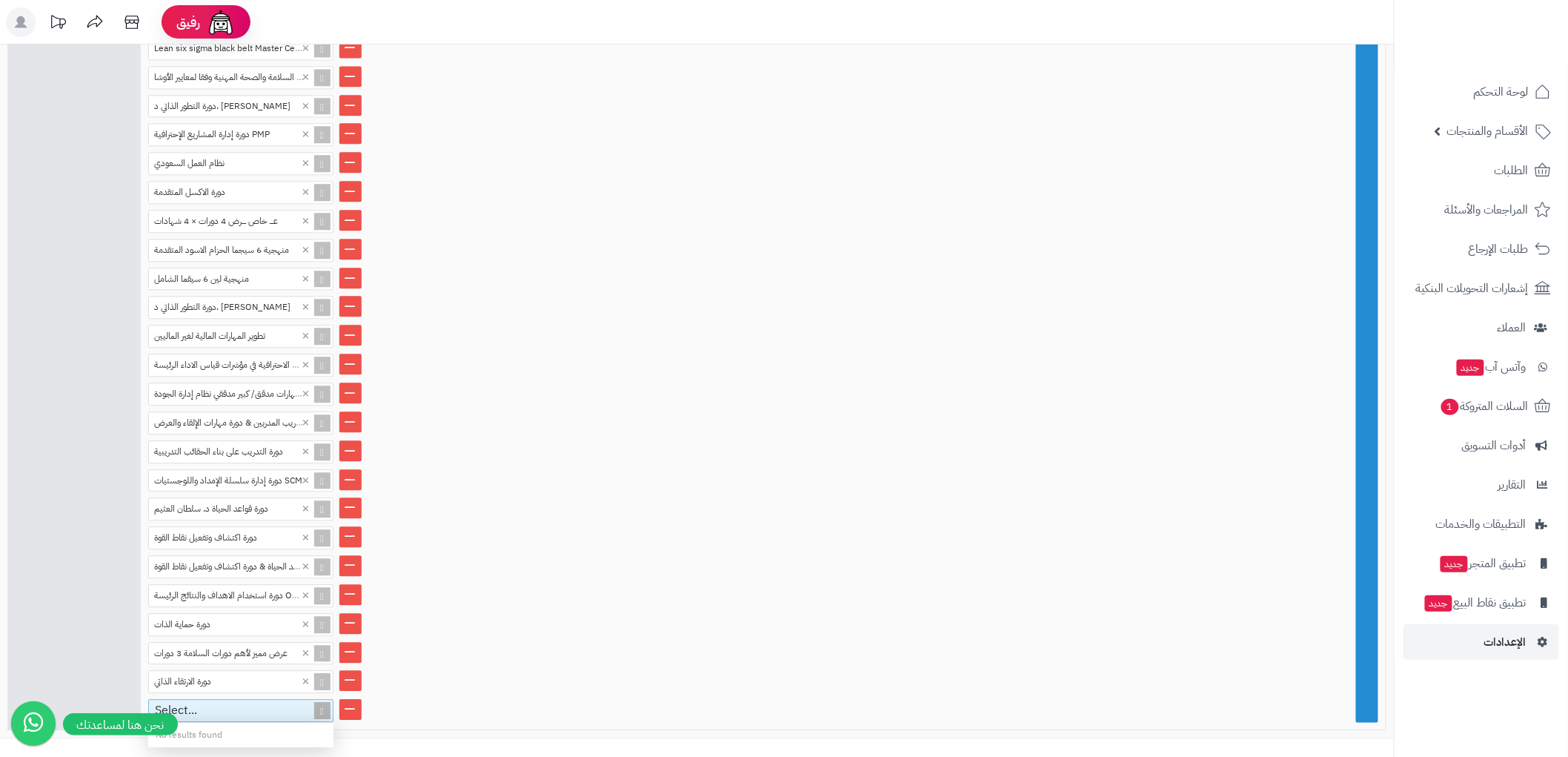
click at [256, 700] on div "Select..." at bounding box center [234, 710] width 171 height 22
paste input "**********"
type input "**********"
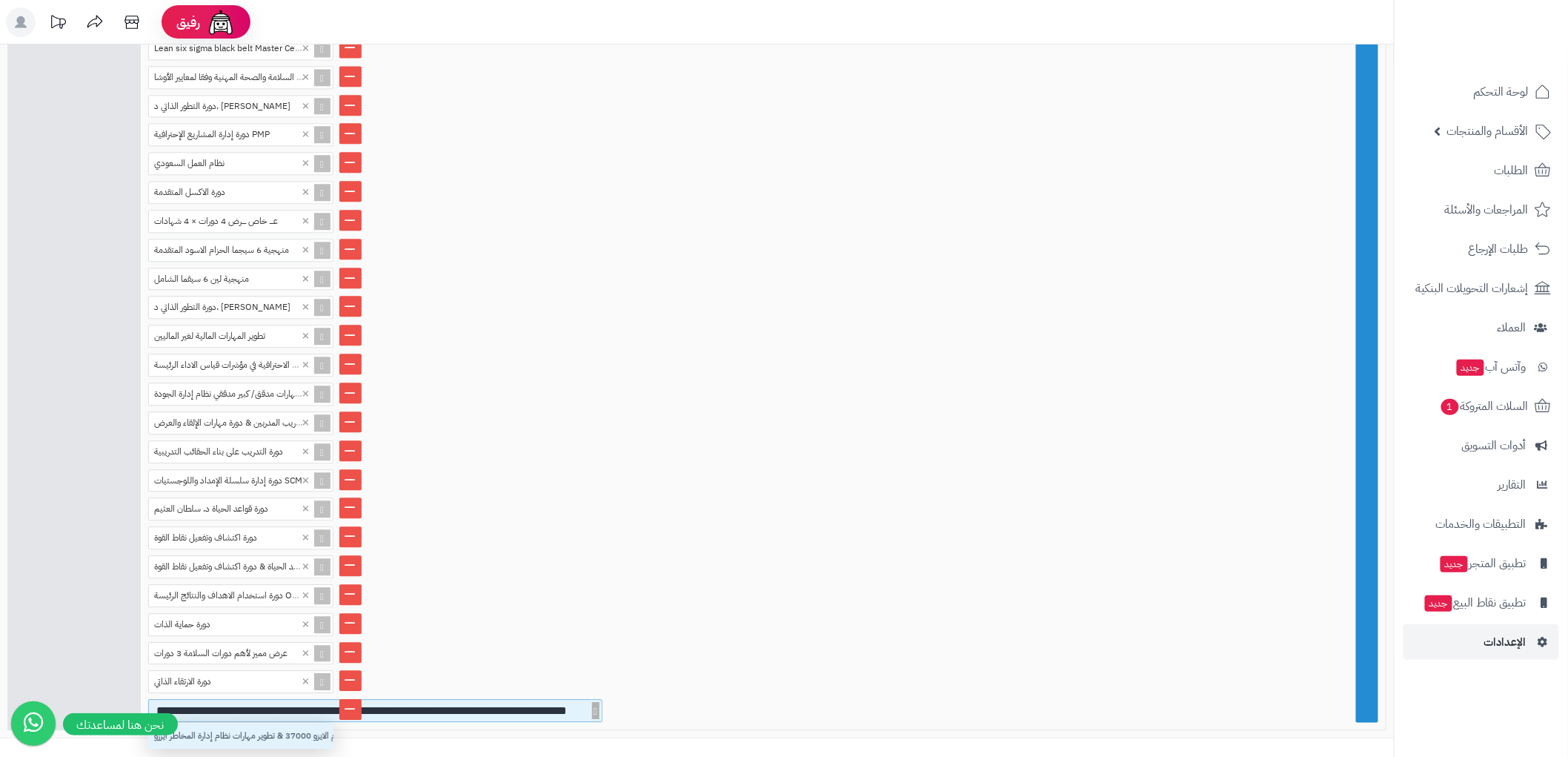
scroll to position [13, 172]
click at [256, 723] on div "التدريب علي حوكمة المنظمات ومعاير نظام الايزو 37000 & تطوير مهارات نظام إدارة ا…" at bounding box center [241, 735] width 185 height 26
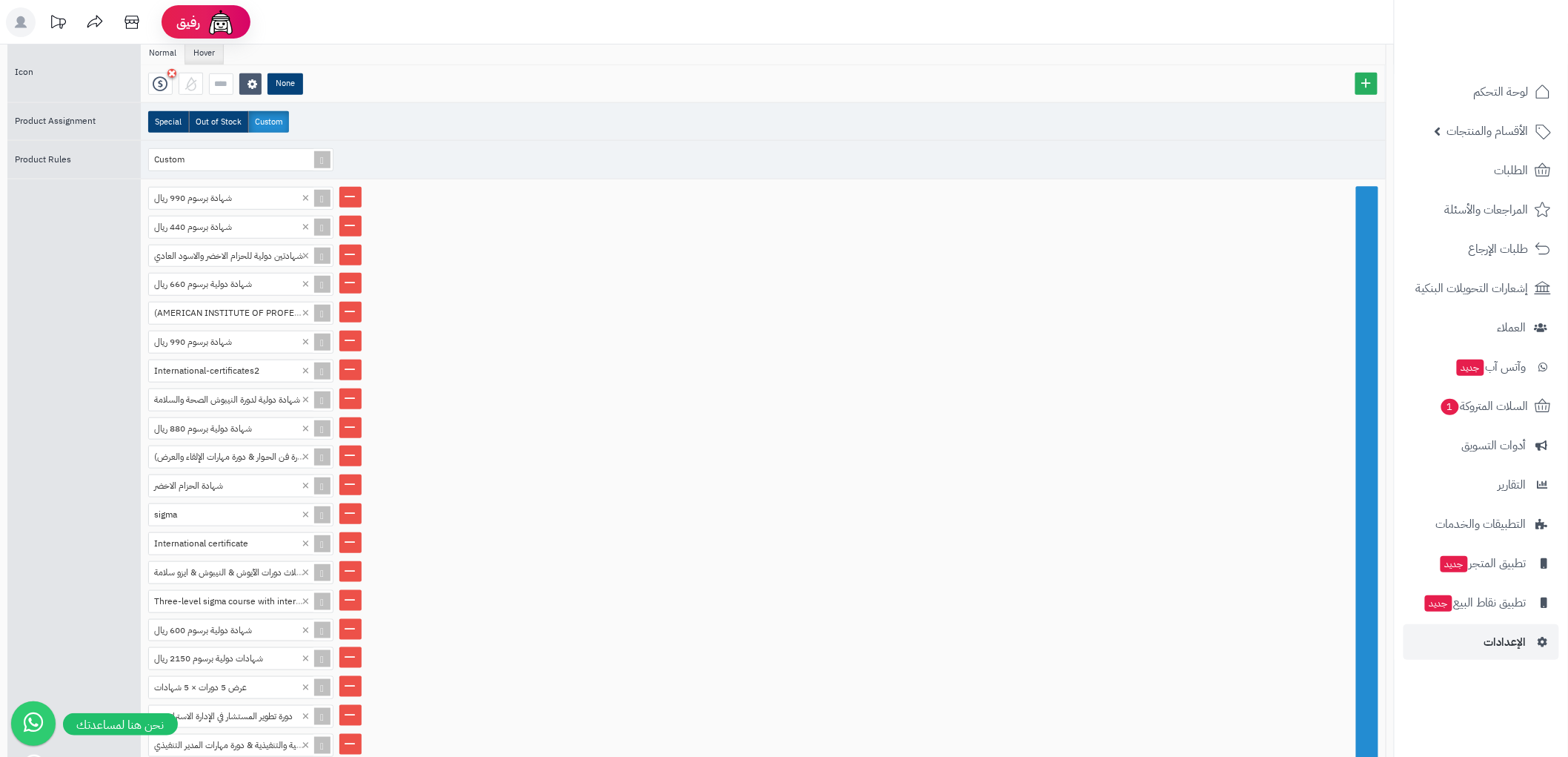
scroll to position [0, 0]
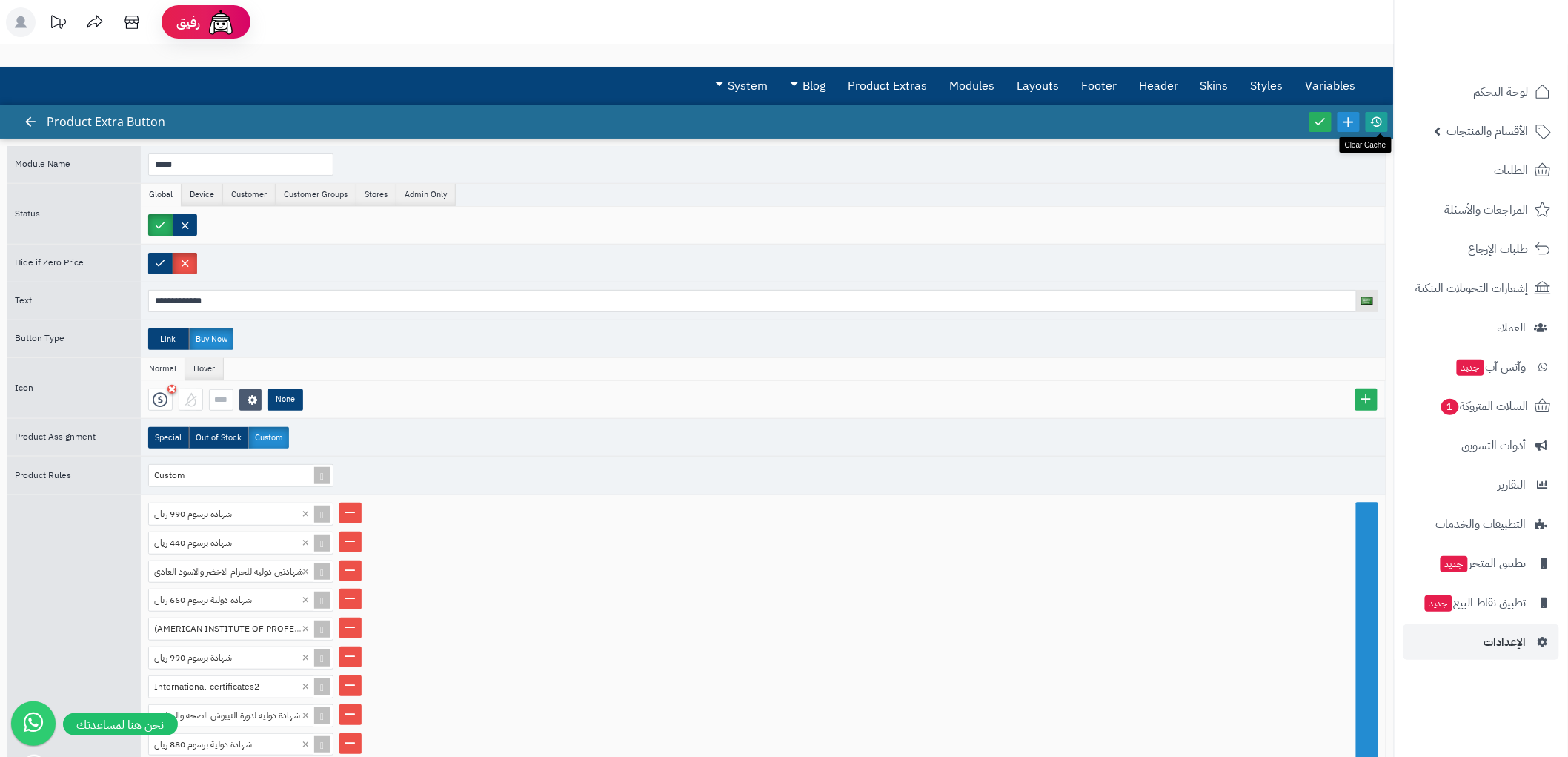
click at [1380, 123] on icon at bounding box center [1377, 121] width 13 height 13
click at [1315, 116] on icon at bounding box center [1320, 121] width 13 height 13
click at [1513, 100] on span "لوحة التحكم" at bounding box center [1502, 92] width 54 height 21
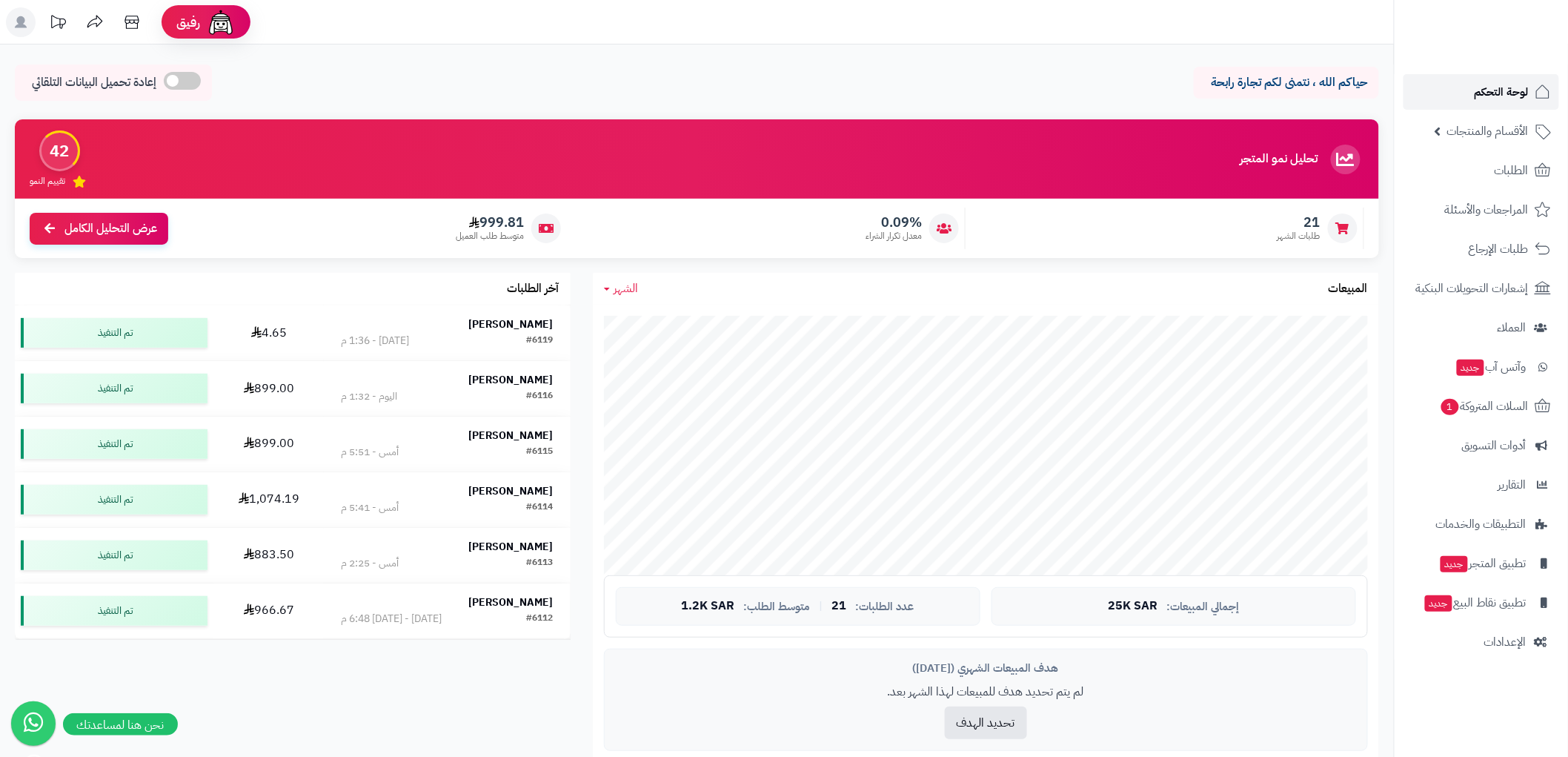
click at [1498, 104] on link "لوحة التحكم" at bounding box center [1481, 92] width 155 height 36
click at [1538, 638] on icon at bounding box center [1541, 642] width 13 height 11
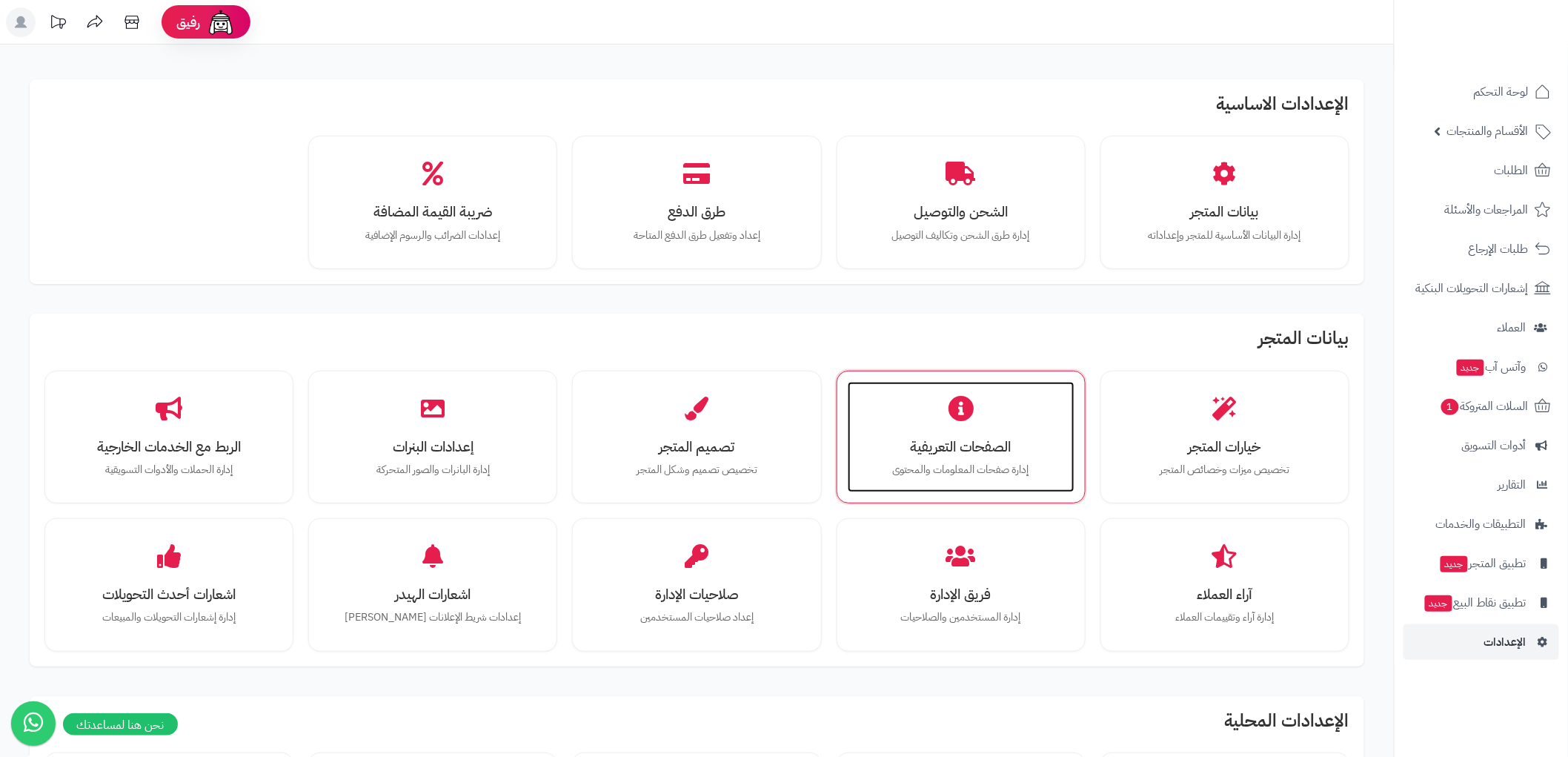
click at [984, 460] on div "الصفحات التعريفية إدارة صفحات المعلومات والمحتوى" at bounding box center [961, 437] width 227 height 111
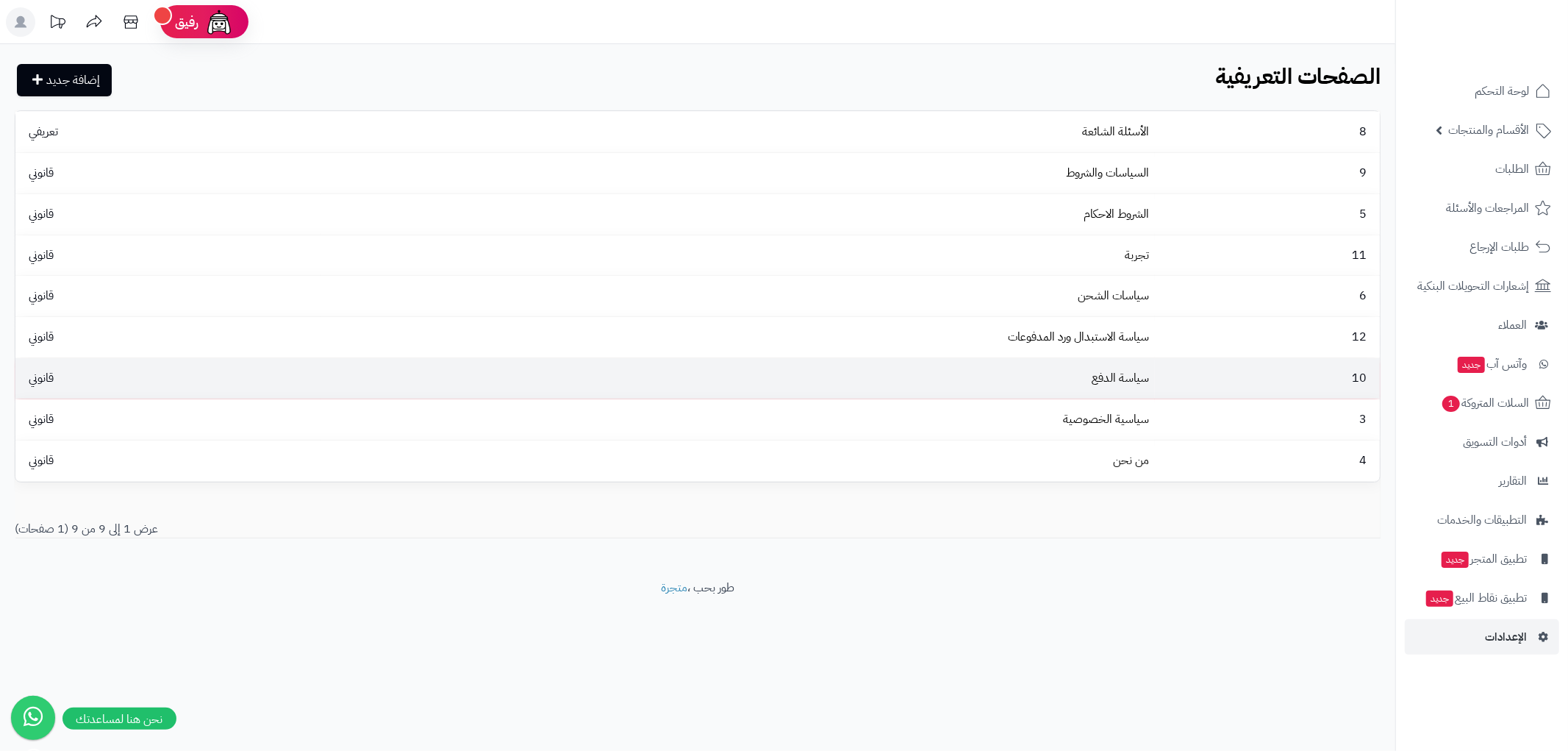
click at [1059, 383] on td "سياسة الدفع" at bounding box center [737, 378] width 834 height 40
click at [1328, 373] on td "10" at bounding box center [1267, 378] width 225 height 40
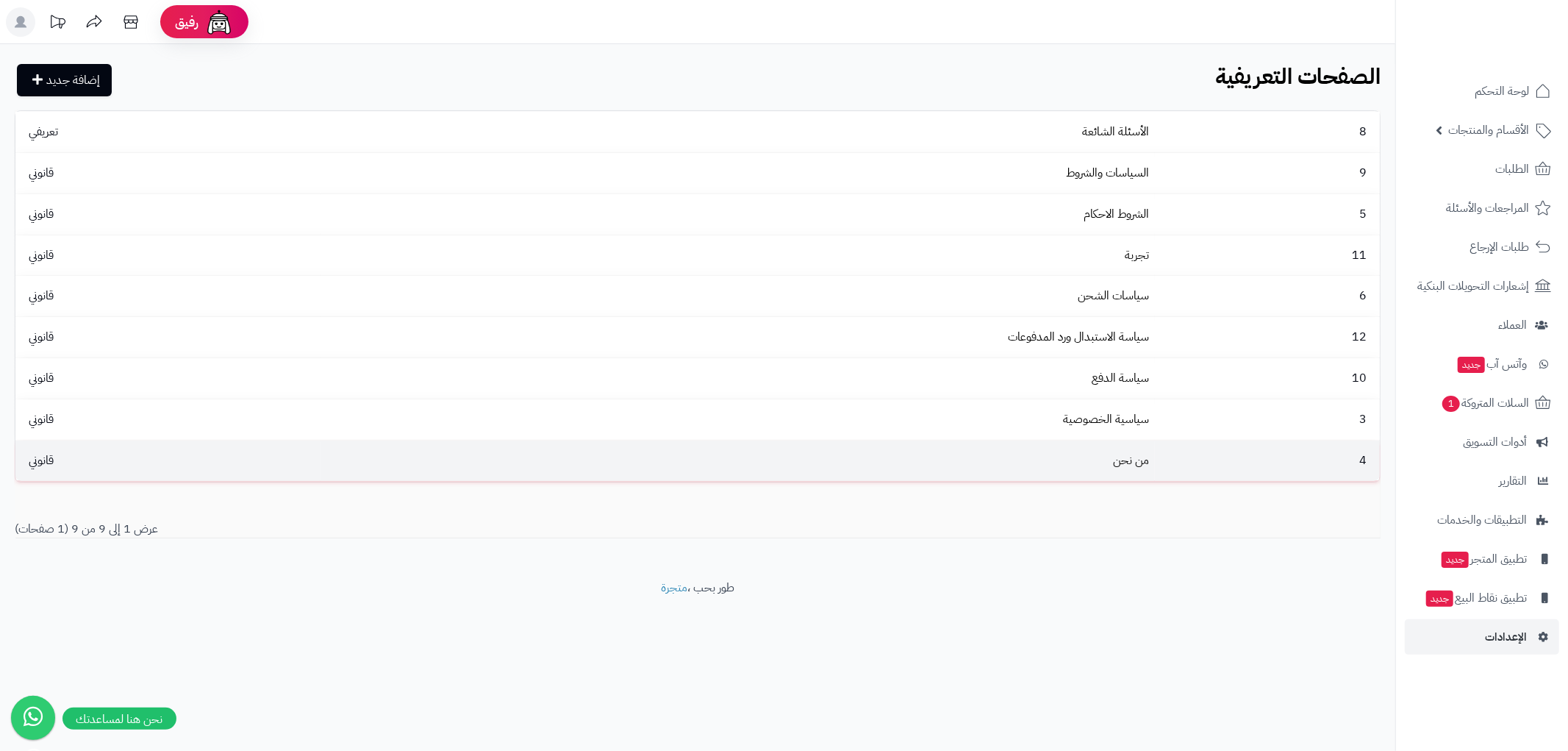
click at [1028, 458] on td "من نحن" at bounding box center [737, 461] width 834 height 40
click at [1108, 461] on td "من نحن" at bounding box center [737, 461] width 834 height 40
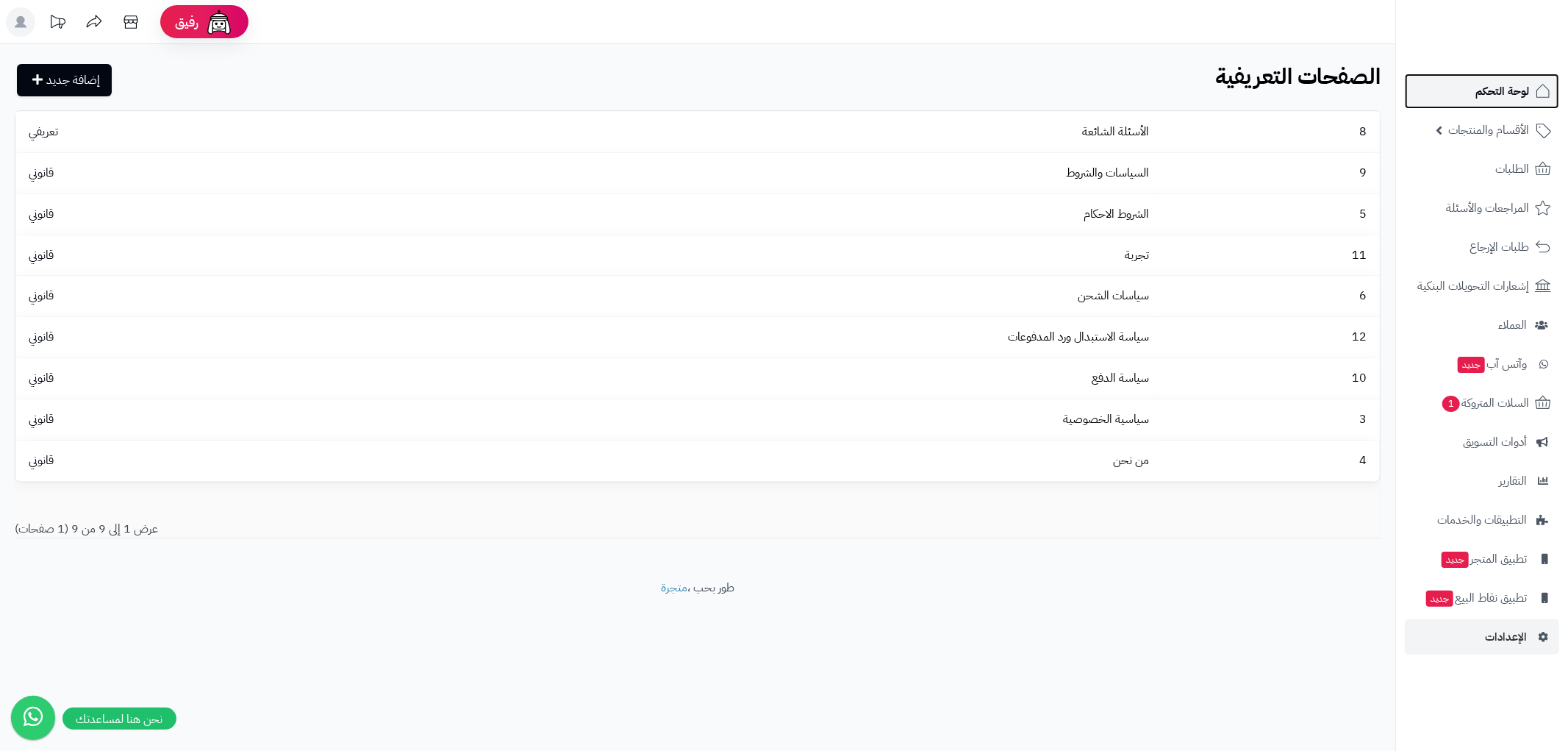
click at [1490, 91] on span "لوحة التحكم" at bounding box center [1502, 91] width 53 height 20
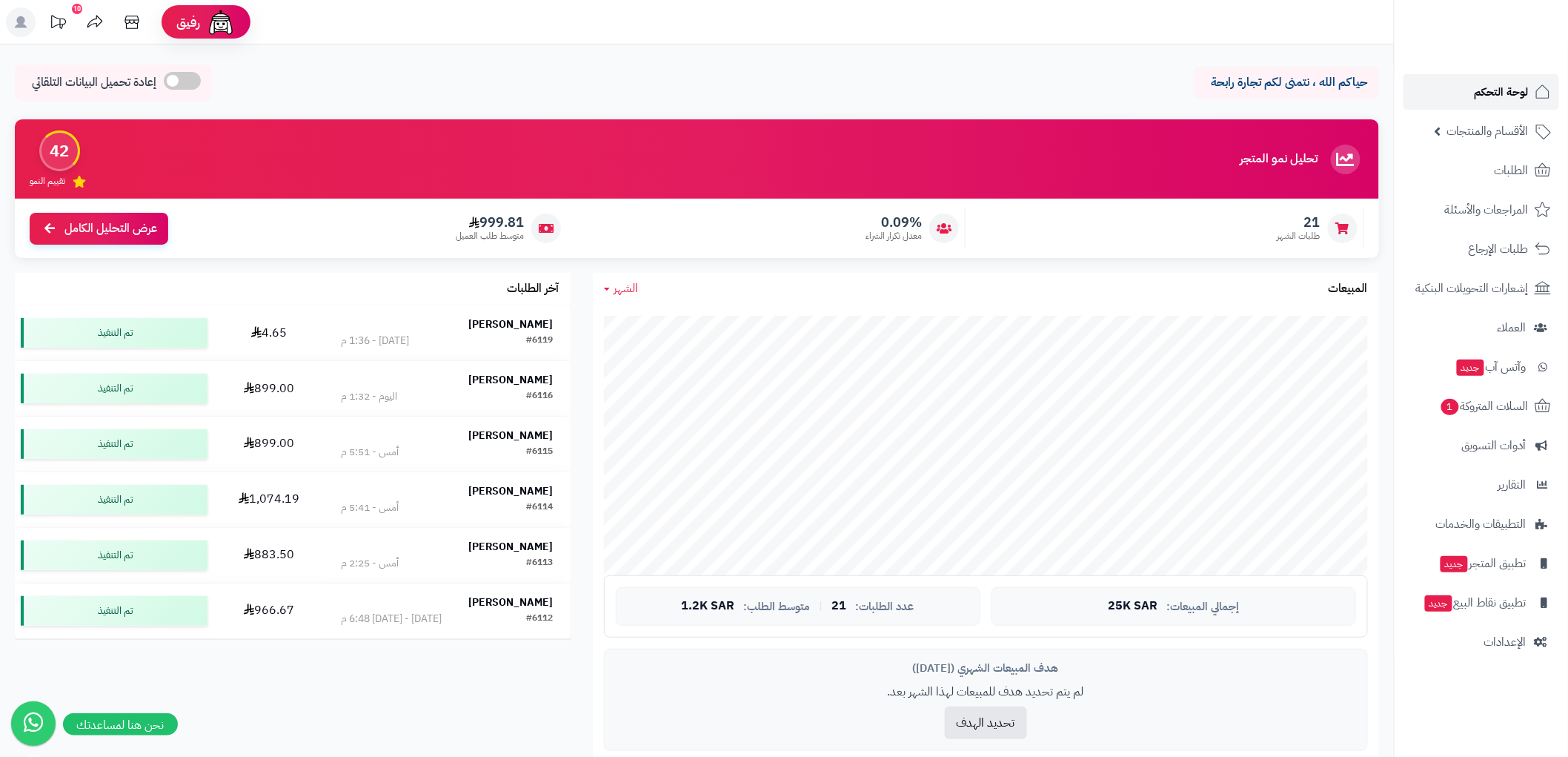
click at [1521, 98] on span "لوحة التحكم" at bounding box center [1502, 92] width 54 height 21
click at [1501, 94] on span "لوحة التحكم" at bounding box center [1502, 92] width 54 height 21
